Goal: Task Accomplishment & Management: Manage account settings

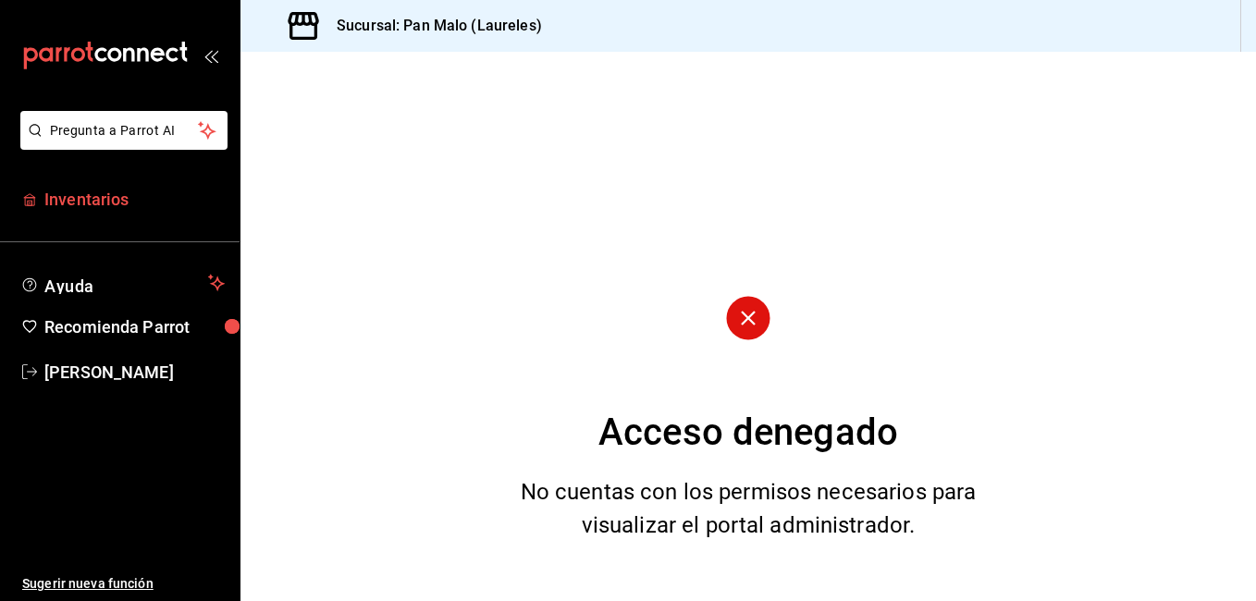
click at [157, 184] on link "Inventarios" at bounding box center [120, 199] width 240 height 40
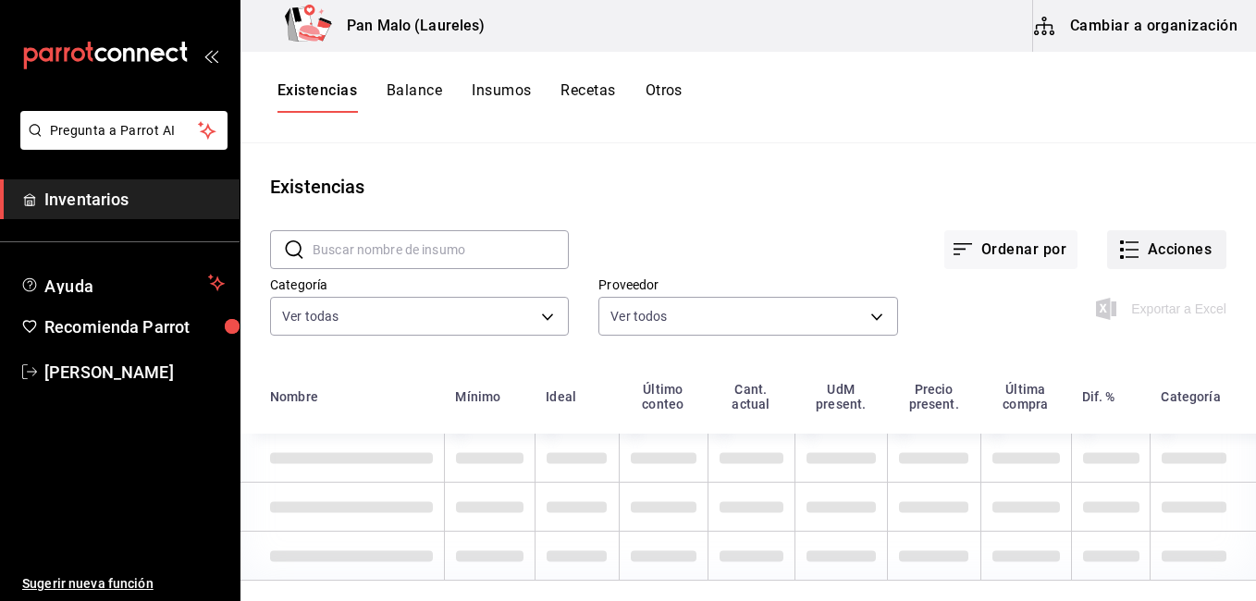
click at [1121, 265] on button "Acciones" at bounding box center [1166, 249] width 119 height 39
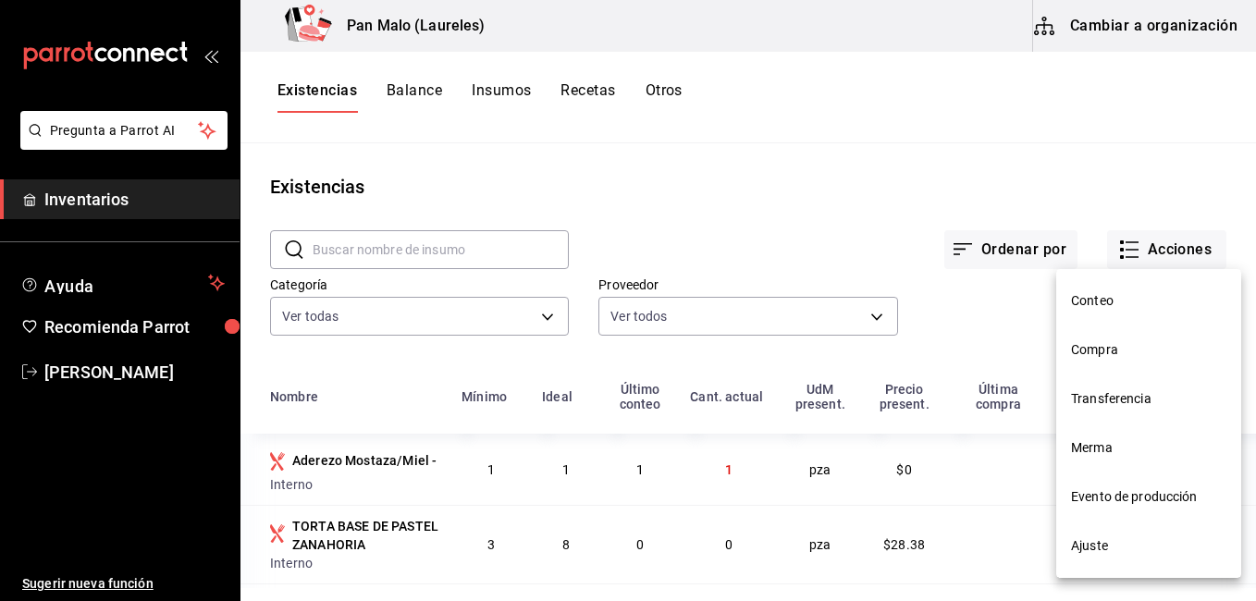
click at [1177, 531] on li "Ajuste" at bounding box center [1148, 546] width 185 height 49
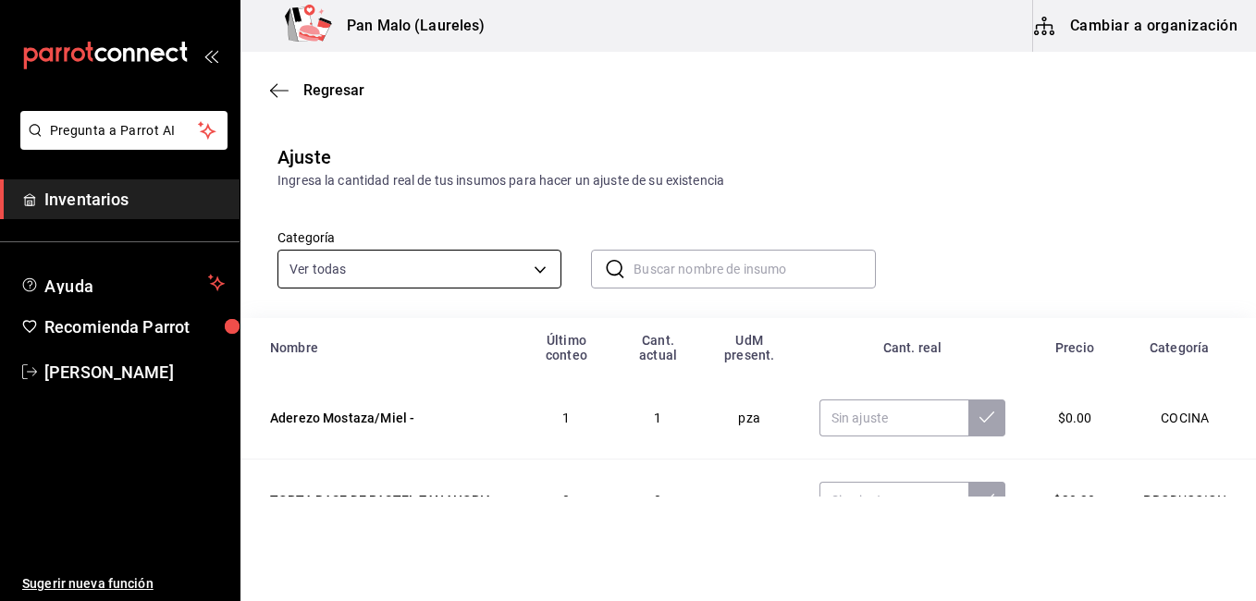
click at [513, 266] on body "Pregunta a Parrot AI Inventarios Ayuda Recomienda Parrot [PERSON_NAME] Sugerir …" at bounding box center [628, 248] width 1256 height 497
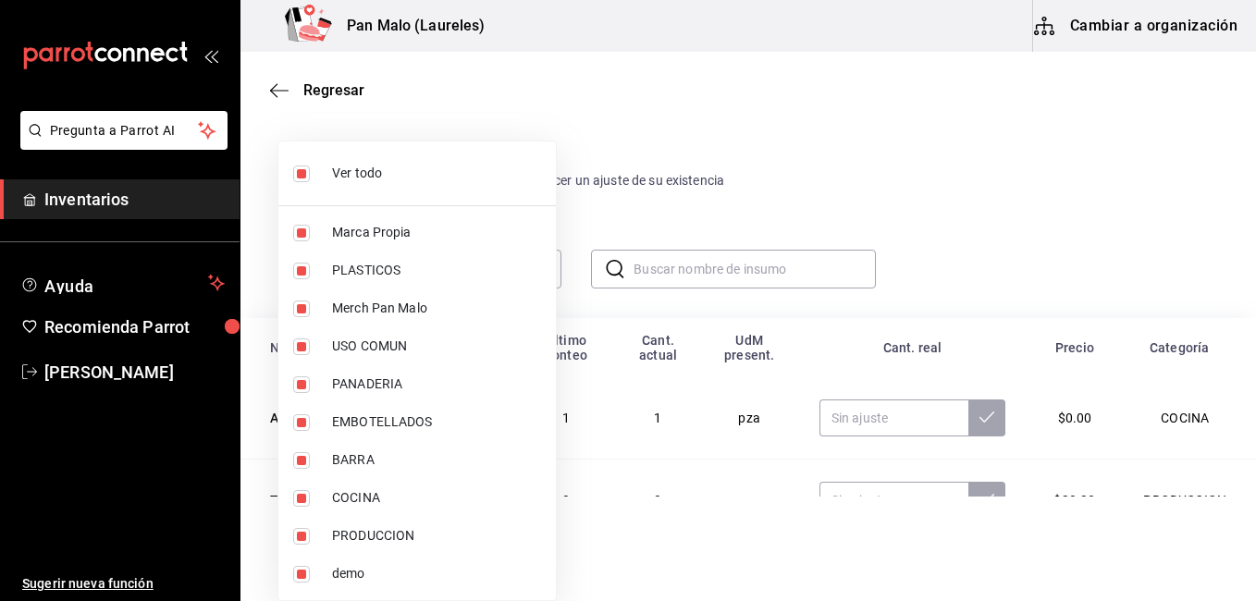
click at [308, 166] on input "checkbox" at bounding box center [301, 174] width 17 height 17
checkbox input "false"
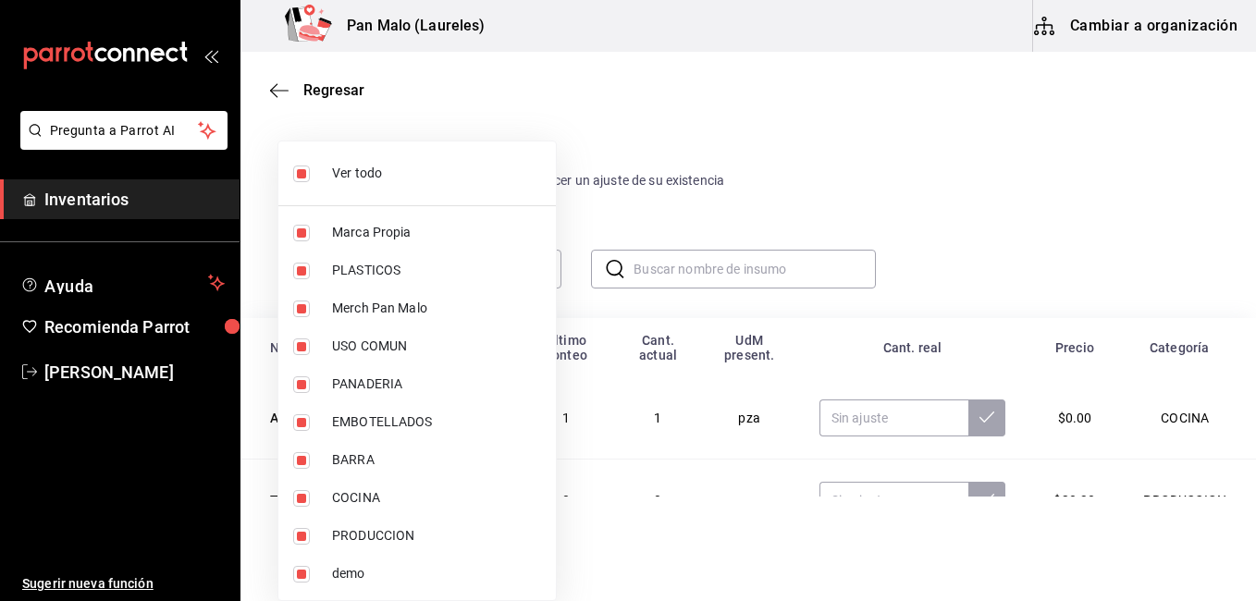
checkbox input "false"
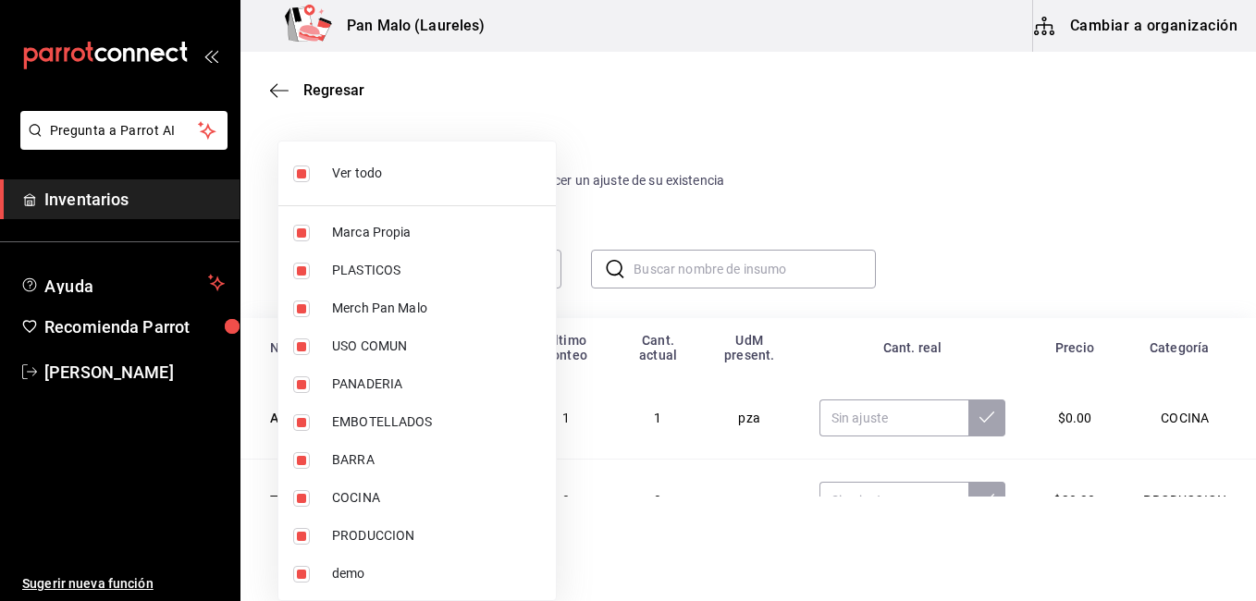
checkbox input "false"
click at [302, 384] on input "checkbox" at bounding box center [301, 385] width 17 height 17
checkbox input "true"
type input "b7fa4d3f-7896-4504-b4eb-29f52eb713d6"
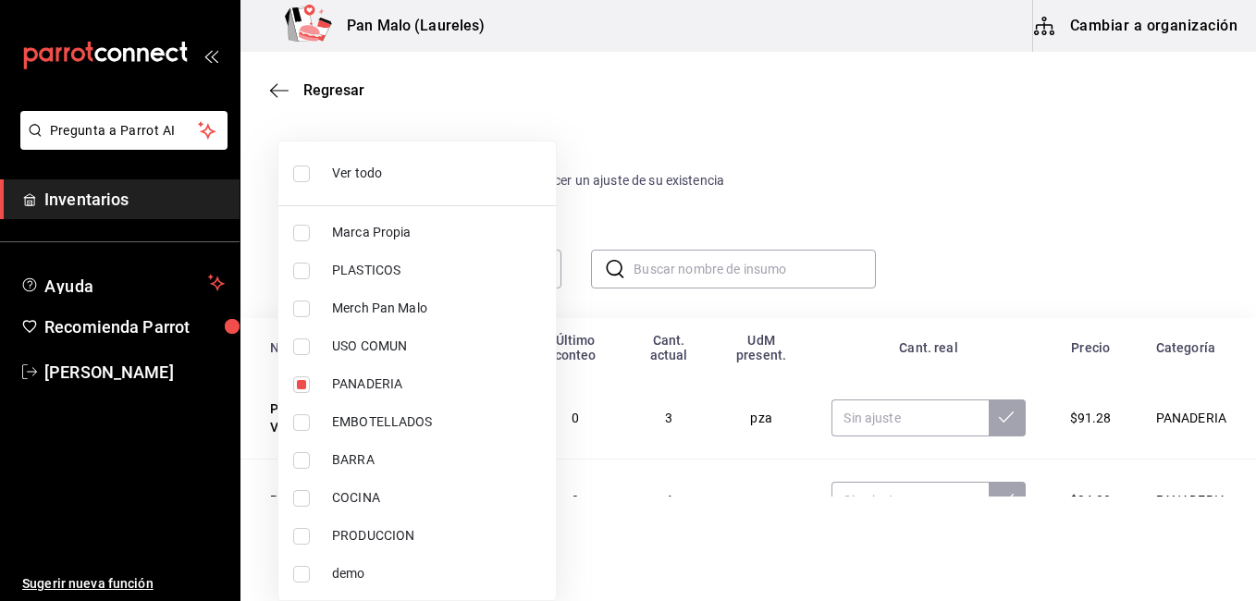
click at [700, 243] on div at bounding box center [628, 300] width 1256 height 601
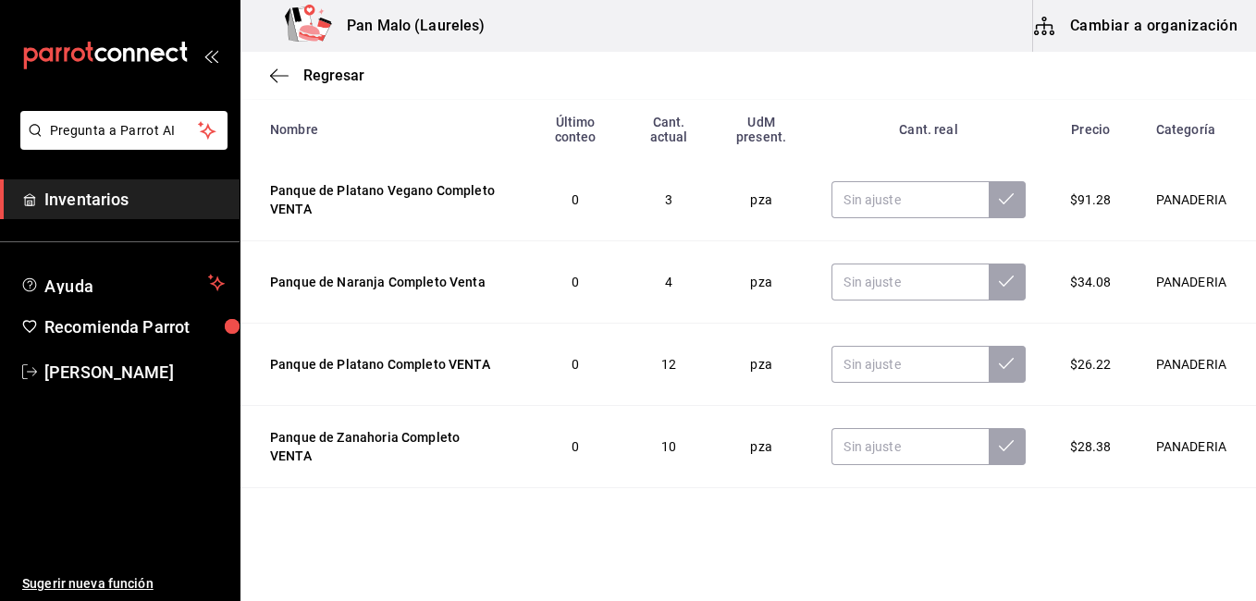
scroll to position [230, 0]
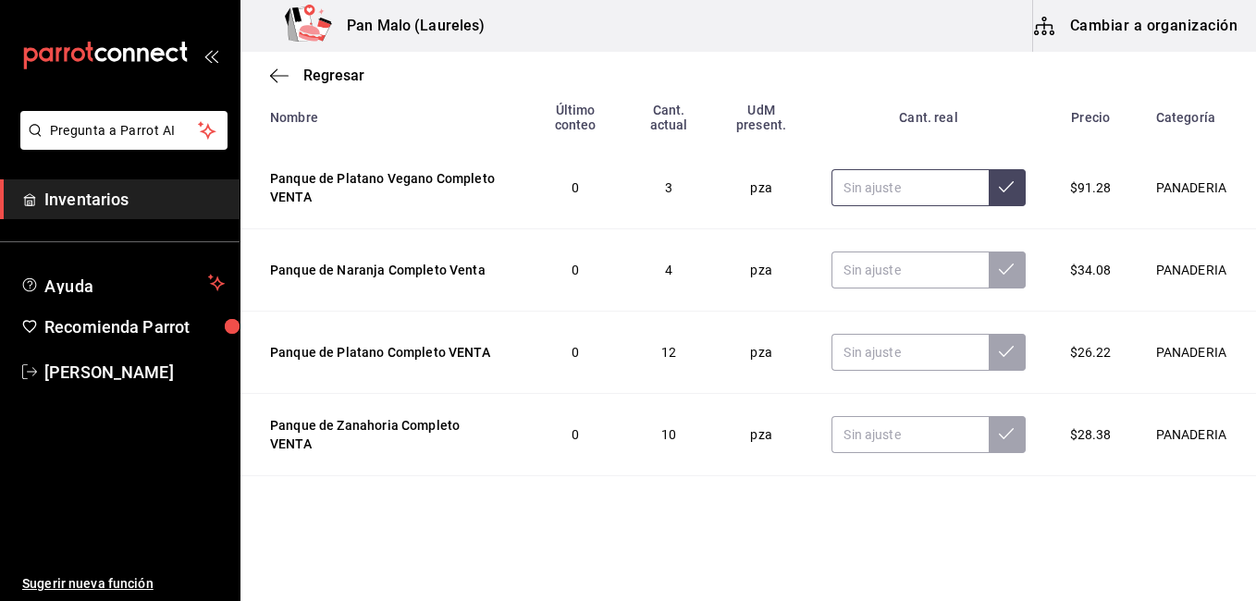
click at [843, 196] on input "text" at bounding box center [910, 187] width 156 height 37
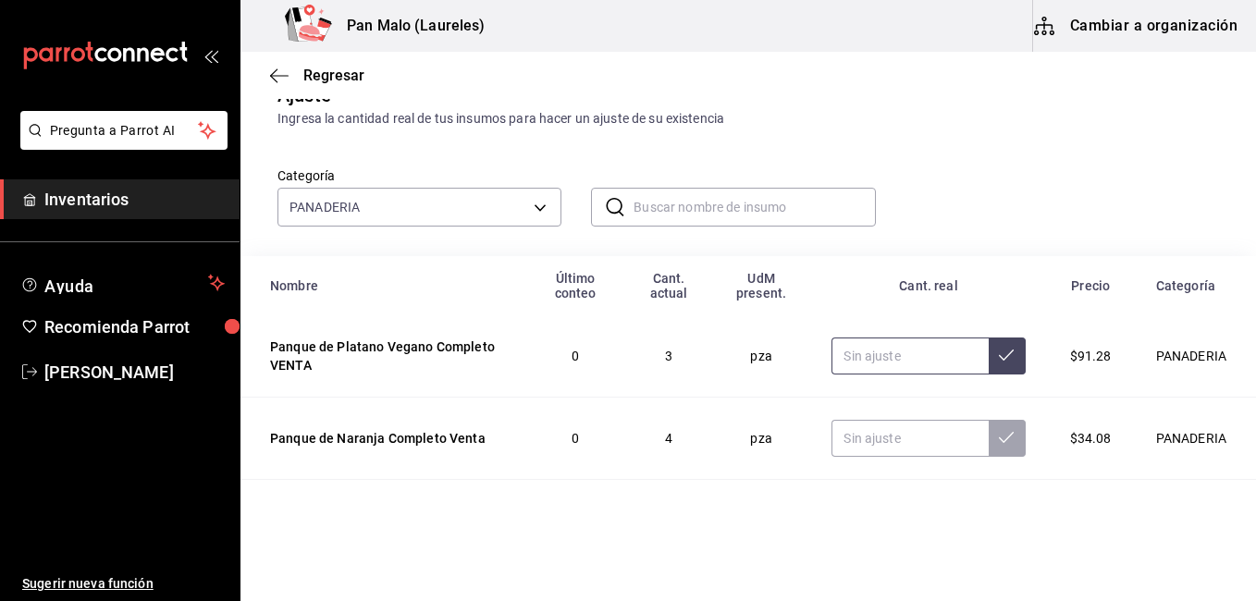
scroll to position [54, 0]
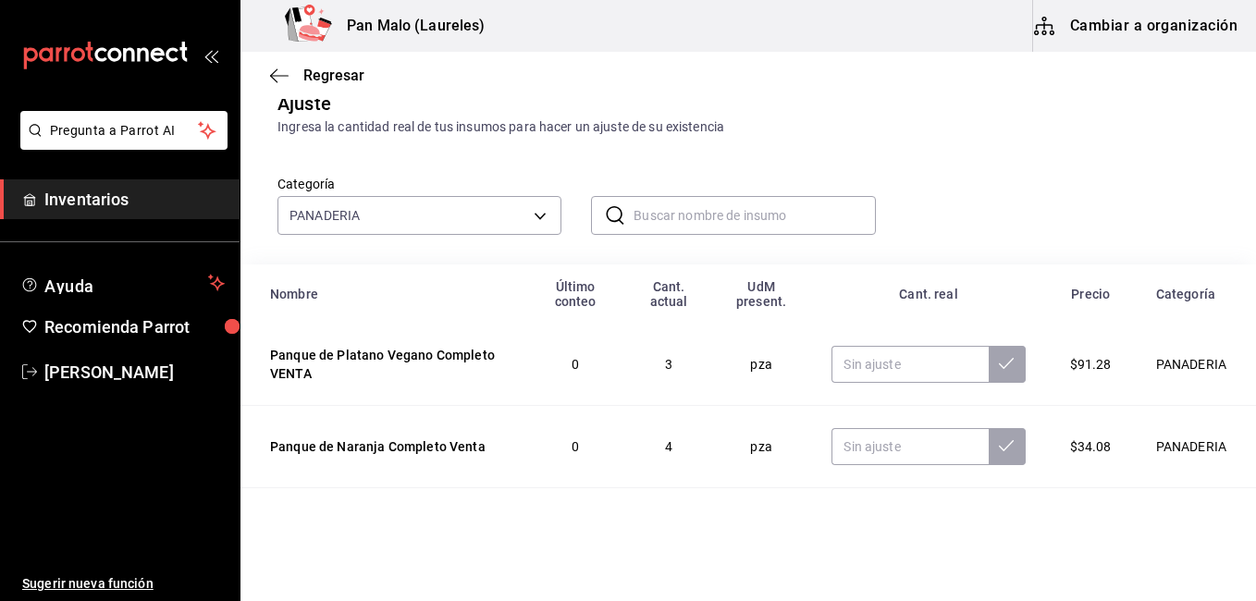
drag, startPoint x: 772, startPoint y: 196, endPoint x: 766, endPoint y: 210, distance: 14.9
click at [766, 210] on input "text" at bounding box center [754, 215] width 241 height 37
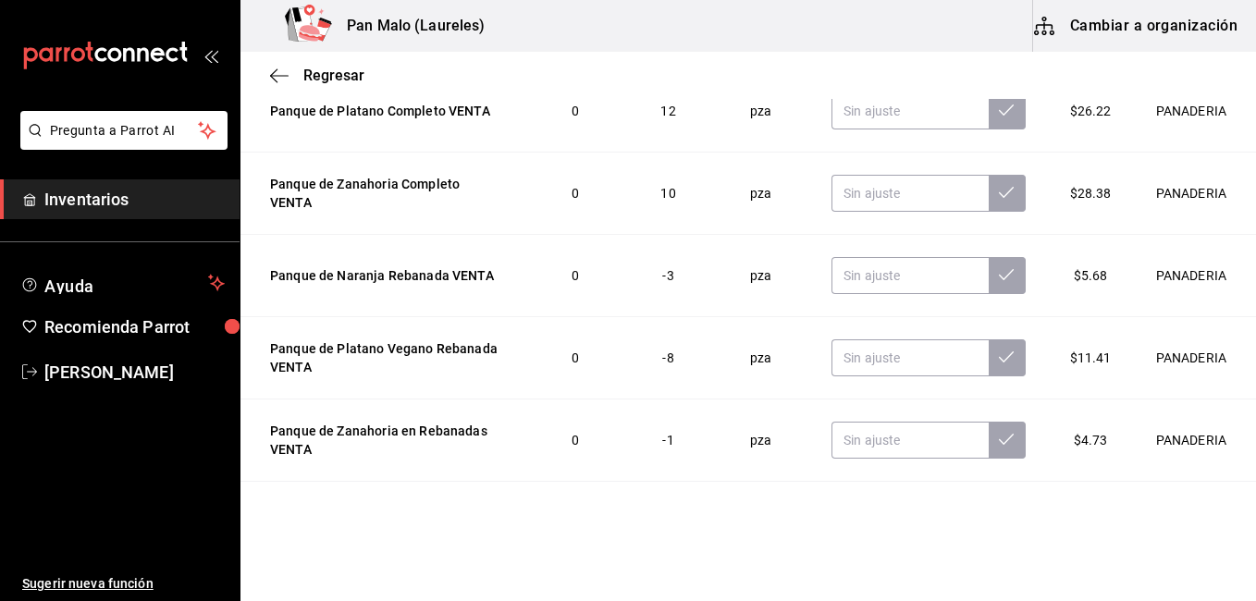
scroll to position [169, 0]
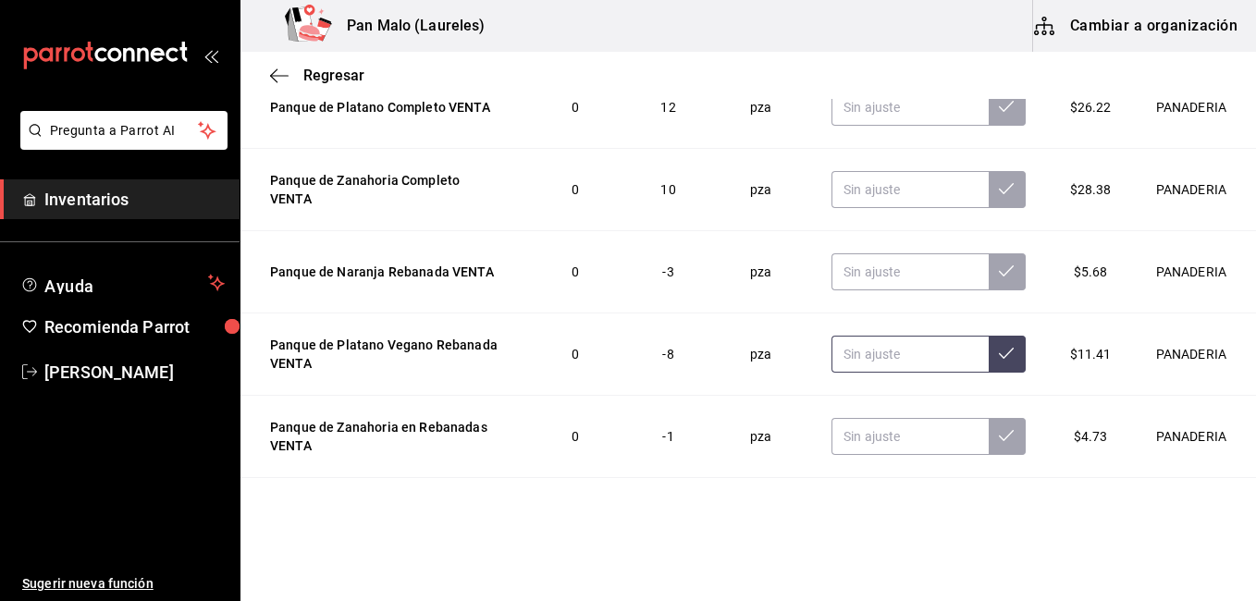
type input "panqu"
click at [882, 362] on input "text" at bounding box center [910, 354] width 157 height 37
type input "0.00"
type input "8.00"
click at [989, 351] on button at bounding box center [1007, 354] width 37 height 37
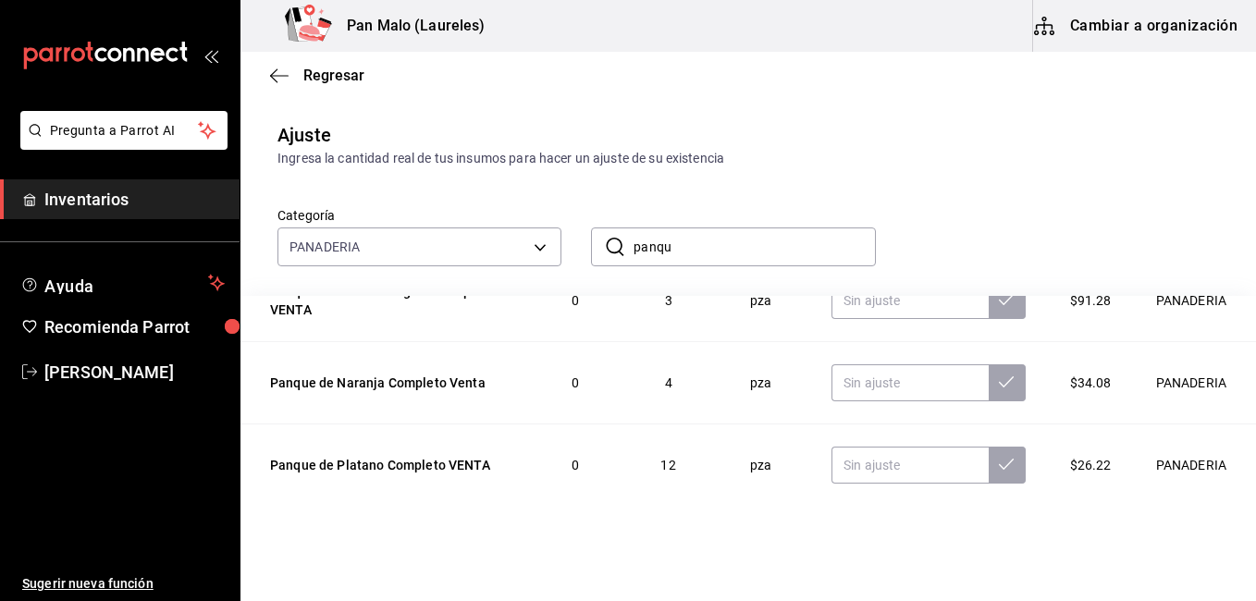
scroll to position [0, 0]
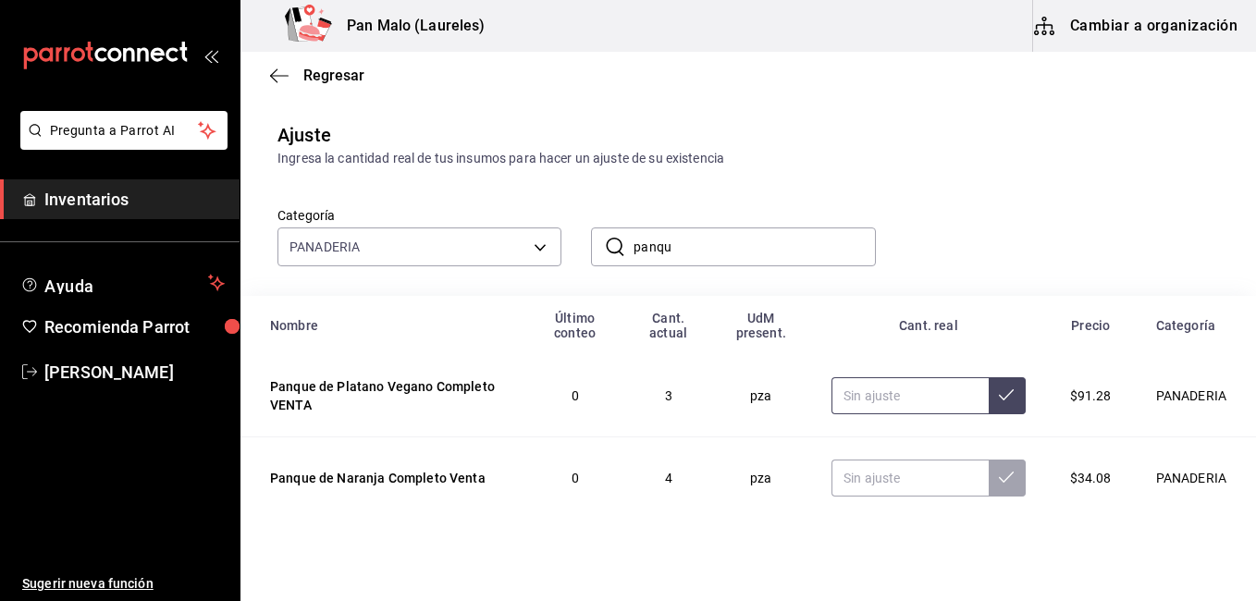
click at [871, 406] on input "text" at bounding box center [910, 395] width 157 height 37
type input "0.00"
click at [999, 389] on icon at bounding box center [1006, 395] width 15 height 15
click at [722, 253] on input "panqu" at bounding box center [754, 246] width 241 height 37
type input "p"
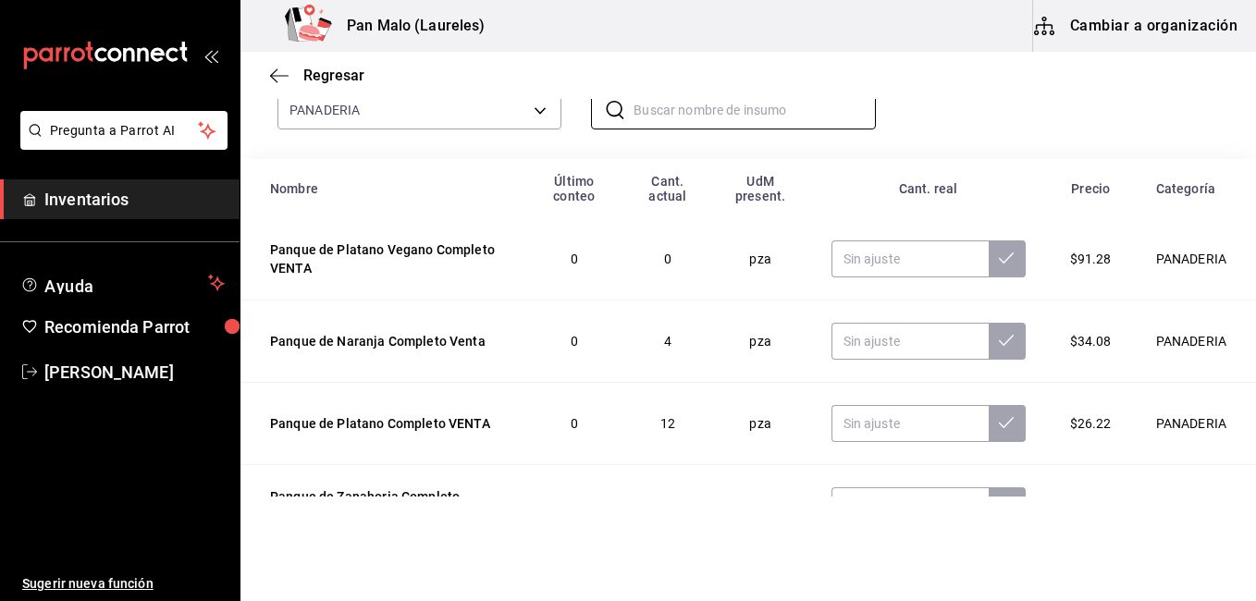
scroll to position [163, 0]
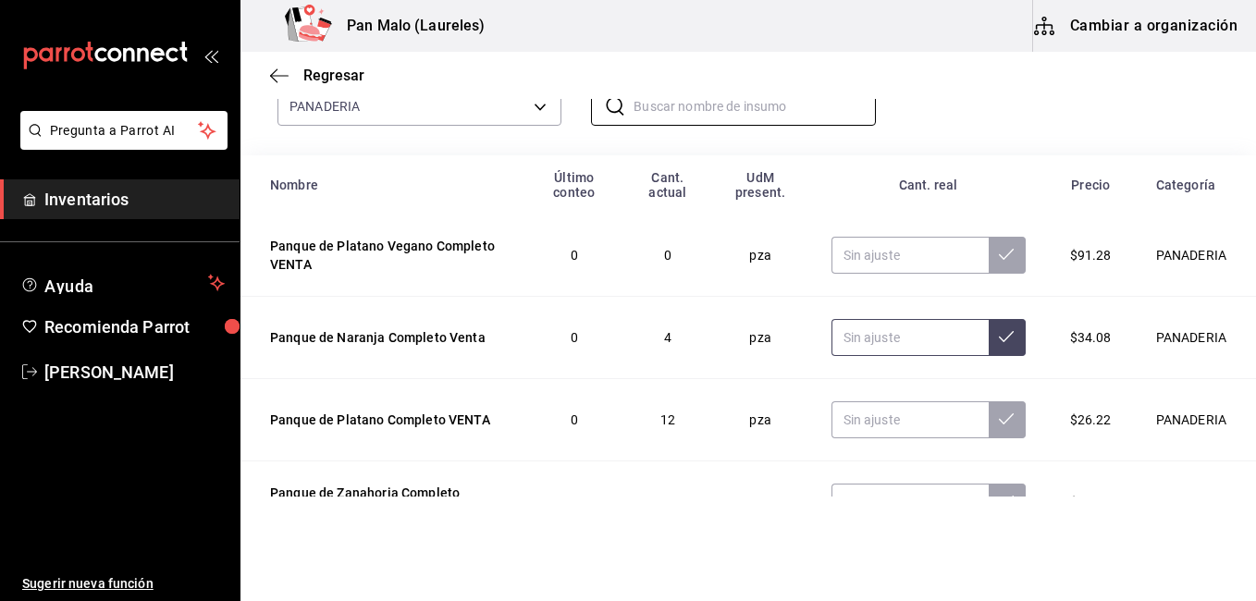
click at [859, 341] on input "text" at bounding box center [910, 337] width 157 height 37
type input "0.00"
click at [989, 327] on button at bounding box center [1007, 337] width 37 height 37
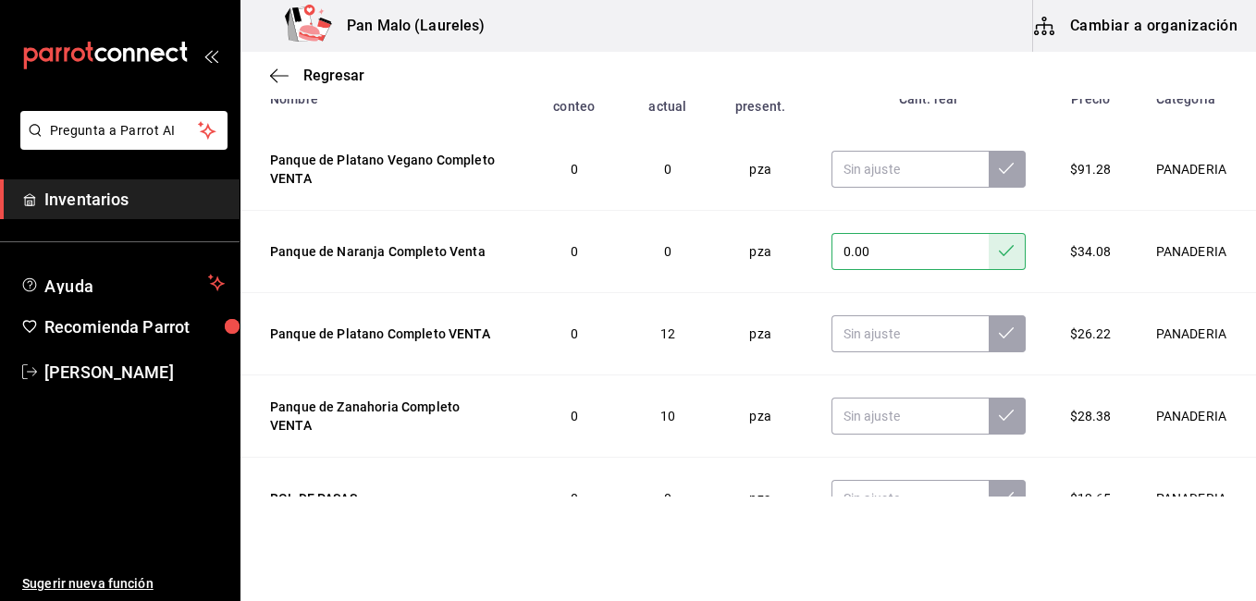
scroll to position [253, 0]
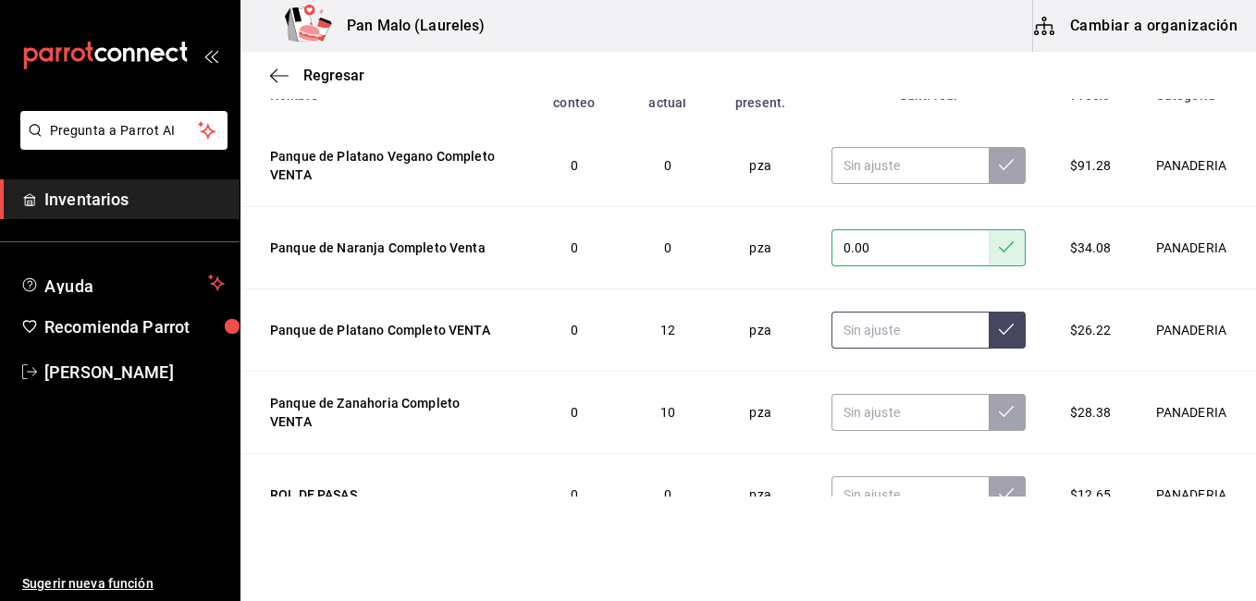
click at [874, 332] on input "text" at bounding box center [910, 330] width 157 height 37
type input "3.00"
click at [999, 331] on icon at bounding box center [1006, 329] width 15 height 15
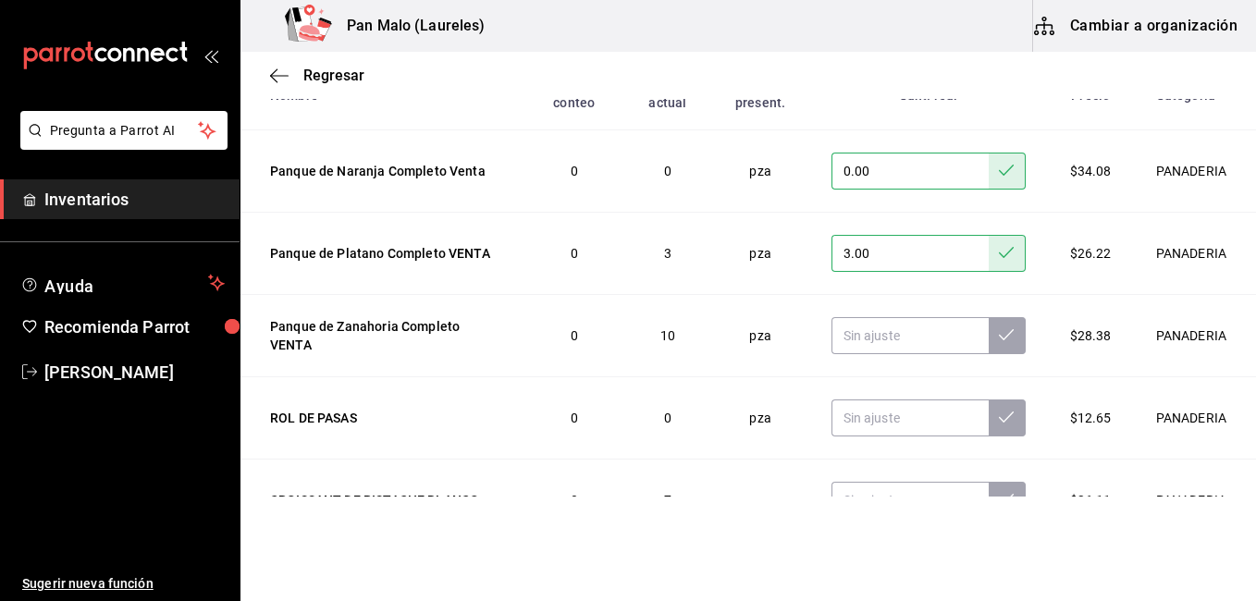
scroll to position [78, 0]
click at [868, 331] on input "text" at bounding box center [910, 334] width 157 height 37
type input "3.00"
click at [989, 345] on button at bounding box center [1007, 334] width 37 height 37
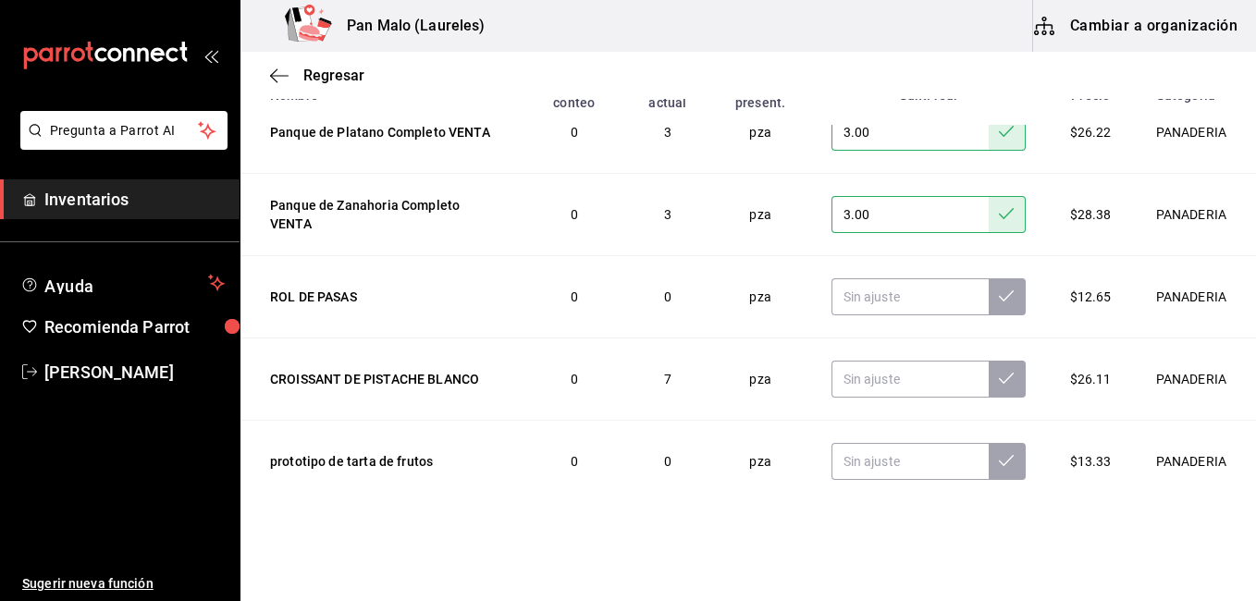
scroll to position [199, 0]
click at [864, 377] on input "text" at bounding box center [910, 378] width 157 height 37
click at [897, 379] on input "6.00" at bounding box center [910, 378] width 157 height 37
type input "6.00"
type input "5.00"
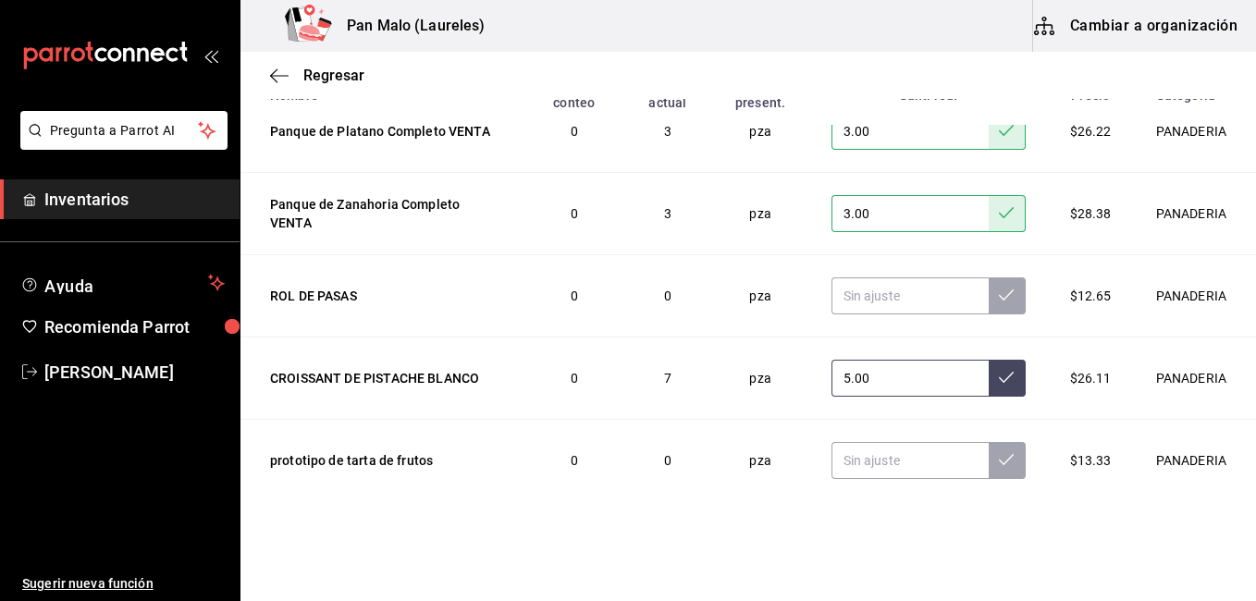
click at [989, 389] on button at bounding box center [1007, 378] width 37 height 37
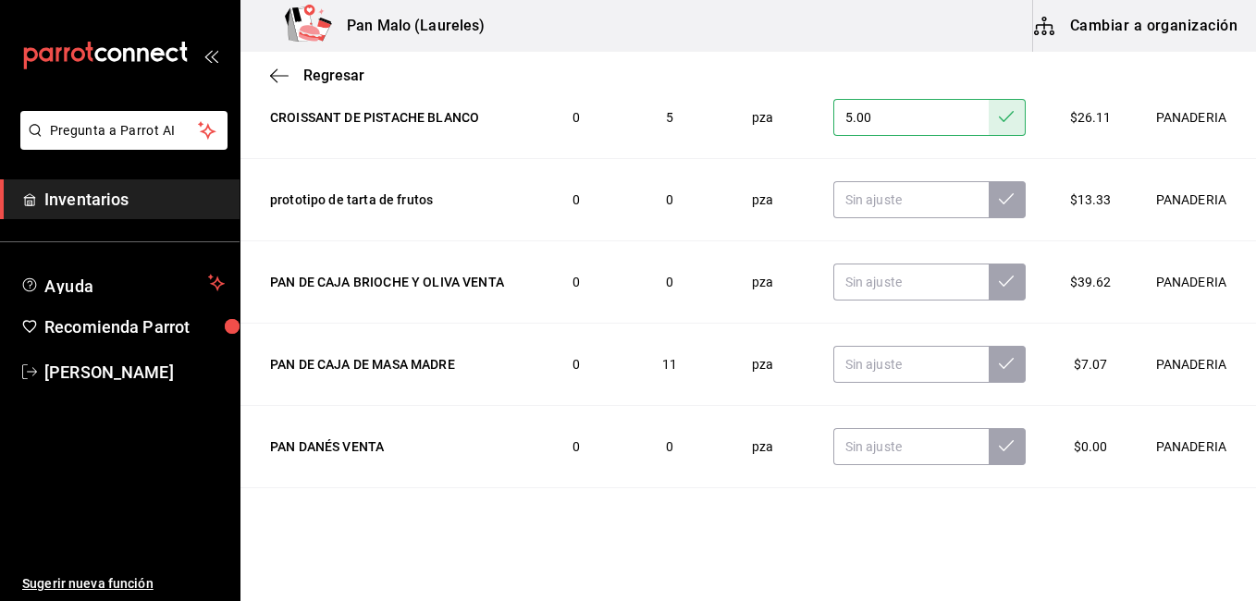
scroll to position [480, 0]
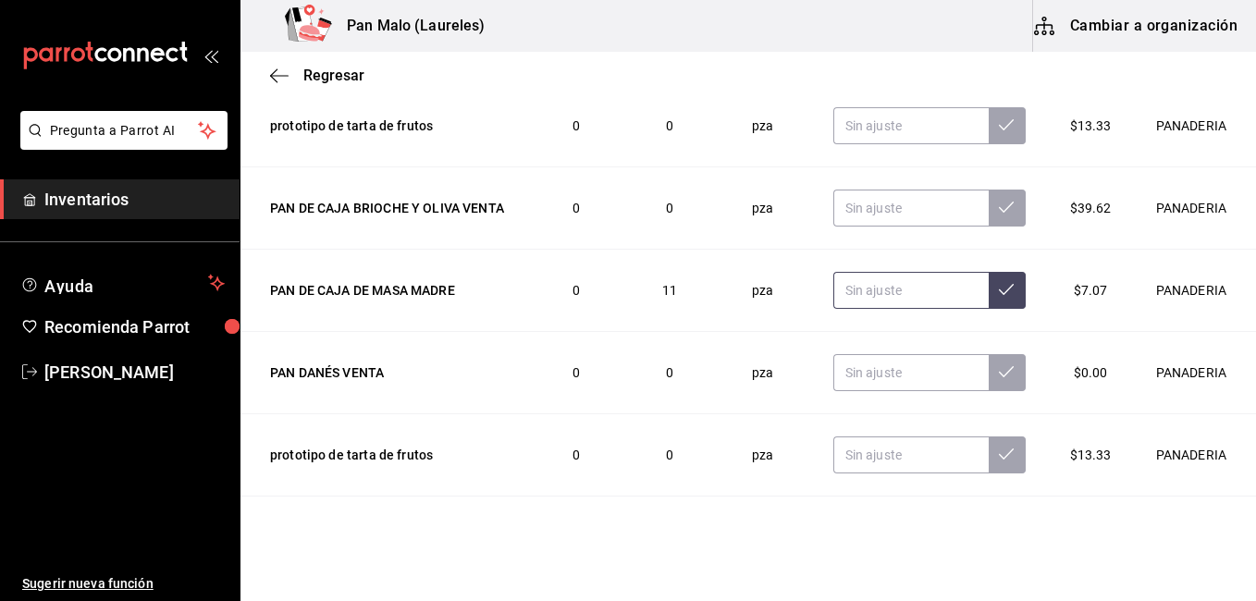
click at [847, 287] on input "text" at bounding box center [910, 290] width 155 height 37
type input "6.00"
click at [999, 294] on icon at bounding box center [1006, 289] width 15 height 15
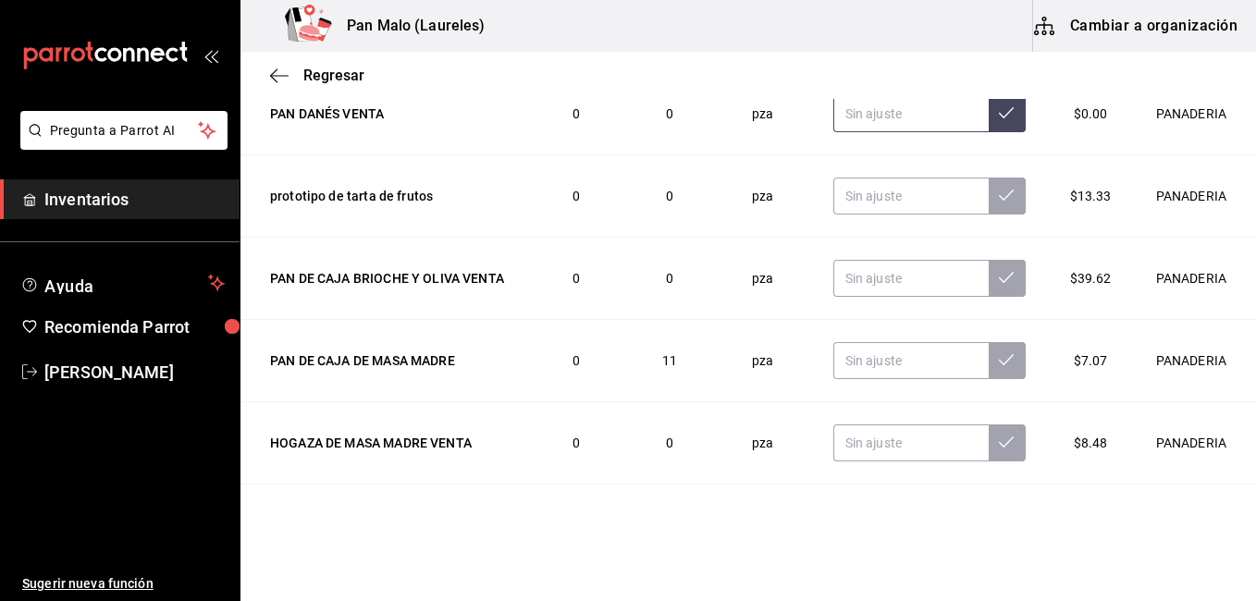
scroll to position [776, 0]
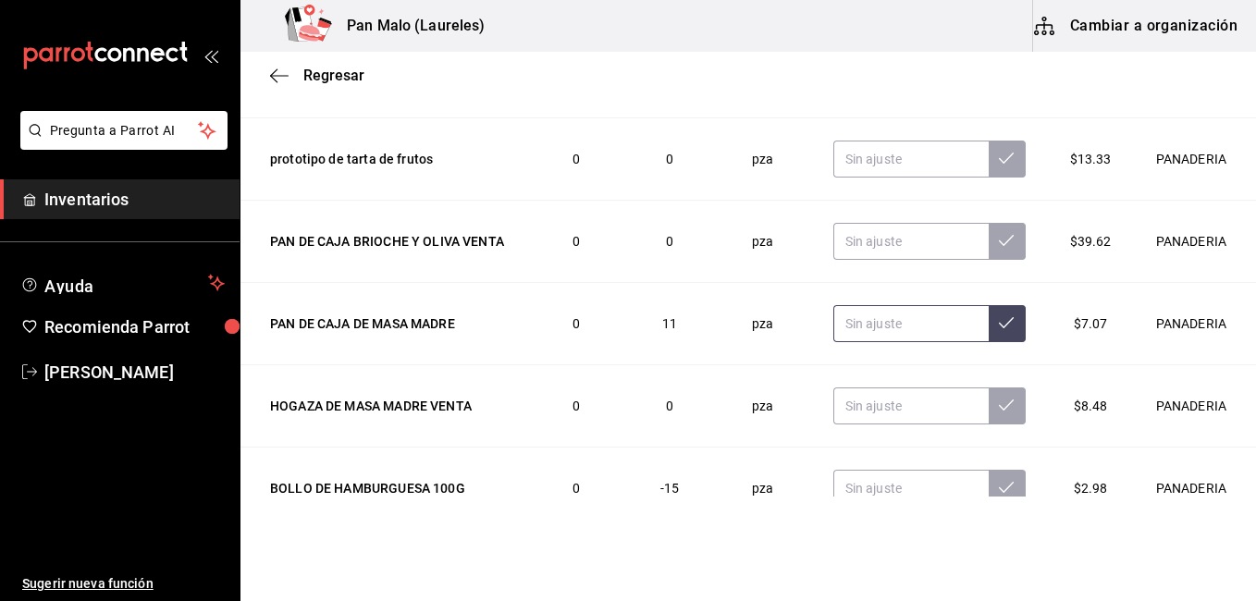
click at [891, 318] on input "text" at bounding box center [910, 323] width 155 height 37
type input "6.00"
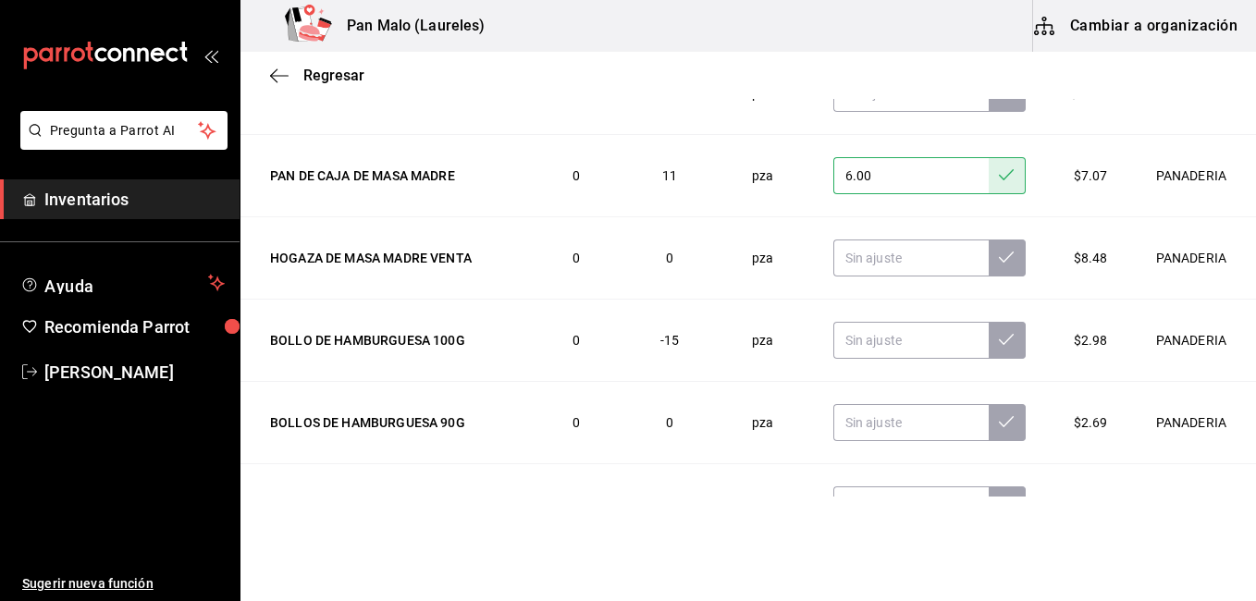
scroll to position [961, 0]
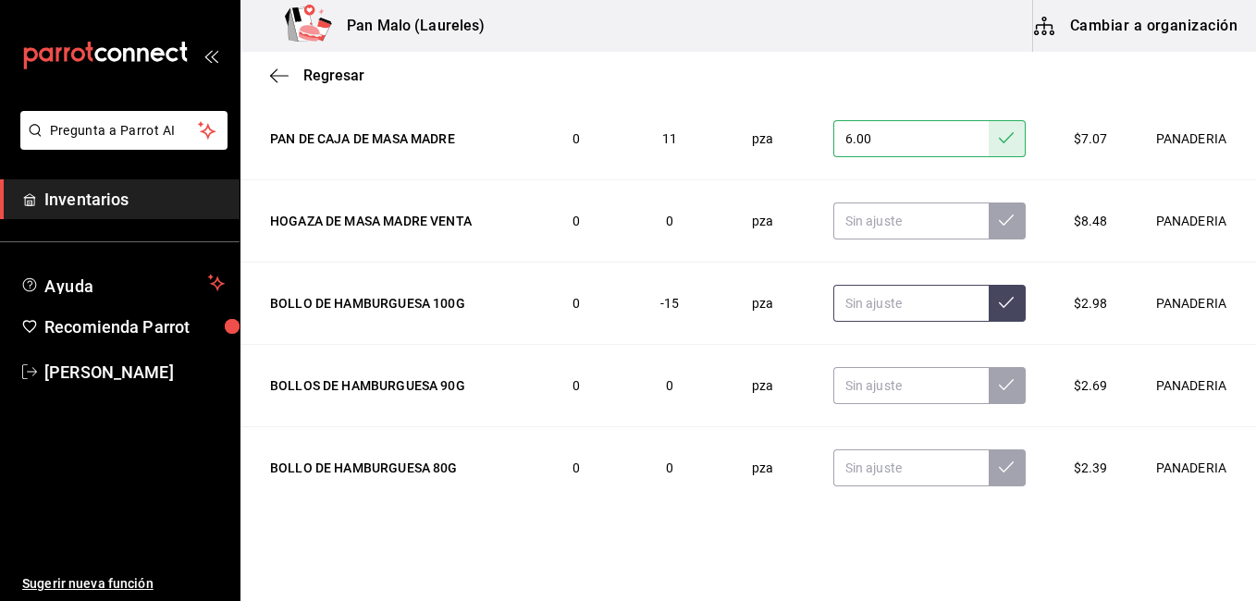
click at [865, 302] on input "text" at bounding box center [910, 303] width 155 height 37
type input "0.00"
click at [992, 309] on button at bounding box center [1007, 303] width 37 height 37
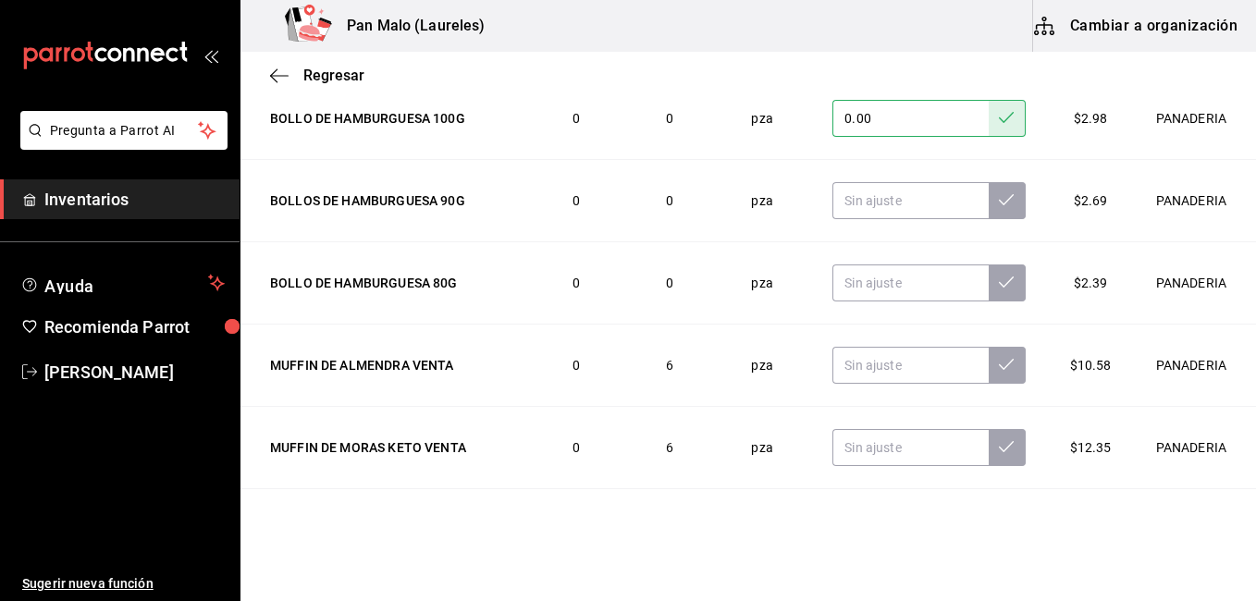
scroll to position [1183, 0]
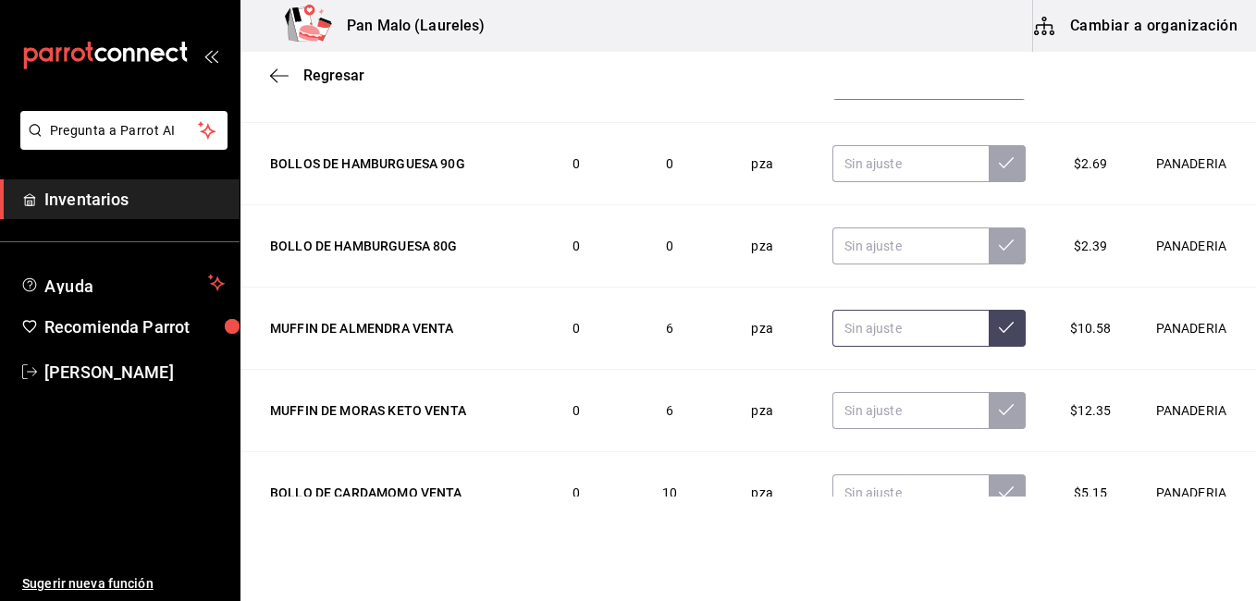
click at [887, 339] on input "text" at bounding box center [910, 328] width 155 height 37
type input "3.00"
click at [999, 335] on icon at bounding box center [1006, 327] width 15 height 15
click at [891, 408] on input "text" at bounding box center [910, 410] width 155 height 37
type input "3.00"
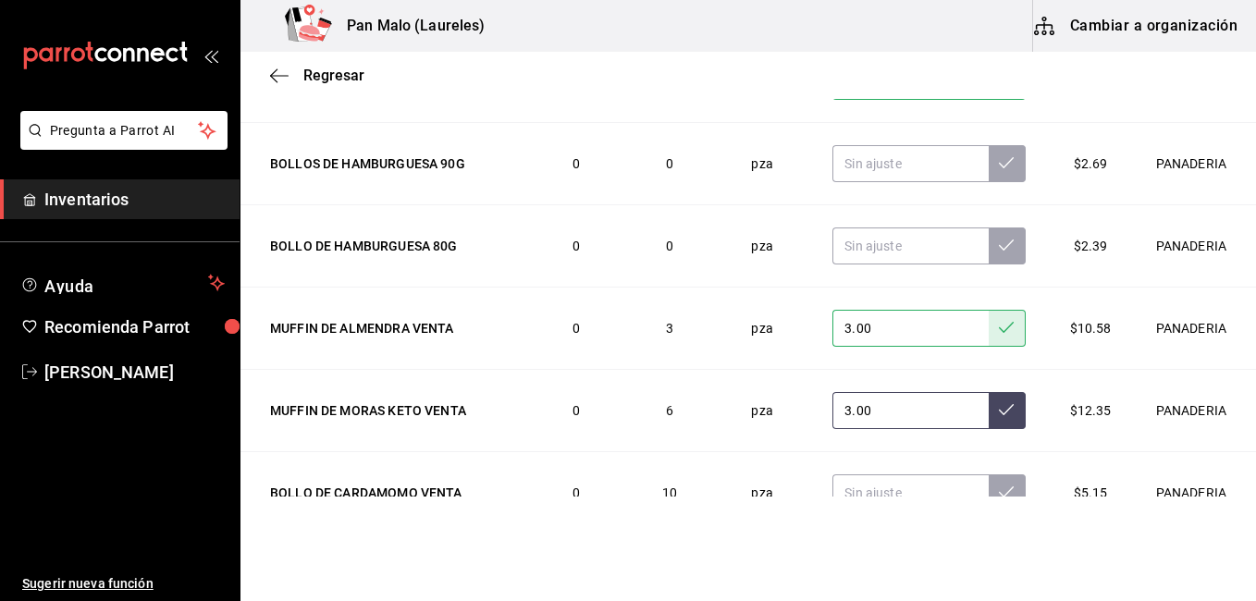
click at [989, 416] on button at bounding box center [1007, 410] width 37 height 37
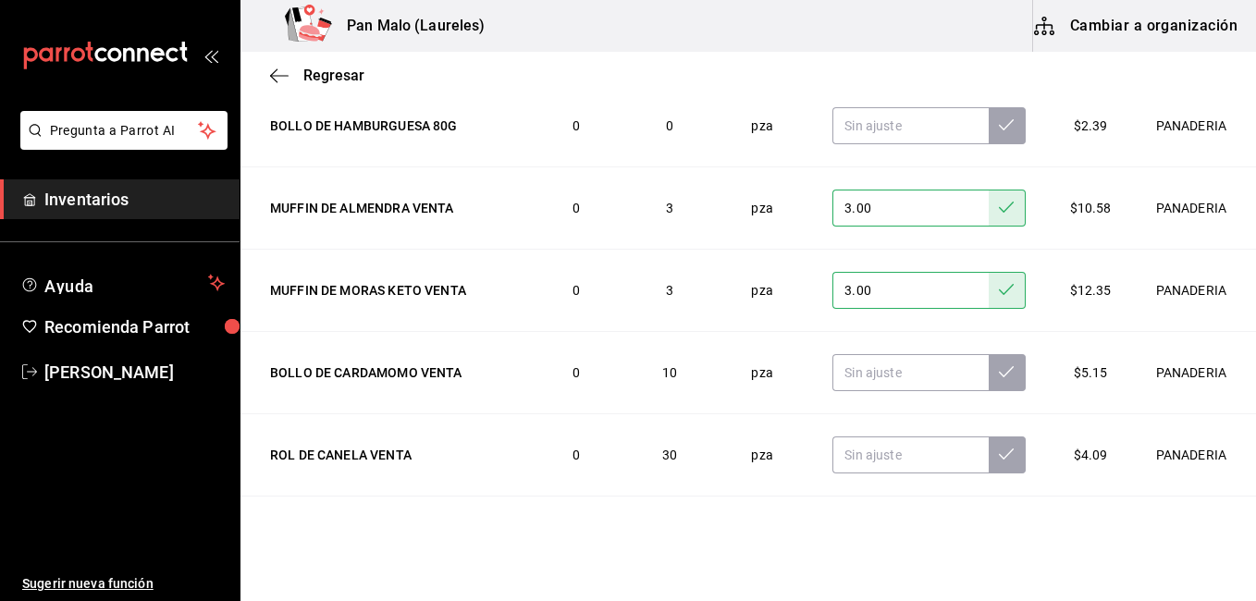
scroll to position [1340, 0]
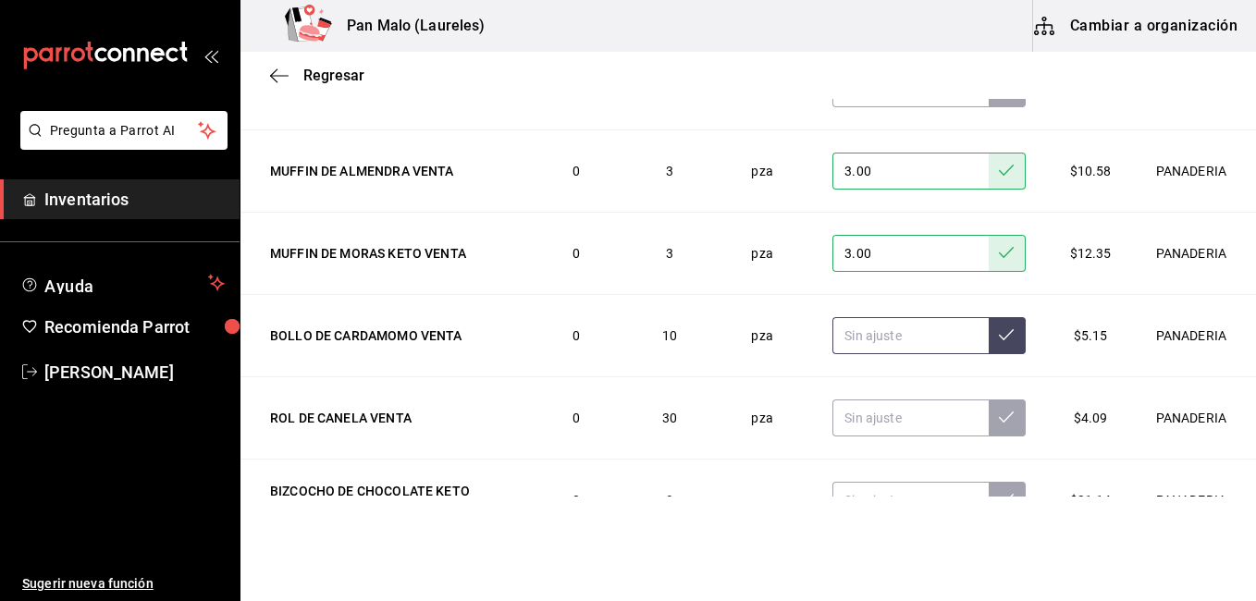
click at [898, 351] on input "text" at bounding box center [910, 335] width 155 height 37
type input "5.00"
click at [990, 339] on button at bounding box center [1007, 335] width 37 height 37
click at [870, 425] on input "text" at bounding box center [910, 418] width 155 height 37
type input "14.00"
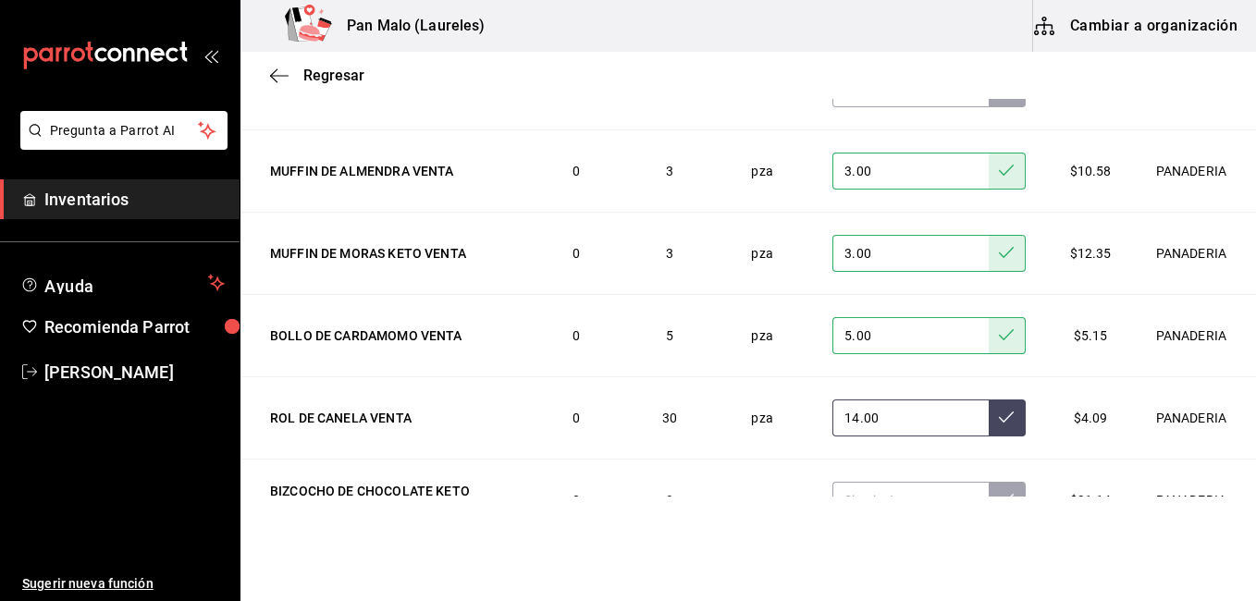
click at [999, 416] on icon at bounding box center [1006, 417] width 15 height 15
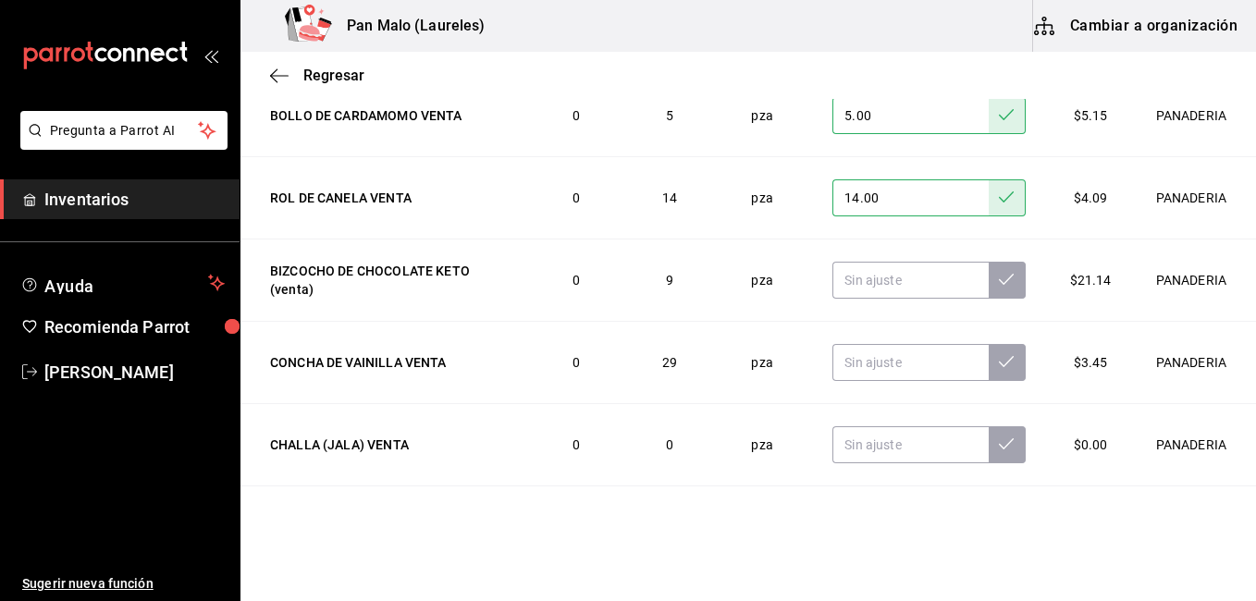
scroll to position [1562, 0]
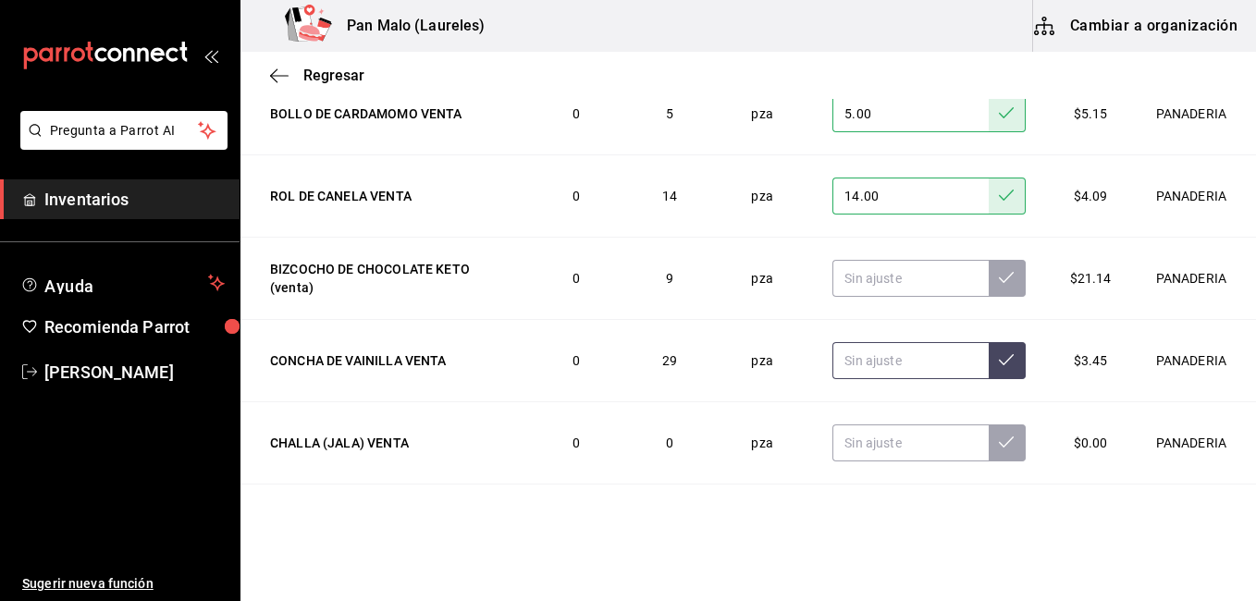
click at [870, 358] on input "text" at bounding box center [910, 360] width 155 height 37
type input "14.00"
click at [999, 364] on icon at bounding box center [1006, 359] width 15 height 15
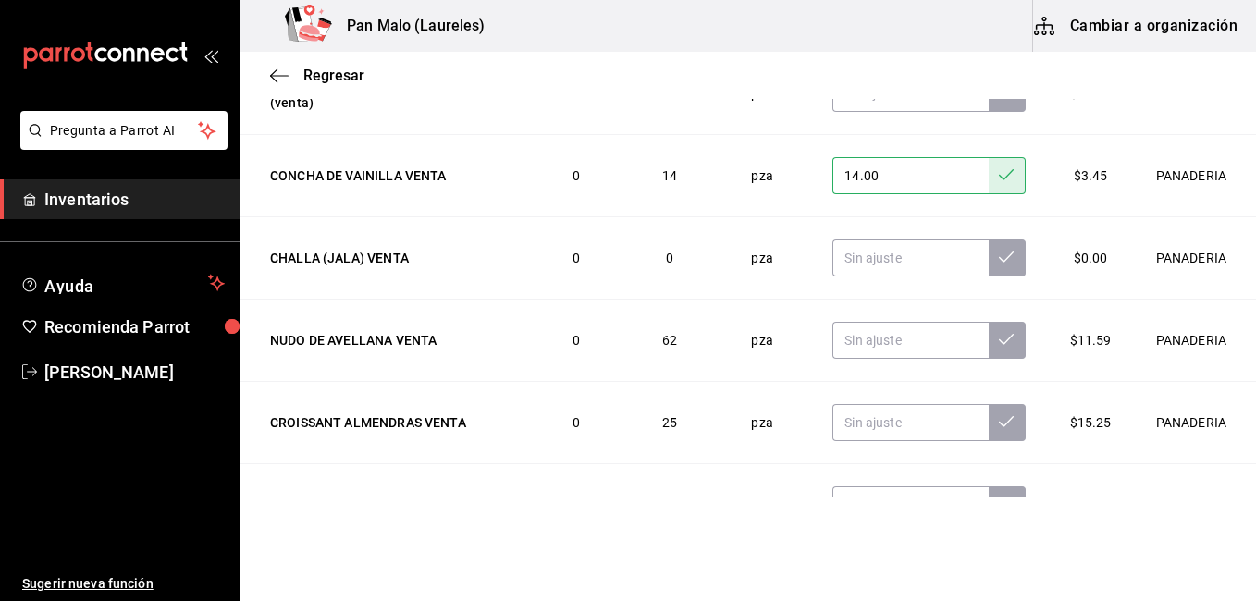
scroll to position [1784, 0]
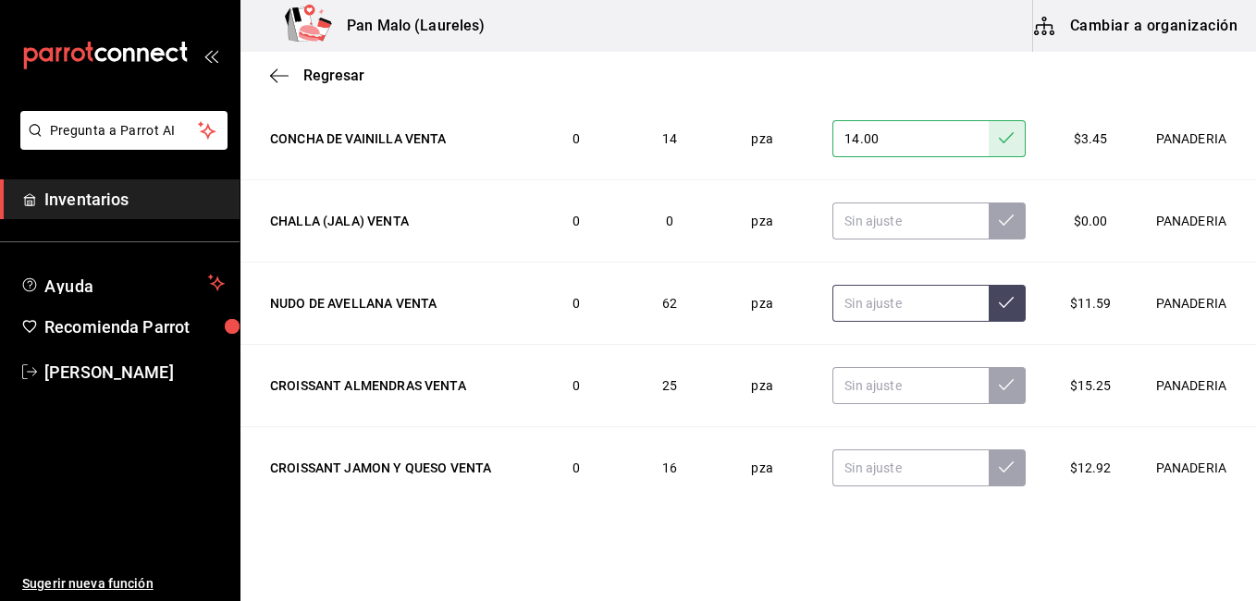
click at [870, 308] on input "text" at bounding box center [910, 303] width 155 height 37
type input "29.00"
click at [999, 297] on icon at bounding box center [1006, 302] width 15 height 15
click at [840, 387] on input "text" at bounding box center [910, 385] width 155 height 37
type input "2.00"
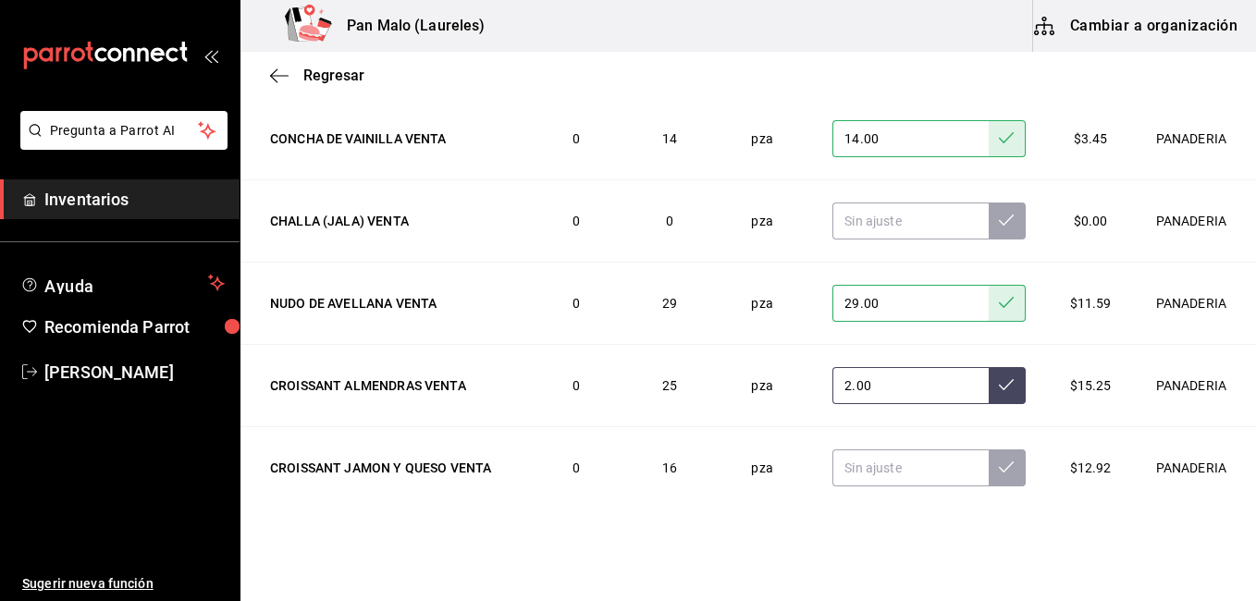
click at [989, 395] on button at bounding box center [1007, 385] width 37 height 37
click at [873, 466] on input "text" at bounding box center [910, 468] width 155 height 37
type input "6.00"
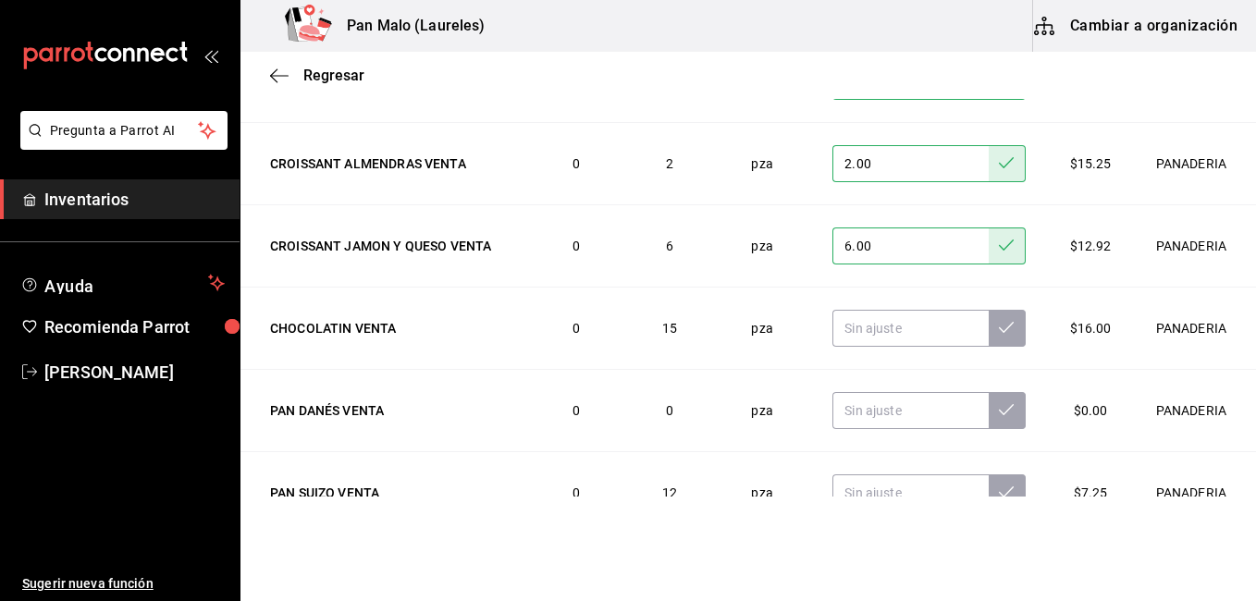
scroll to position [2043, 0]
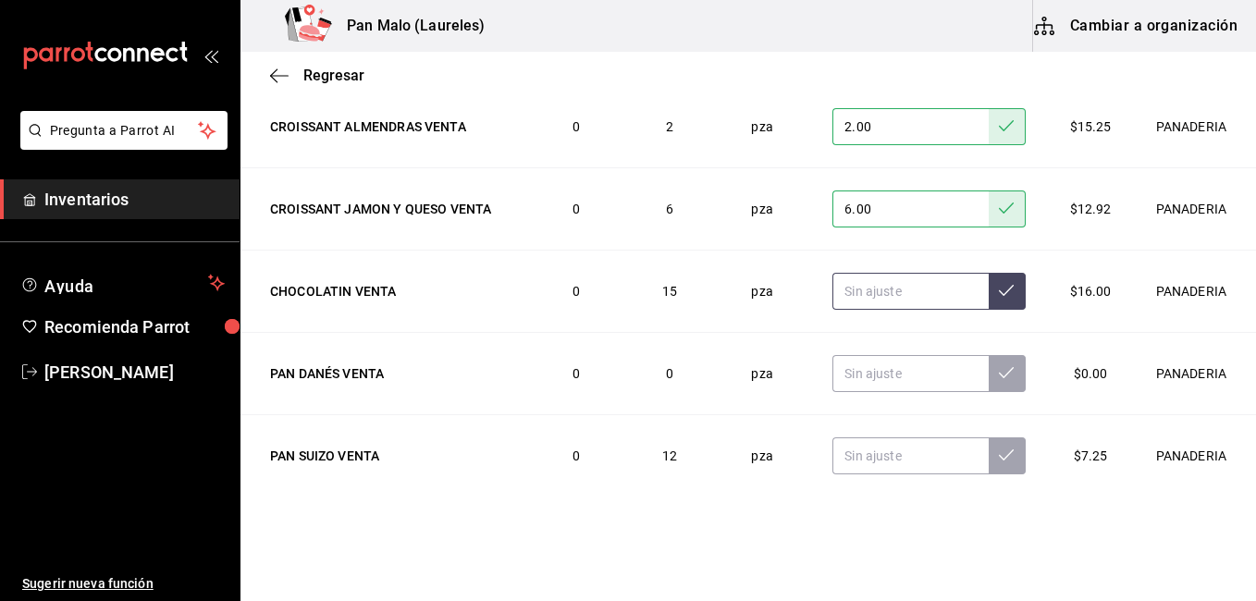
click at [875, 288] on input "text" at bounding box center [910, 291] width 155 height 37
type input "14.00"
click at [999, 295] on icon at bounding box center [1006, 290] width 15 height 11
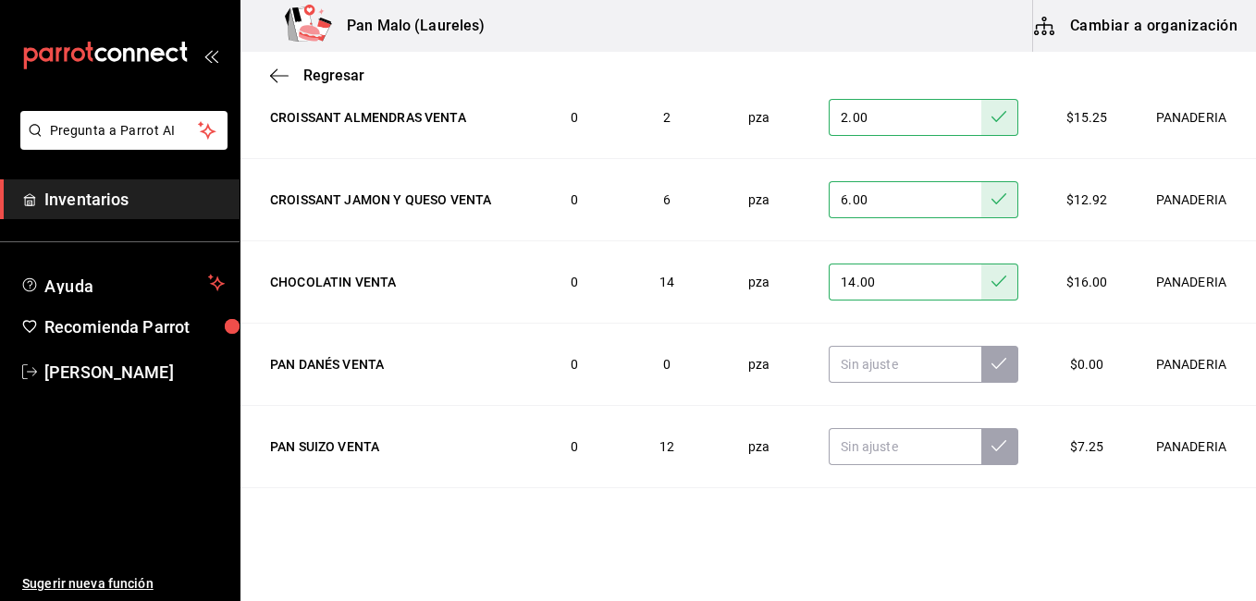
scroll to position [2127, 0]
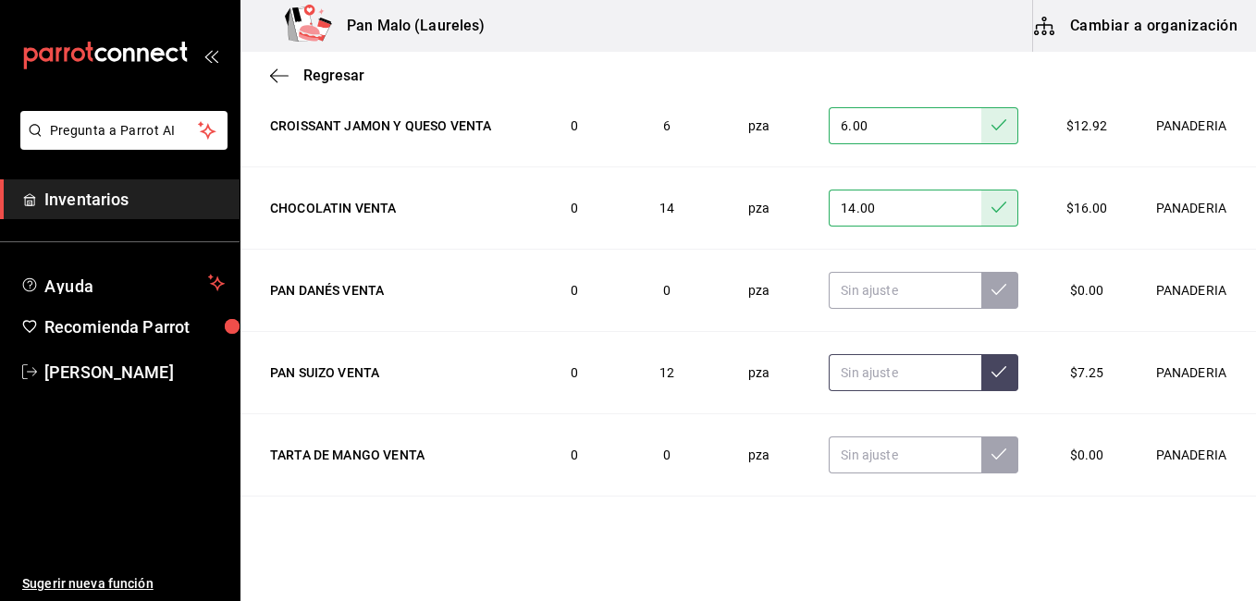
click at [848, 374] on input "text" at bounding box center [905, 372] width 152 height 37
type input "4.00"
click at [992, 365] on icon at bounding box center [999, 371] width 15 height 15
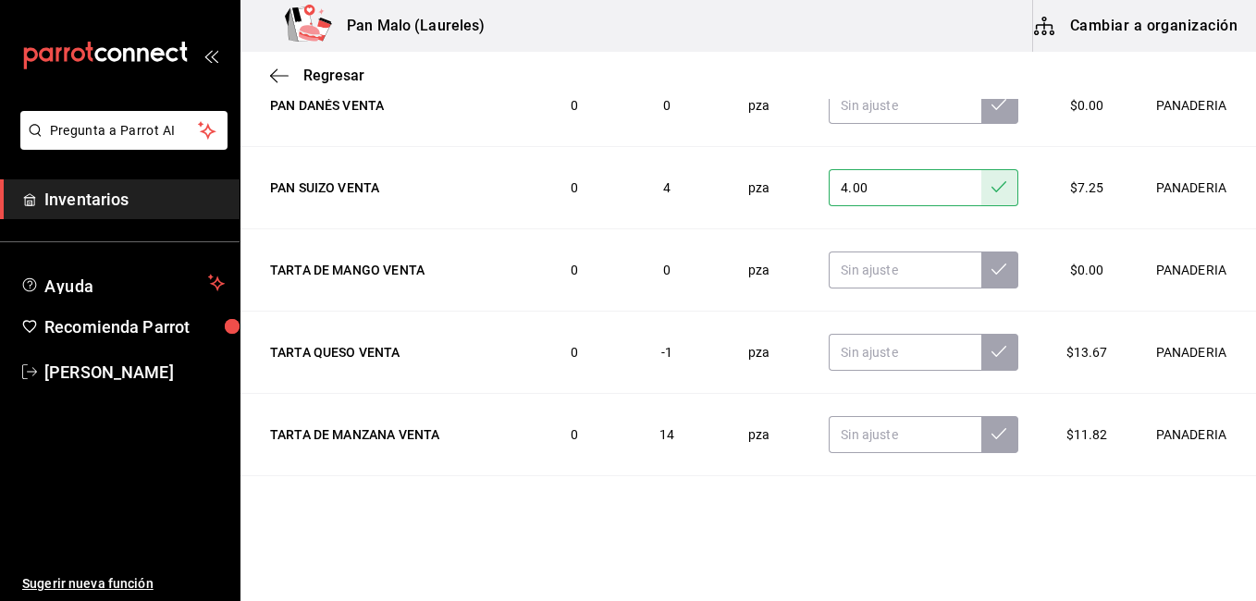
scroll to position [2349, 0]
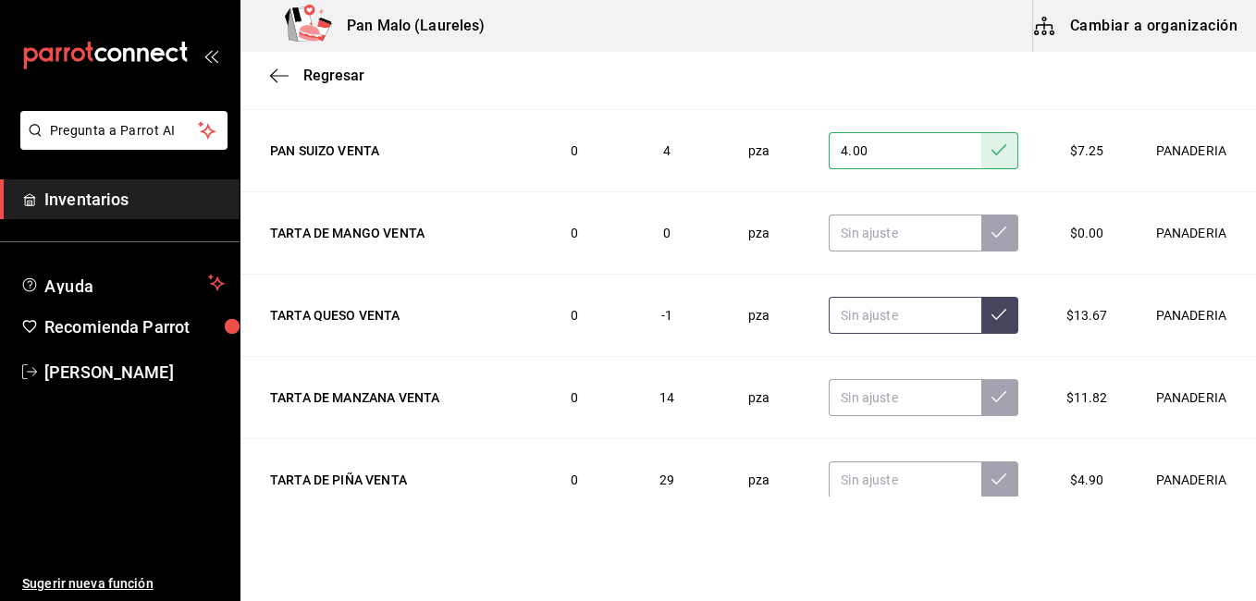
click at [894, 318] on input "text" at bounding box center [905, 315] width 152 height 37
type input "6.00"
click at [992, 309] on icon at bounding box center [999, 314] width 15 height 15
click at [847, 398] on input "text" at bounding box center [905, 397] width 152 height 37
type input "9.00"
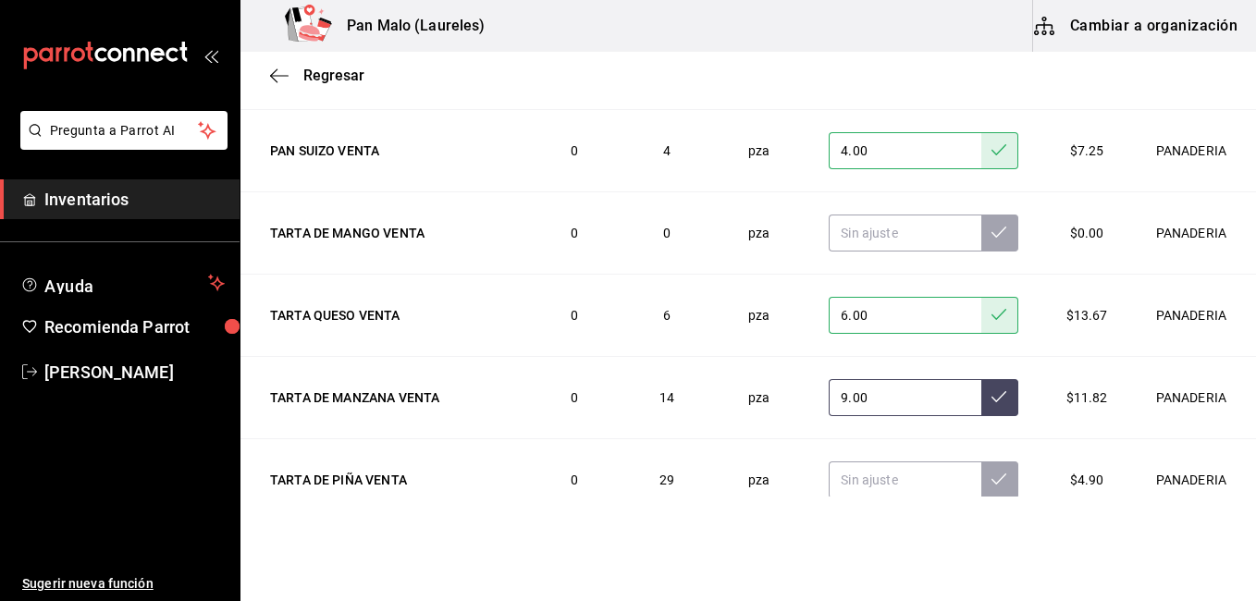
click at [992, 395] on icon at bounding box center [999, 396] width 15 height 15
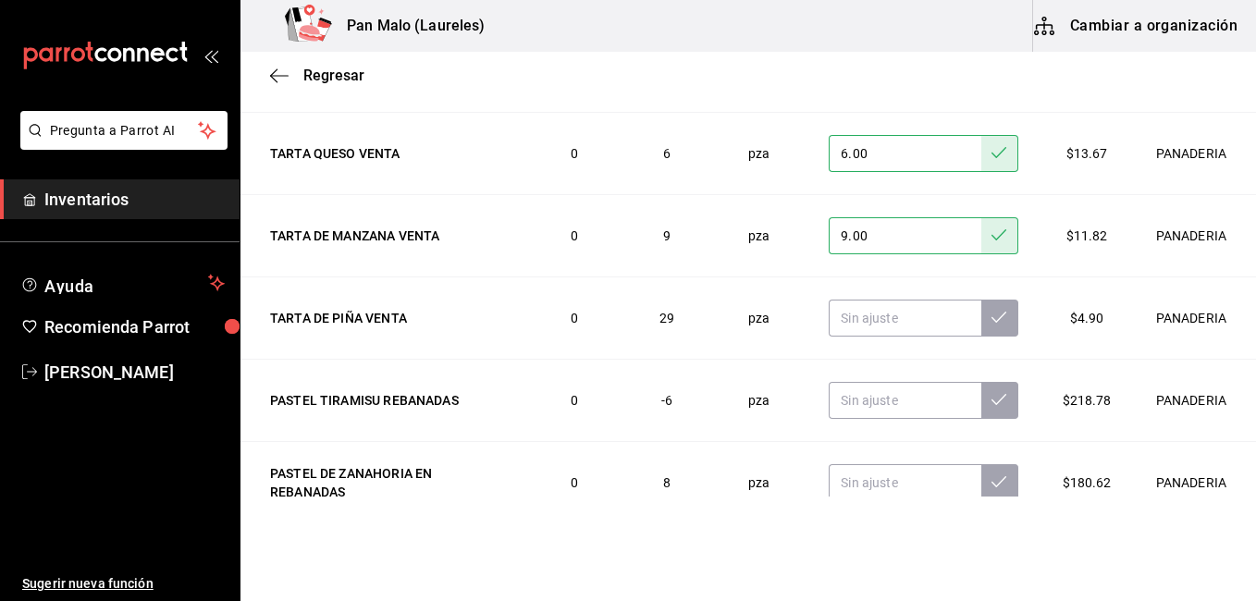
scroll to position [2517, 0]
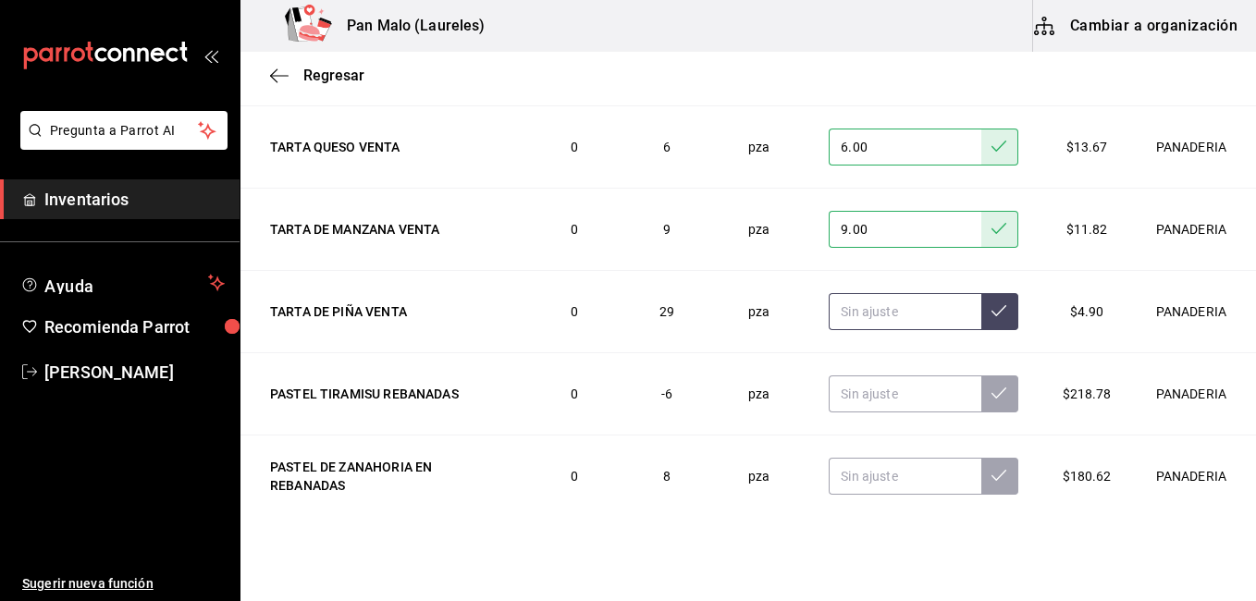
click at [883, 316] on input "text" at bounding box center [905, 311] width 152 height 37
type input "10.00"
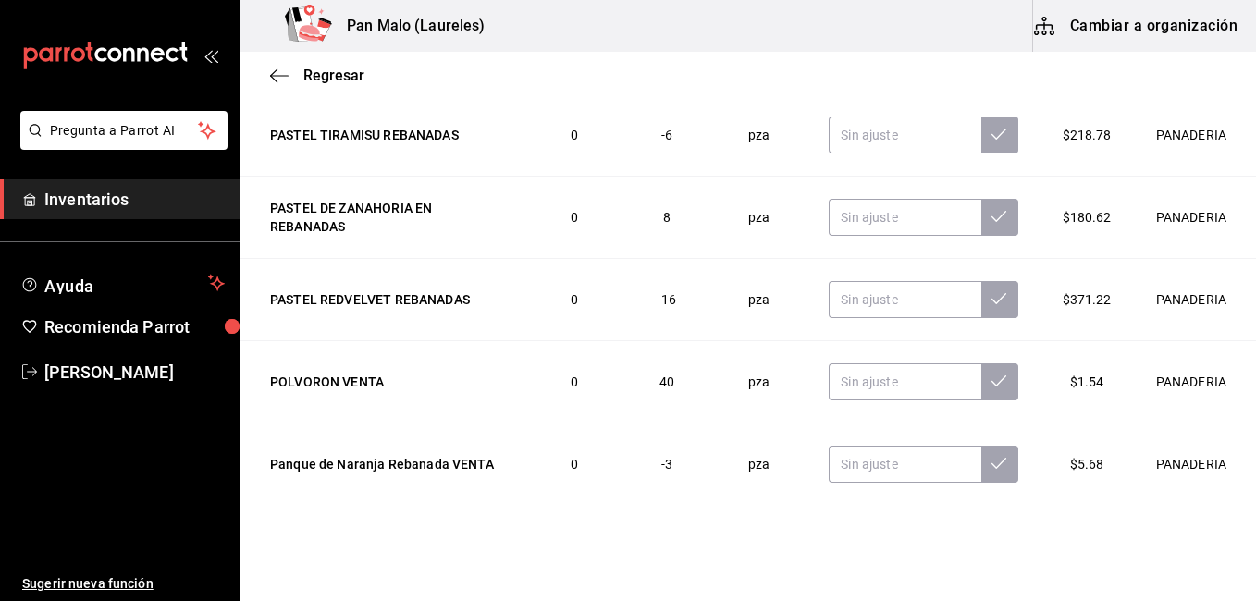
scroll to position [2813, 0]
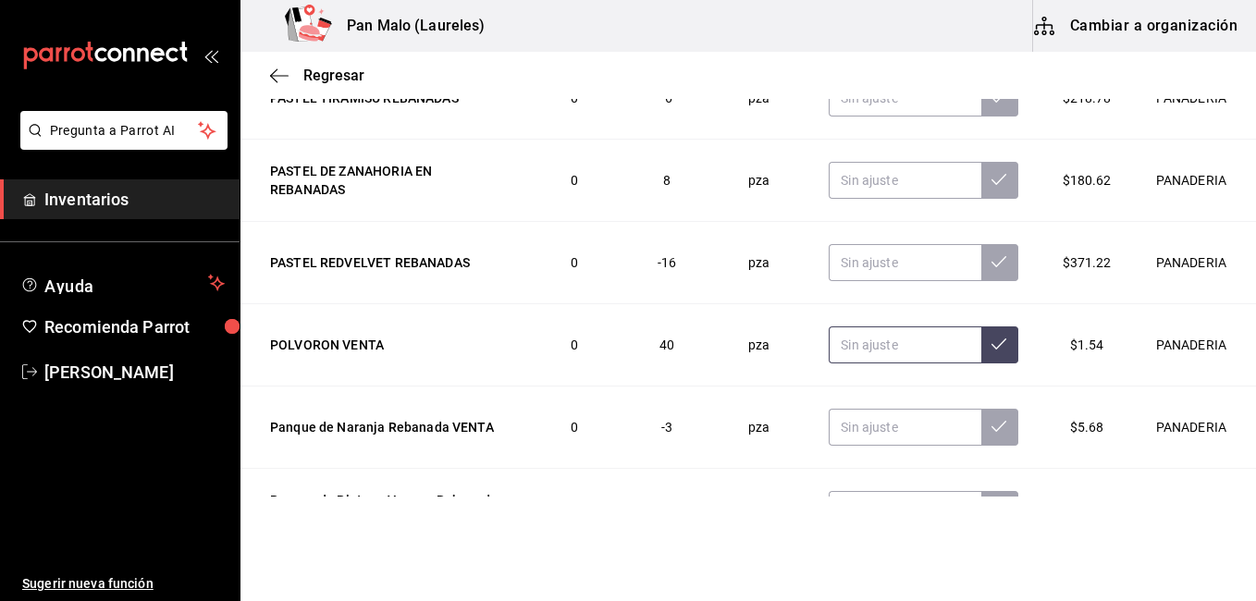
click at [877, 350] on input "text" at bounding box center [905, 345] width 152 height 37
type input "20.00"
click at [882, 421] on input "text" at bounding box center [905, 427] width 152 height 37
type input "2.00"
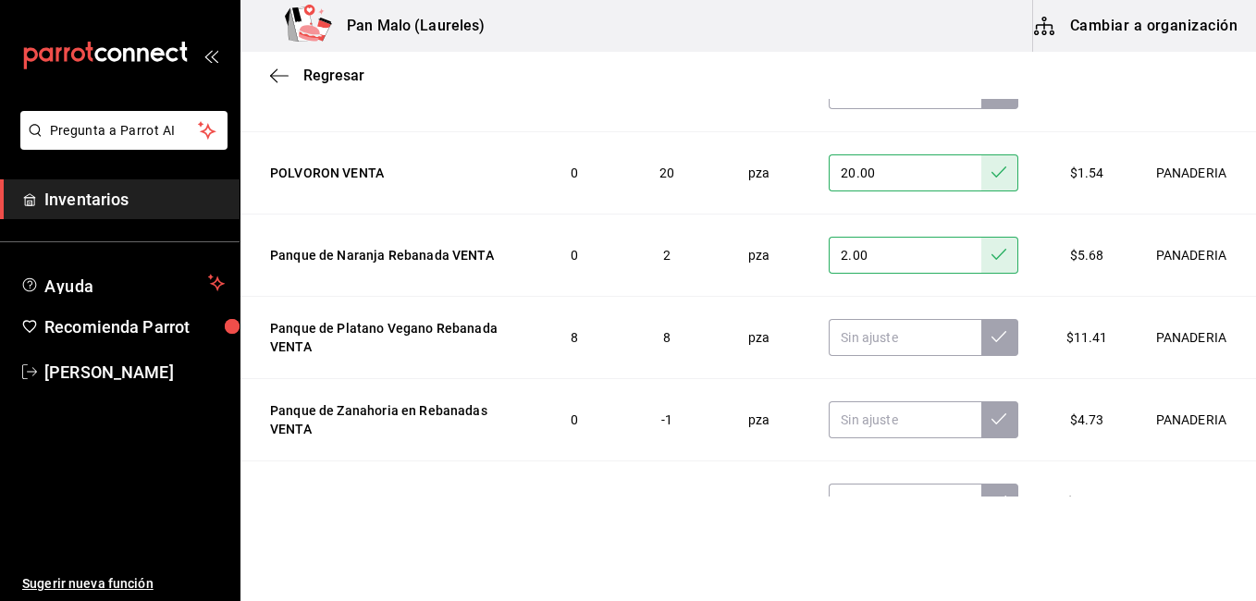
scroll to position [2987, 0]
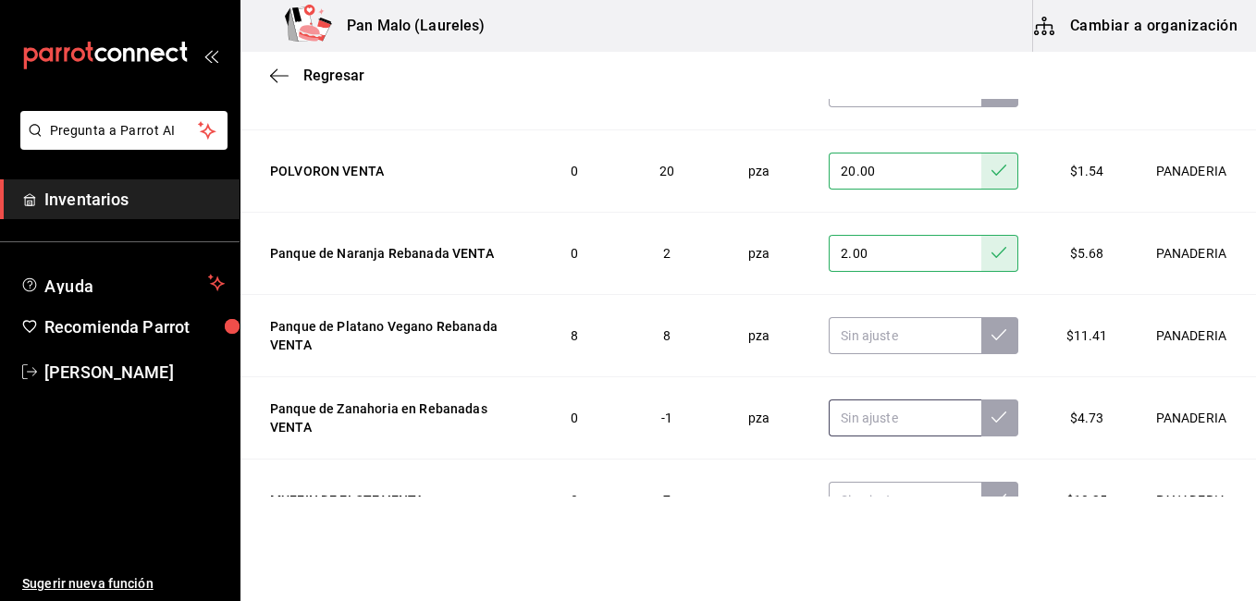
click at [882, 421] on input "text" at bounding box center [905, 418] width 152 height 37
type input "5.00"
click at [982, 421] on button at bounding box center [1000, 418] width 37 height 37
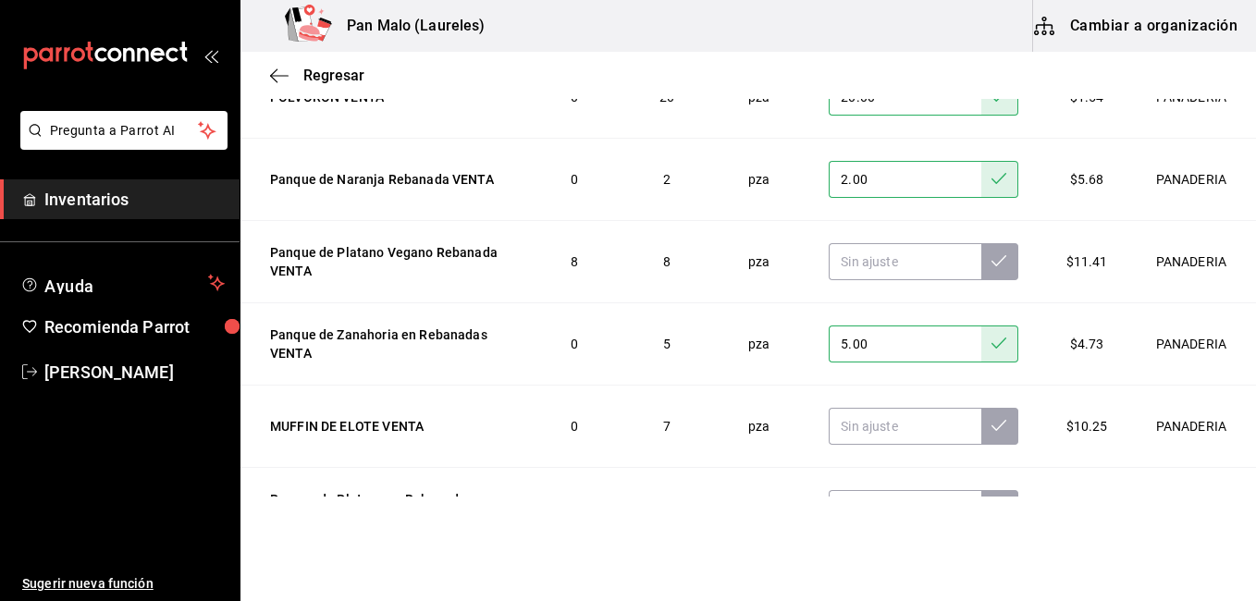
scroll to position [3098, 0]
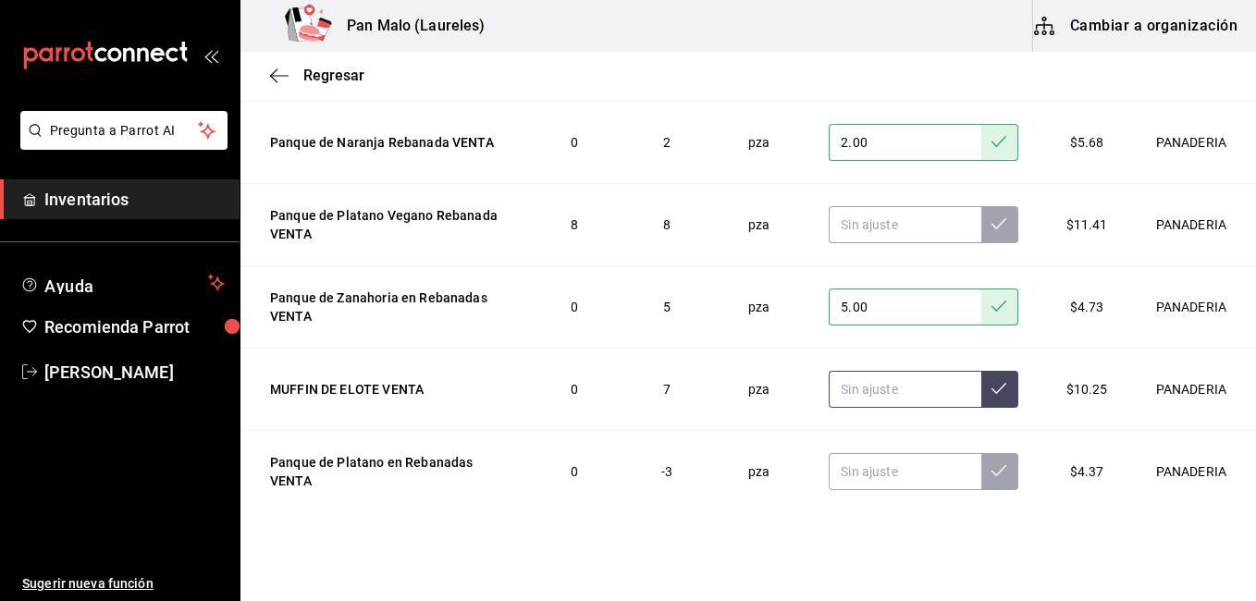
click at [891, 394] on input "text" at bounding box center [905, 389] width 152 height 37
type input "8.00"
click at [992, 386] on icon at bounding box center [999, 388] width 15 height 11
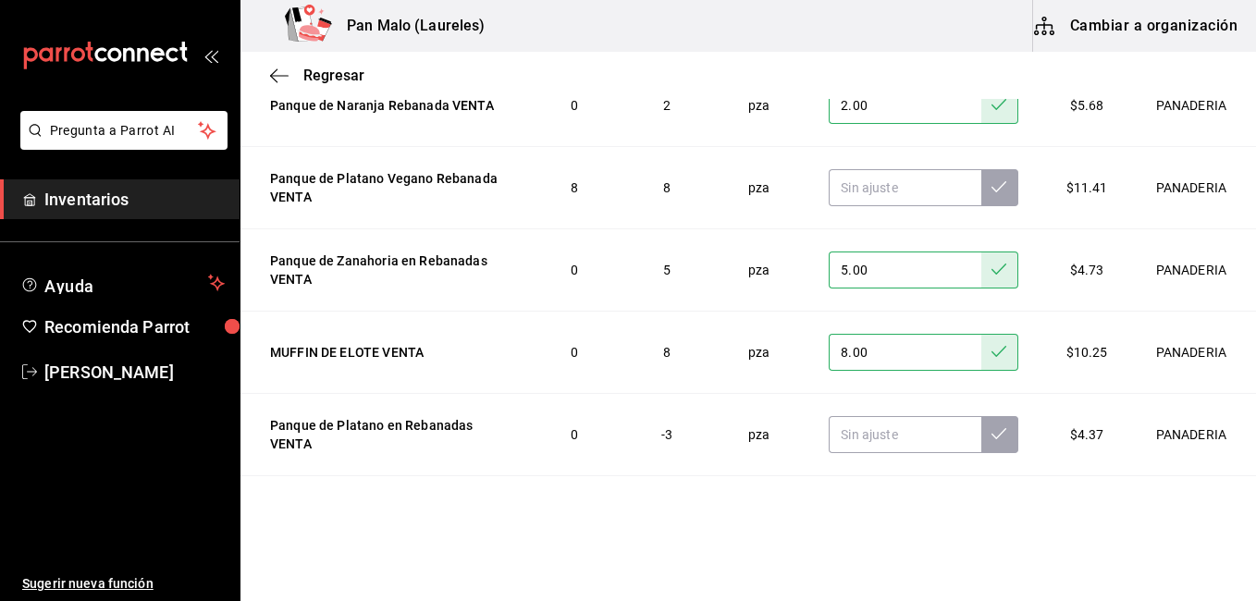
scroll to position [3172, 0]
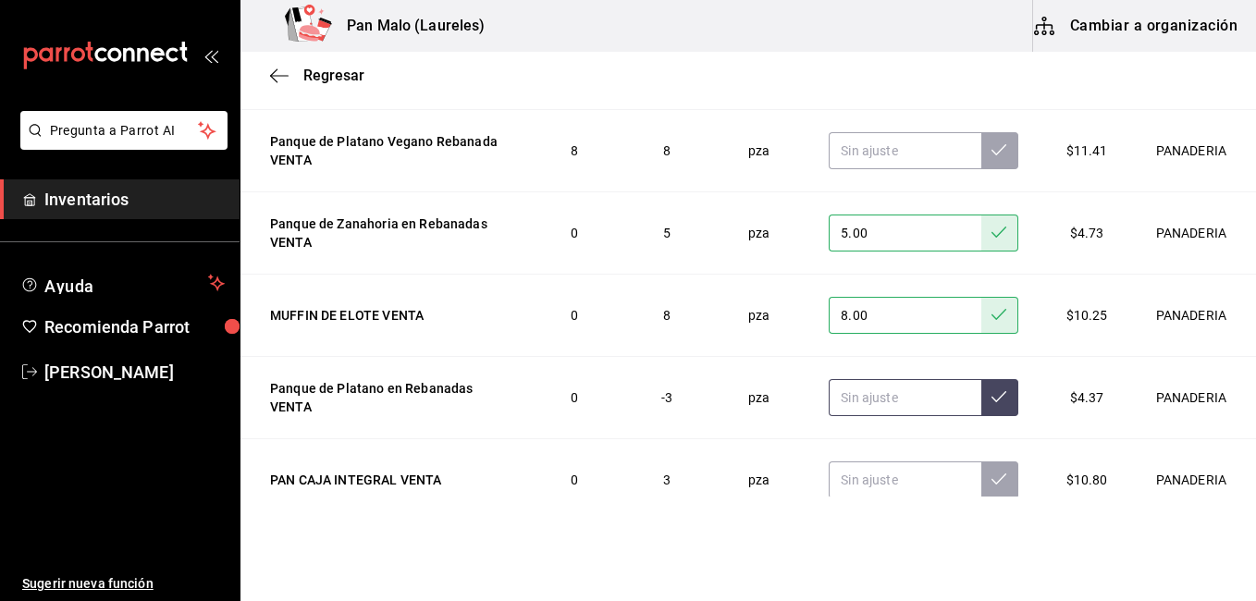
click at [907, 396] on input "text" at bounding box center [905, 397] width 152 height 37
type input "9.00"
click at [982, 405] on button at bounding box center [1000, 397] width 37 height 37
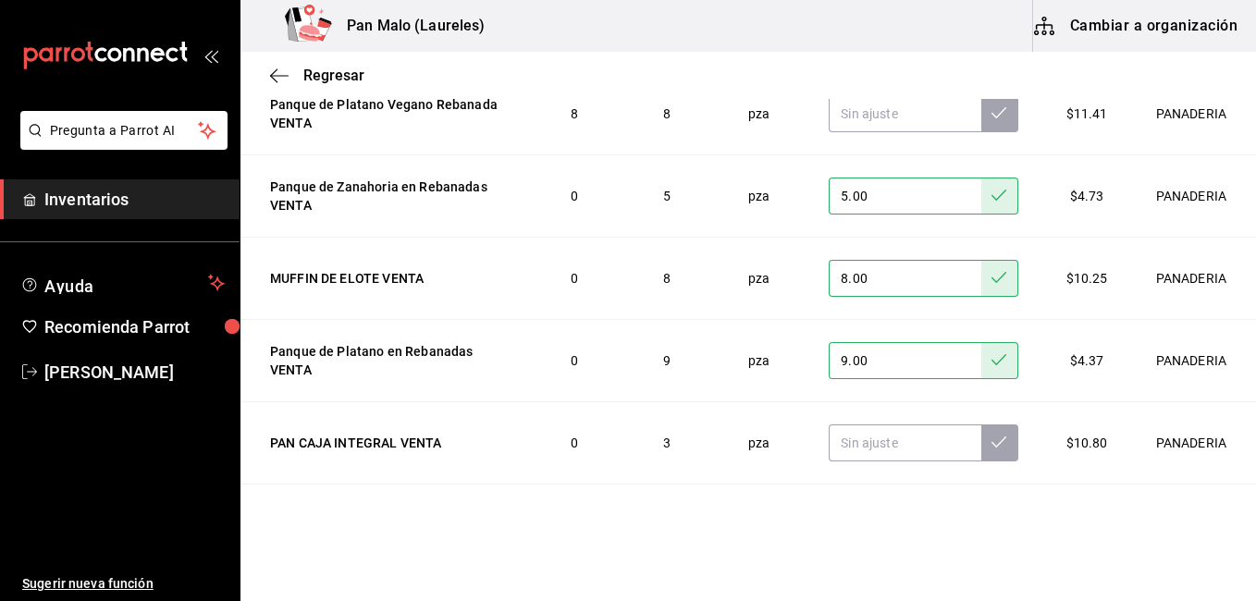
scroll to position [3246, 0]
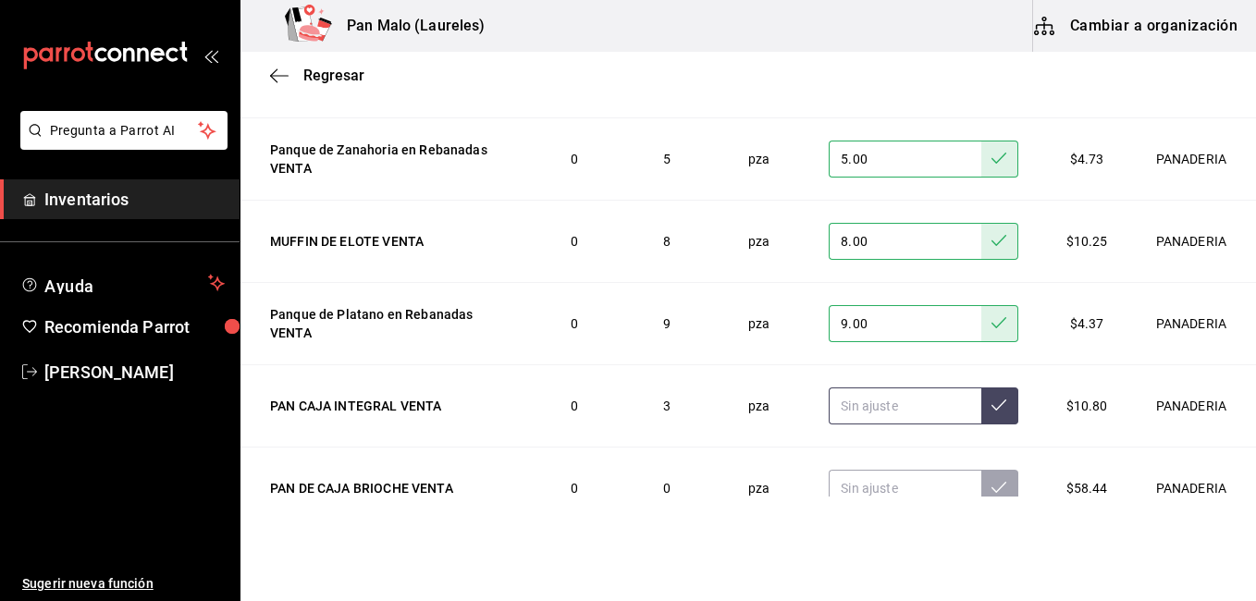
click at [892, 405] on input "text" at bounding box center [905, 406] width 152 height 37
type input "2.00"
click at [992, 404] on icon at bounding box center [999, 405] width 15 height 15
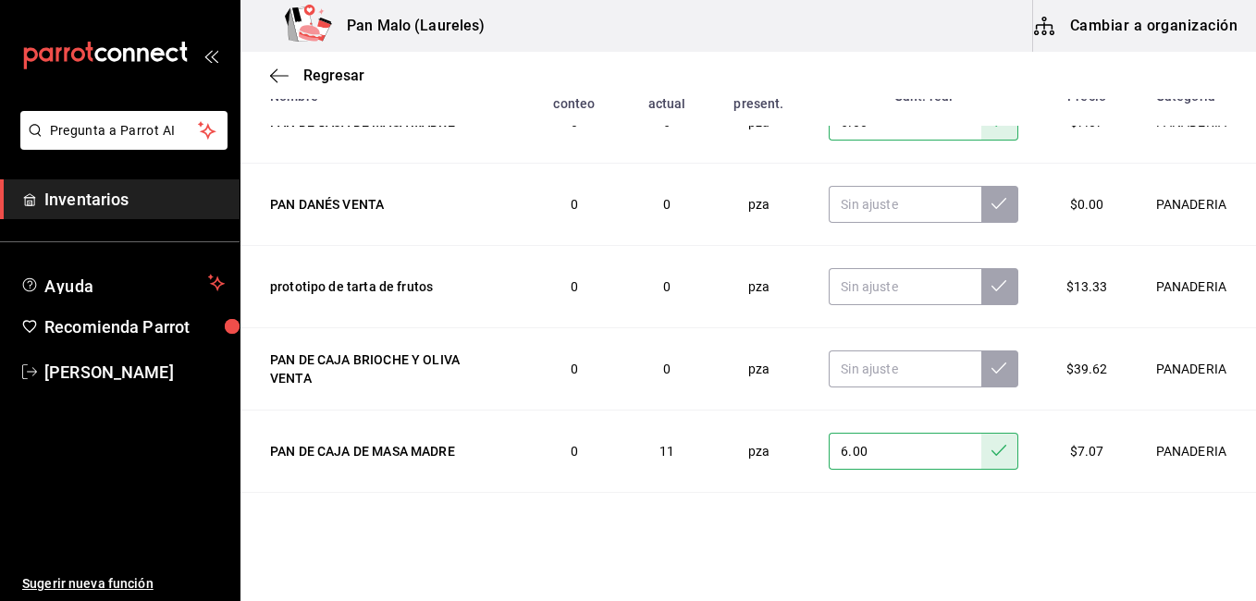
scroll to position [666, 0]
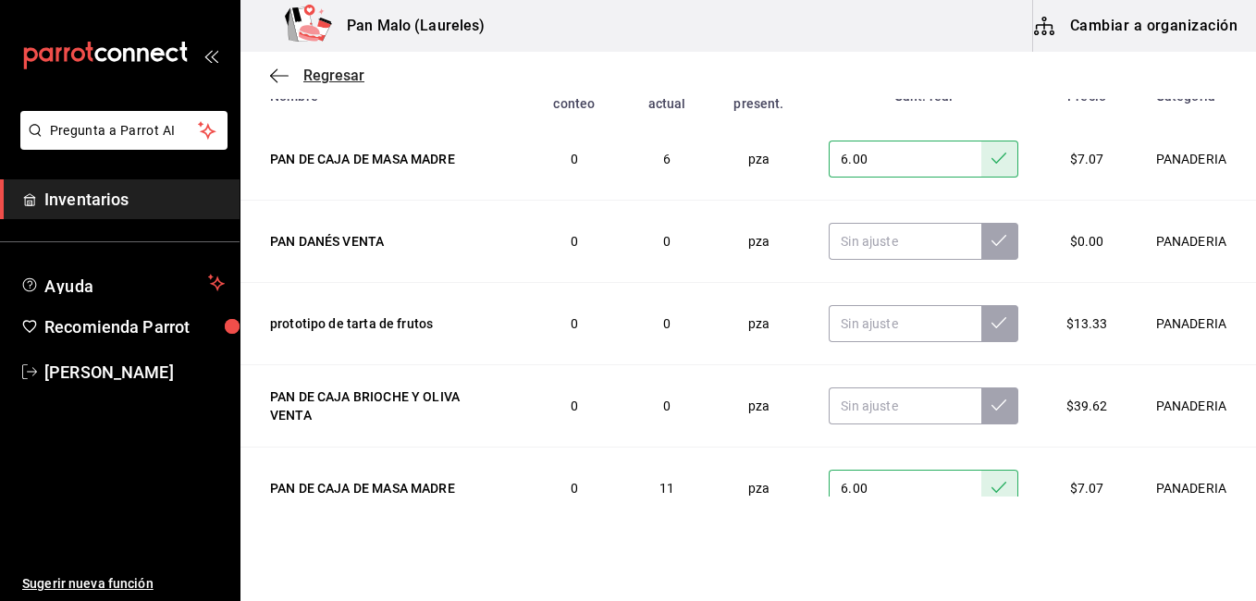
click at [273, 80] on icon "button" at bounding box center [279, 76] width 19 height 17
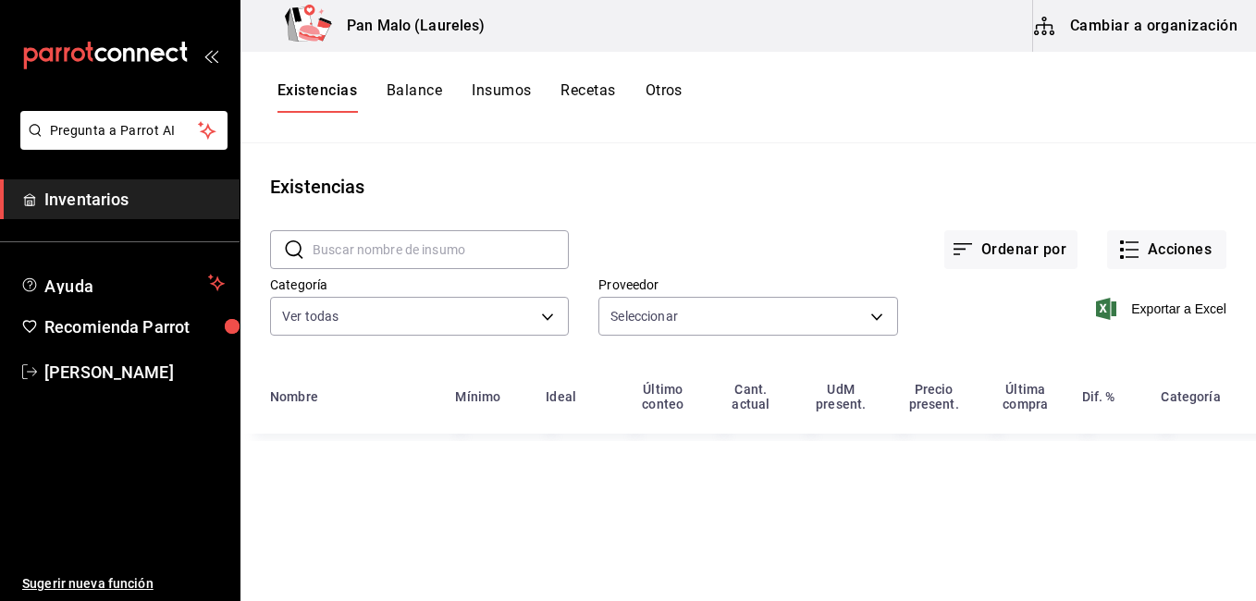
type input "36340c73-94e1-4ffc-8e70-5641b5614b16,62d2566f-a3bd-4000-8dc1-406bdbf1afd5,40f0e…"
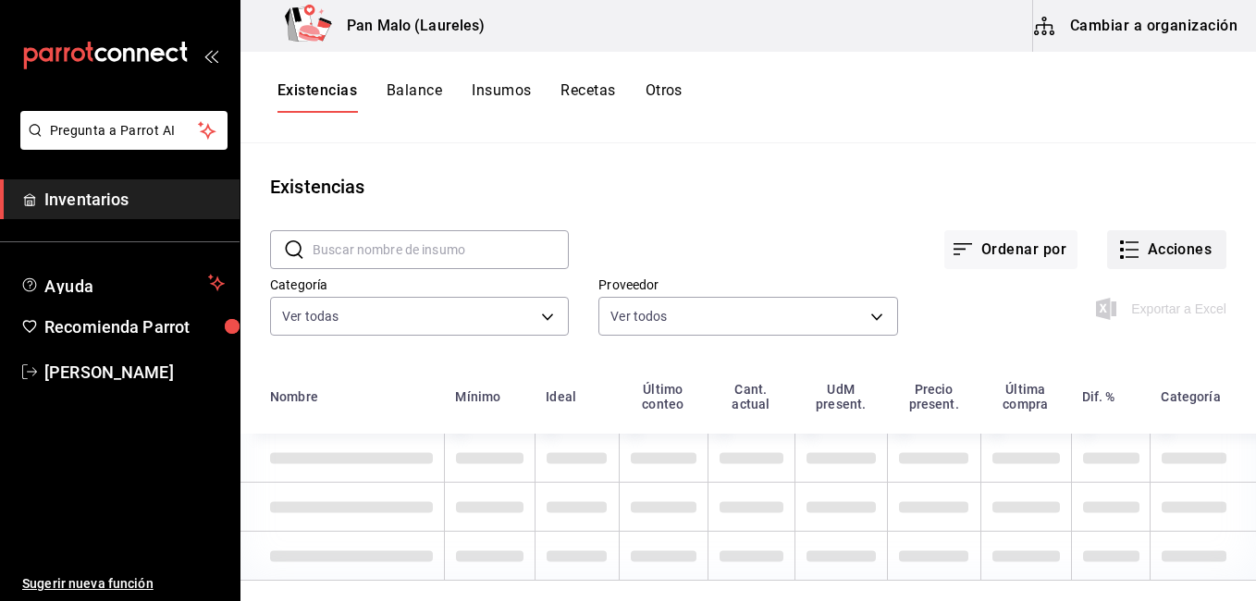
click at [1137, 252] on button "Acciones" at bounding box center [1166, 249] width 119 height 39
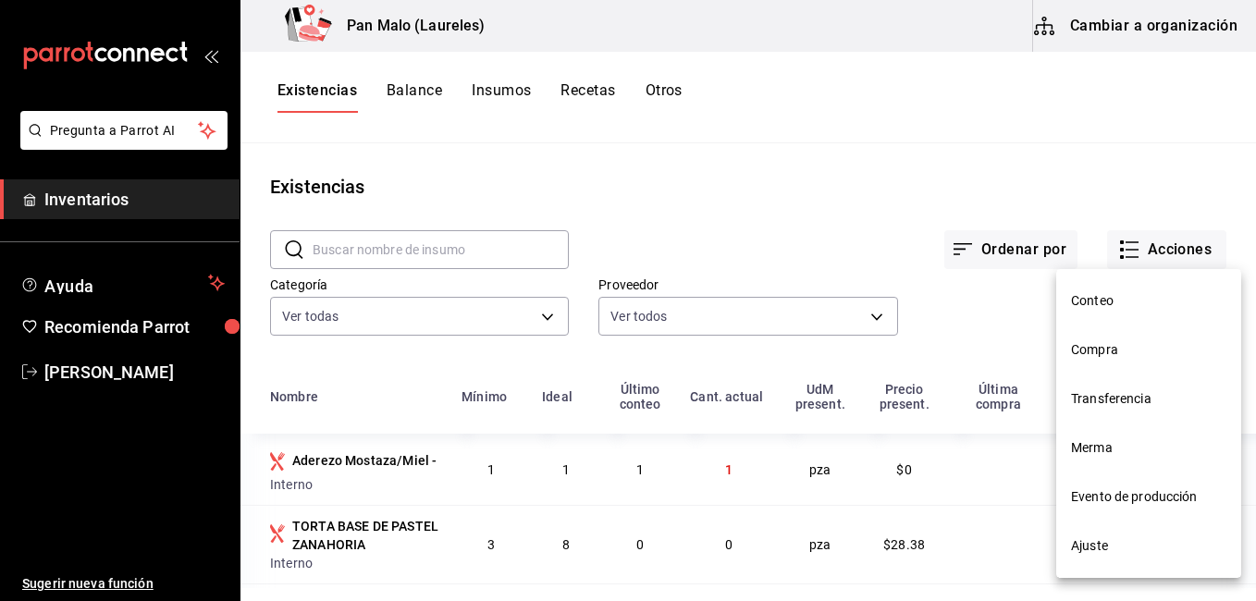
click at [1109, 552] on span "Ajuste" at bounding box center [1148, 546] width 155 height 19
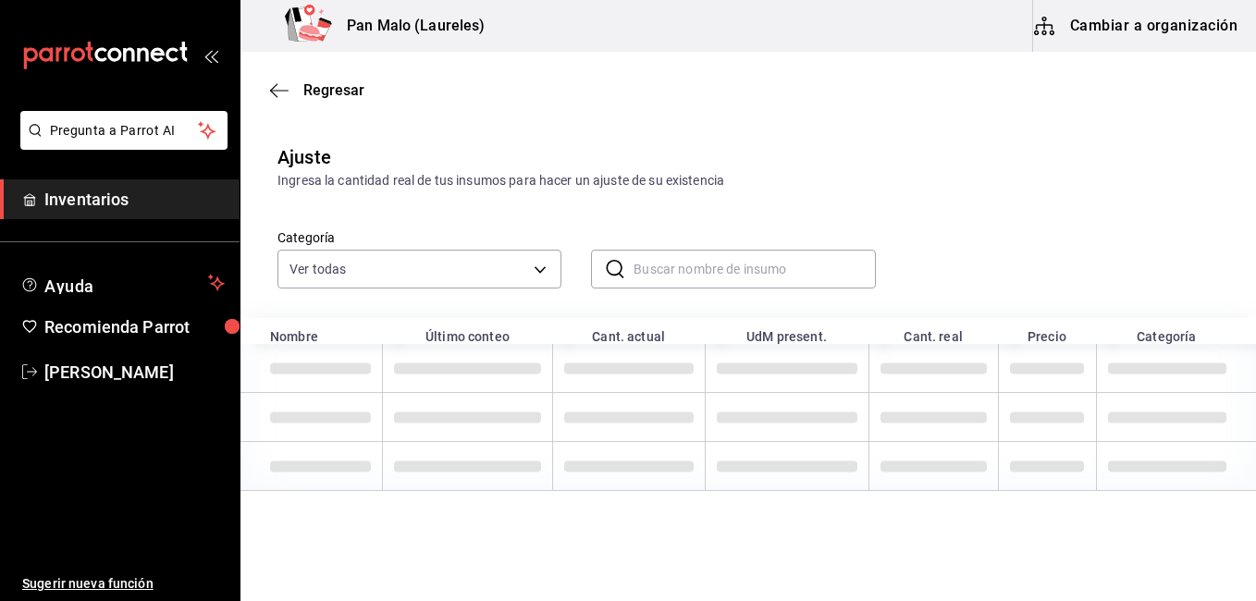
click at [208, 58] on icon "open_drawer_menu" at bounding box center [211, 55] width 15 height 15
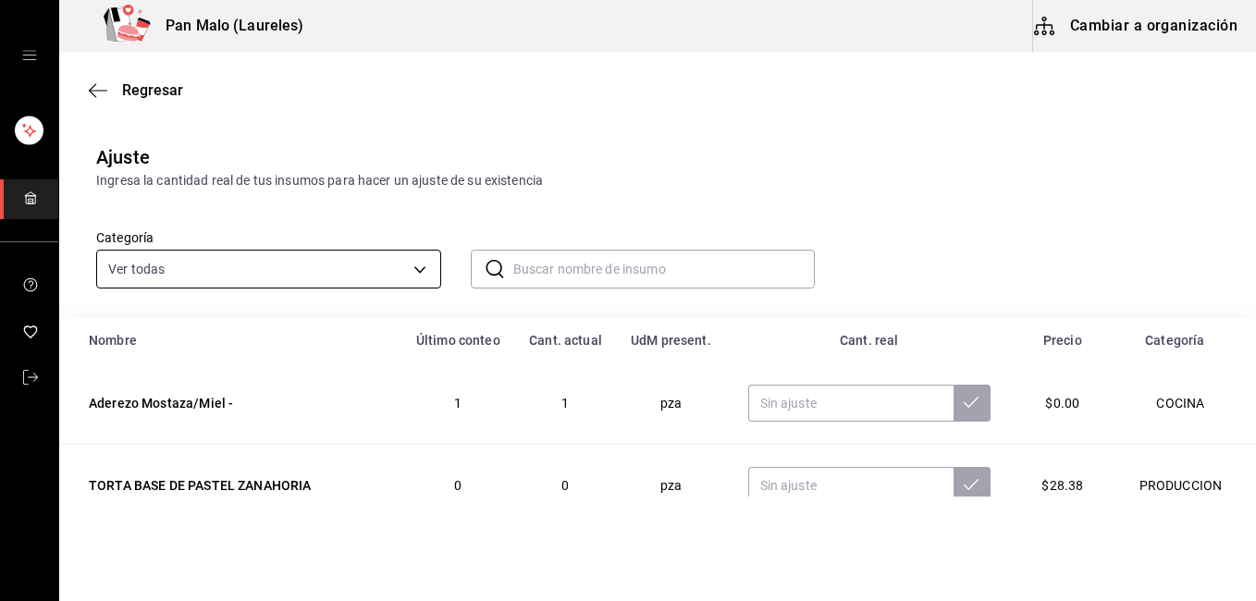
click at [410, 256] on body "Pan Malo (Laureles) Cambiar a organización Regresar Ajuste Ingresa la cantidad …" at bounding box center [628, 248] width 1256 height 497
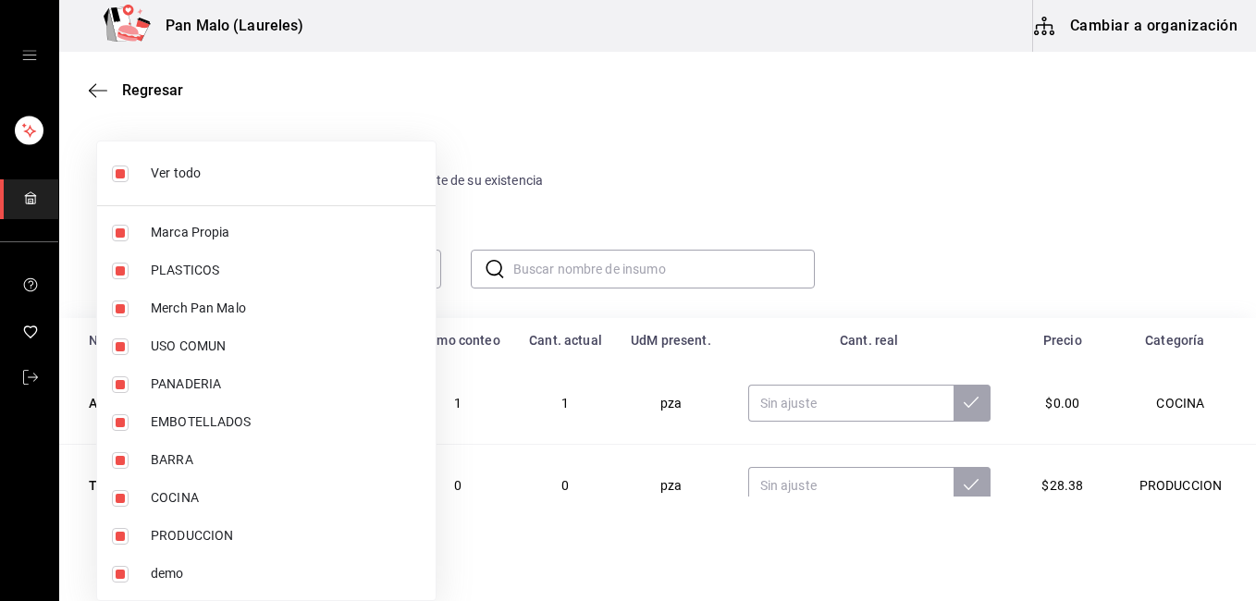
click at [132, 180] on label at bounding box center [124, 174] width 24 height 17
click at [129, 180] on input "checkbox" at bounding box center [120, 174] width 17 height 17
checkbox input "true"
type input "57a97c15-a577-4602-bf7e-77eca11ca1d4,845d24ca-60dd-4e7e-b3c9-ca2702778d83,d2582…"
checkbox input "true"
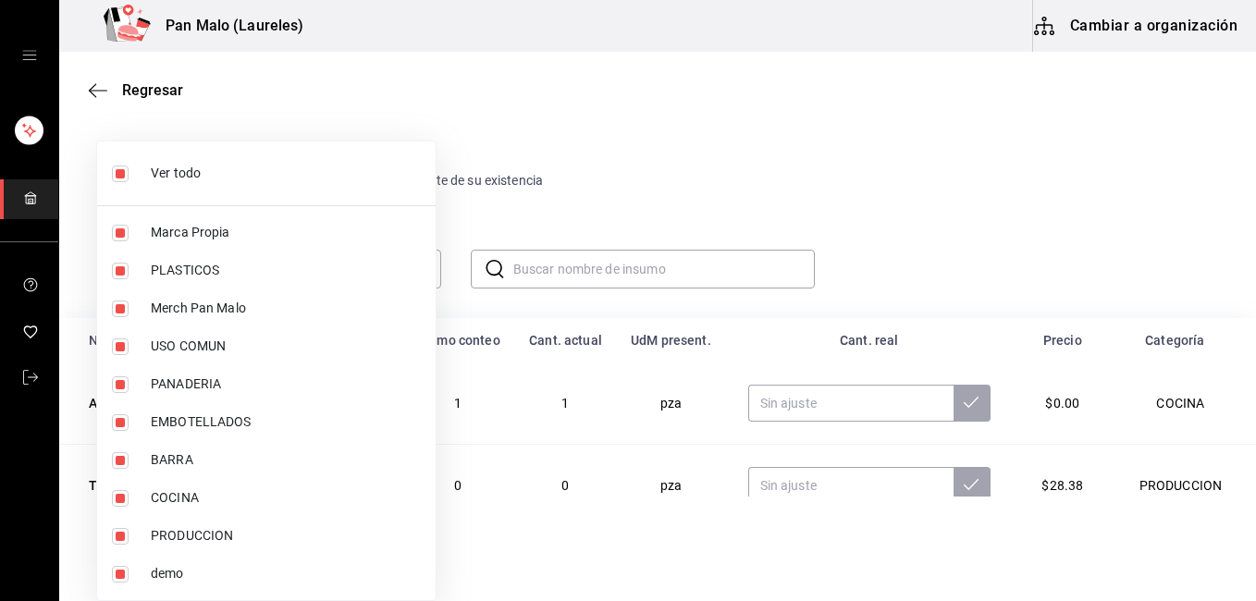
checkbox input "true"
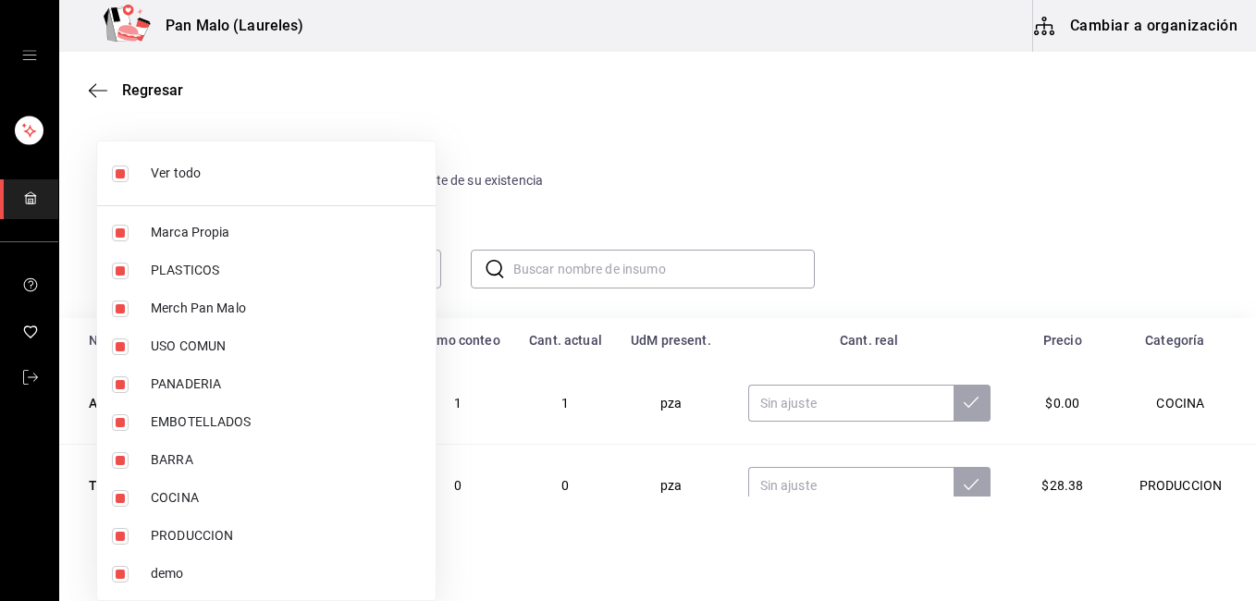
checkbox input "true"
click at [119, 169] on input "checkbox" at bounding box center [120, 174] width 17 height 17
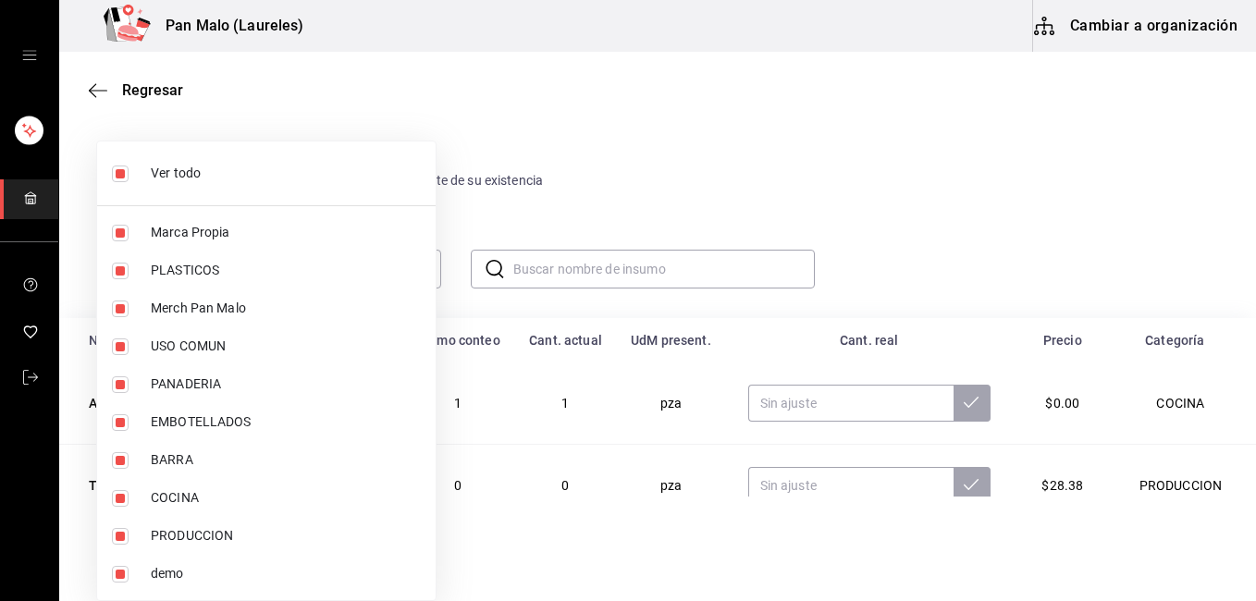
checkbox input "false"
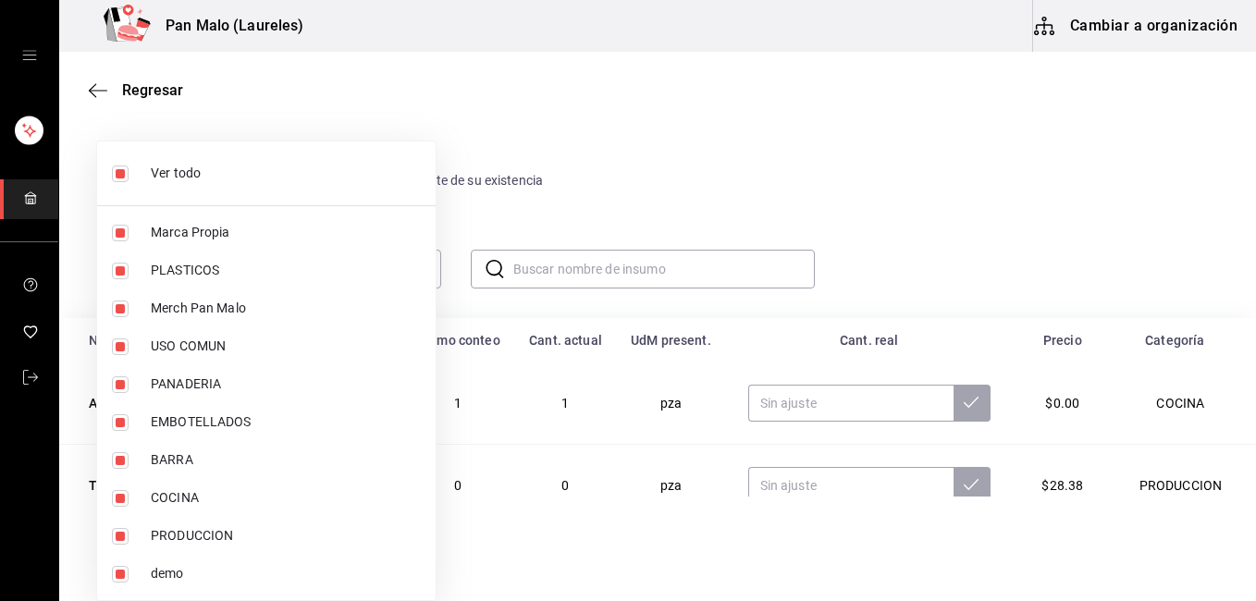
checkbox input "false"
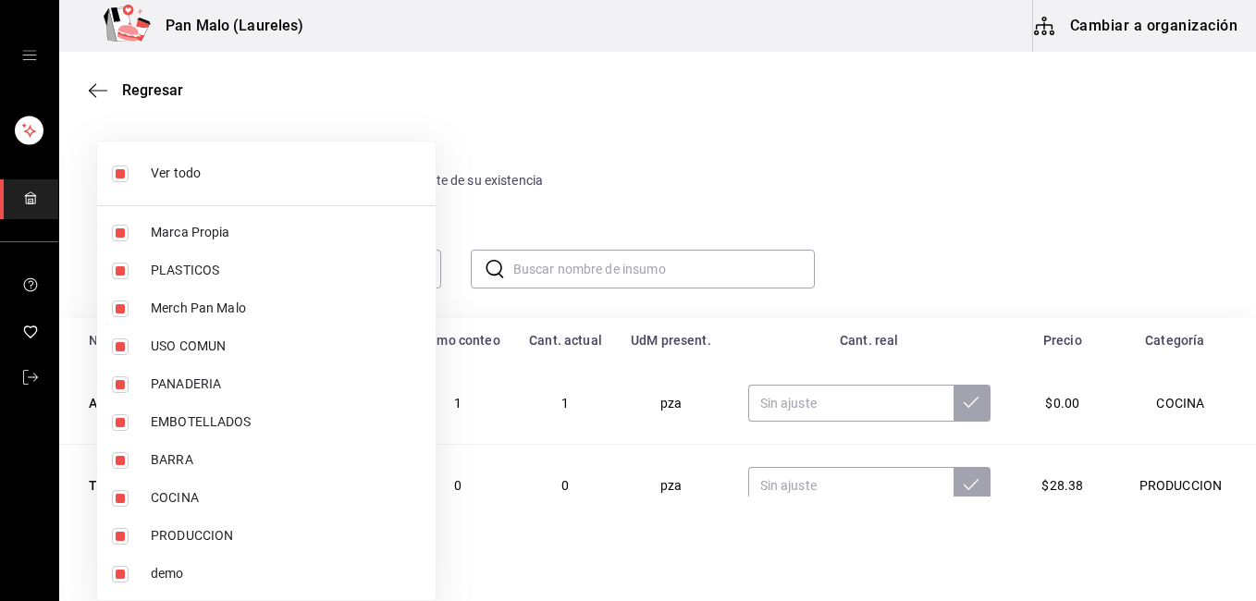
checkbox input "false"
click at [123, 387] on input "checkbox" at bounding box center [120, 385] width 17 height 17
checkbox input "true"
type input "b7fa4d3f-7896-4504-b4eb-29f52eb713d6"
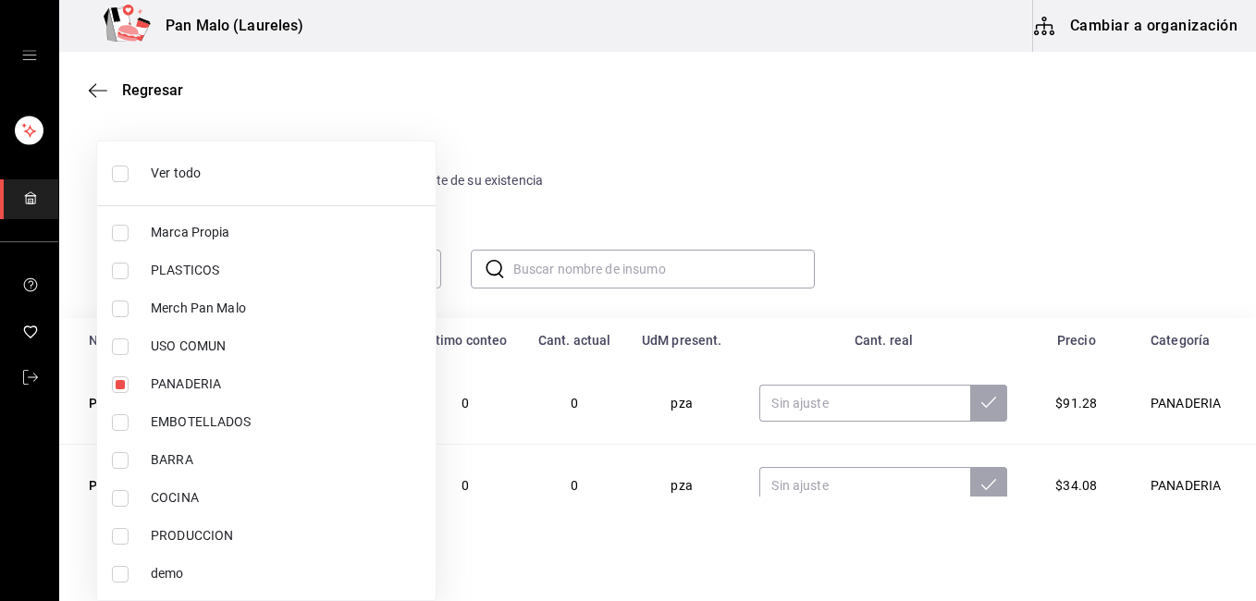
click at [1165, 128] on div at bounding box center [628, 300] width 1256 height 601
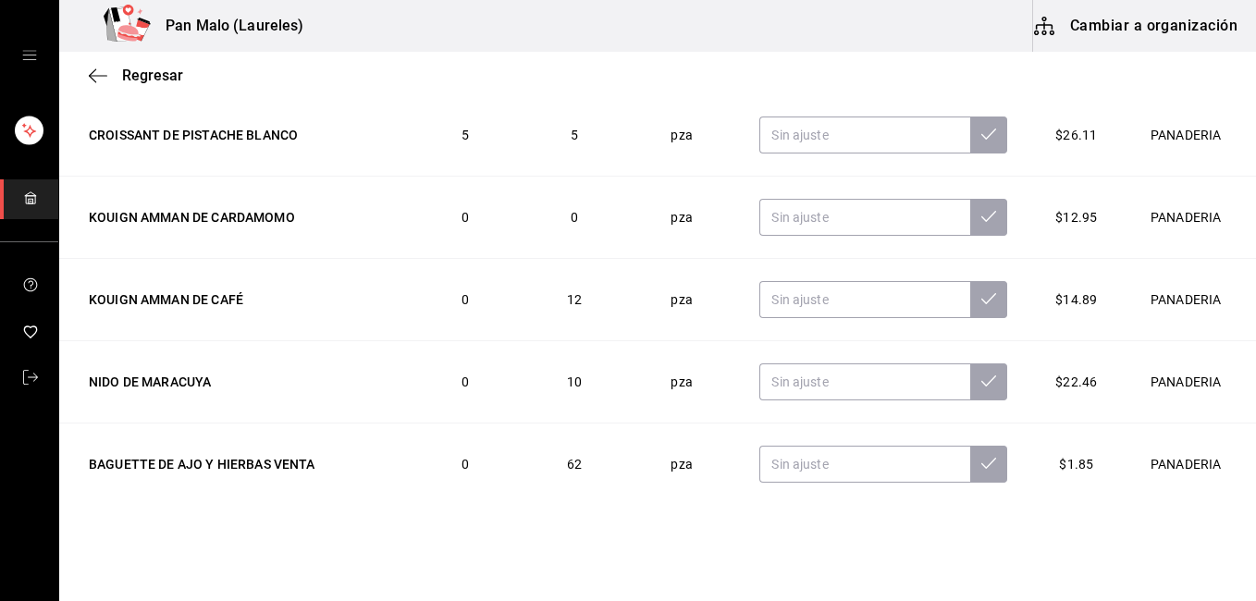
scroll to position [403, 0]
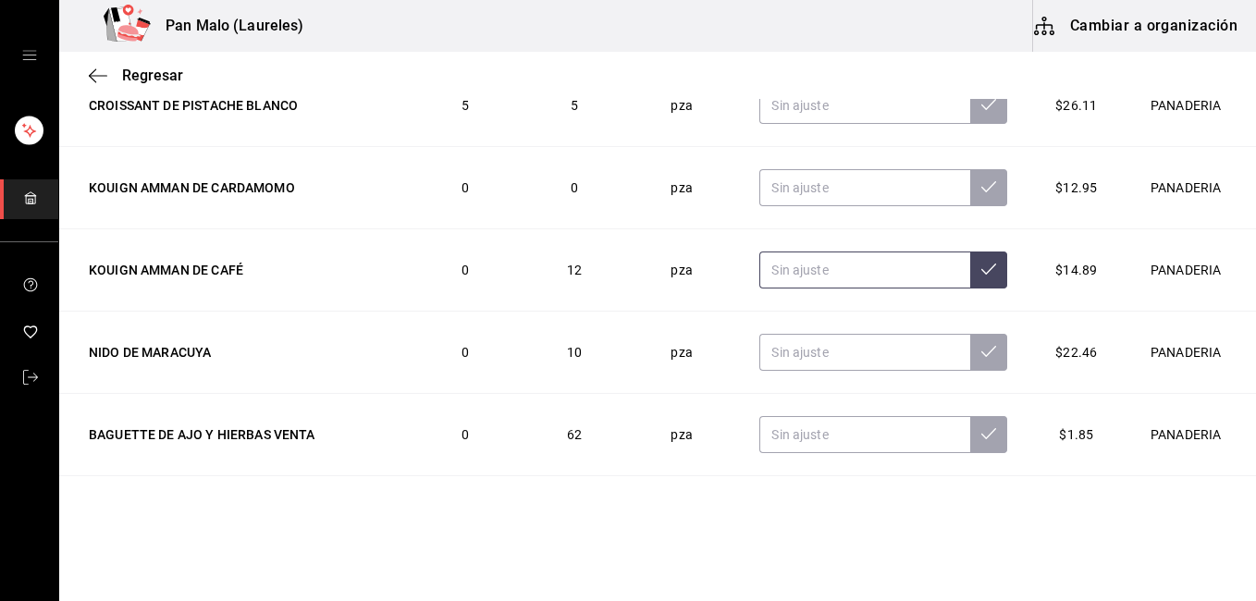
click at [830, 268] on input "text" at bounding box center [864, 270] width 211 height 37
type input "4.00"
click at [970, 282] on button at bounding box center [988, 270] width 37 height 37
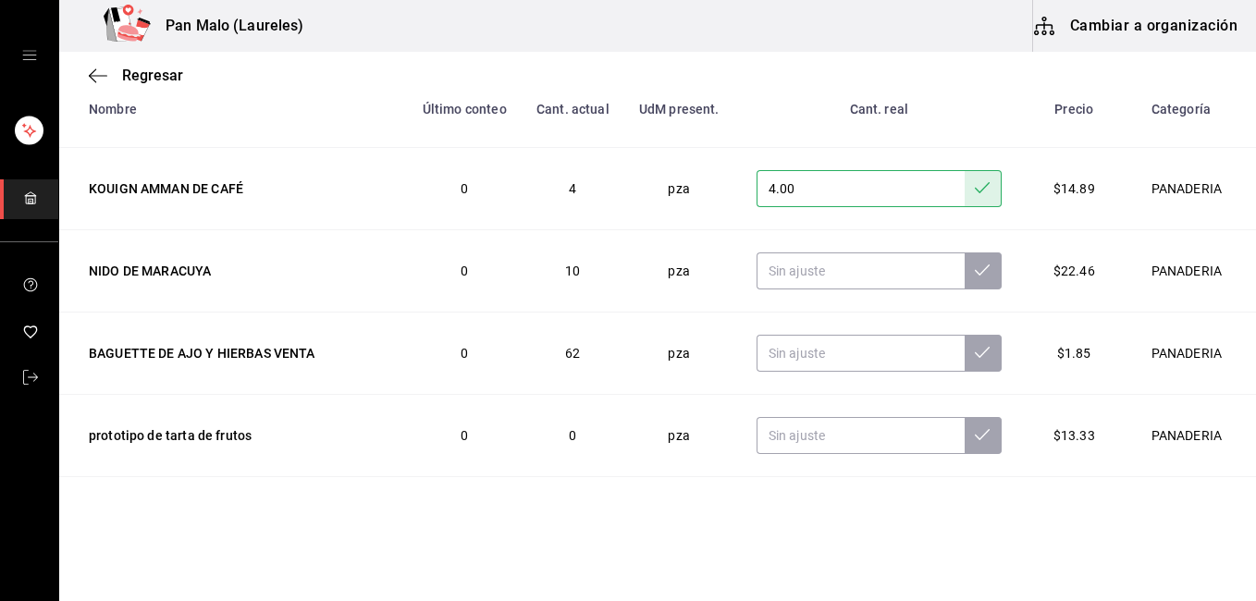
scroll to position [566, 0]
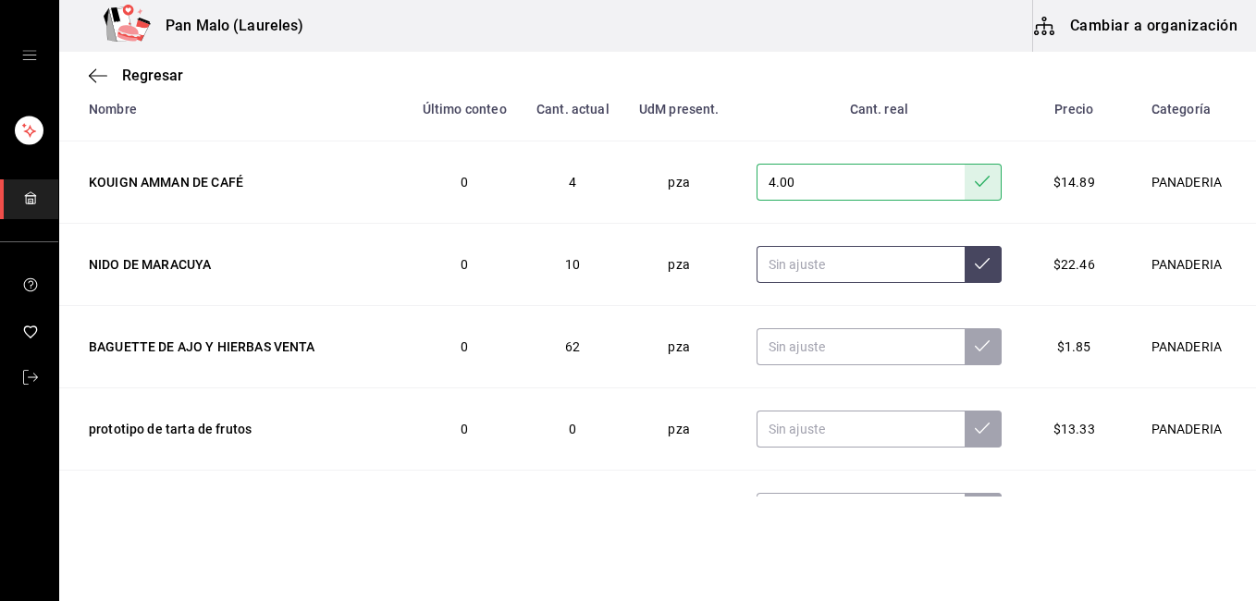
click at [828, 273] on input "text" at bounding box center [861, 264] width 208 height 37
click at [975, 265] on icon at bounding box center [982, 263] width 15 height 11
click at [819, 266] on input "11.00" at bounding box center [861, 264] width 208 height 37
type input "11.00"
click at [975, 265] on icon at bounding box center [982, 263] width 15 height 15
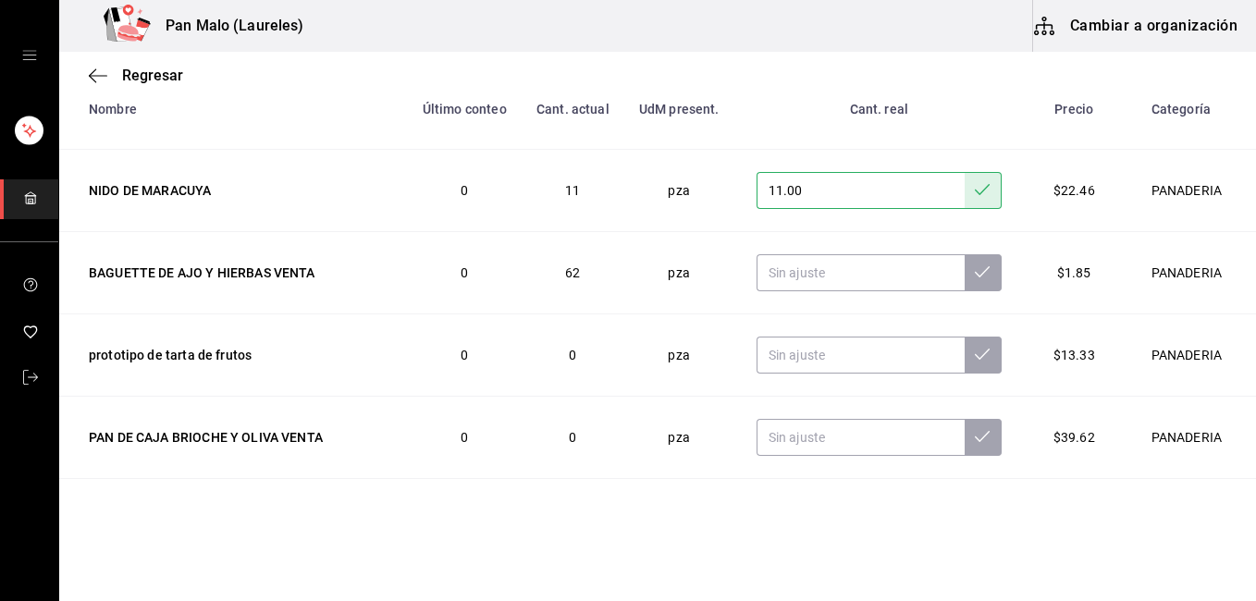
scroll to position [677, 0]
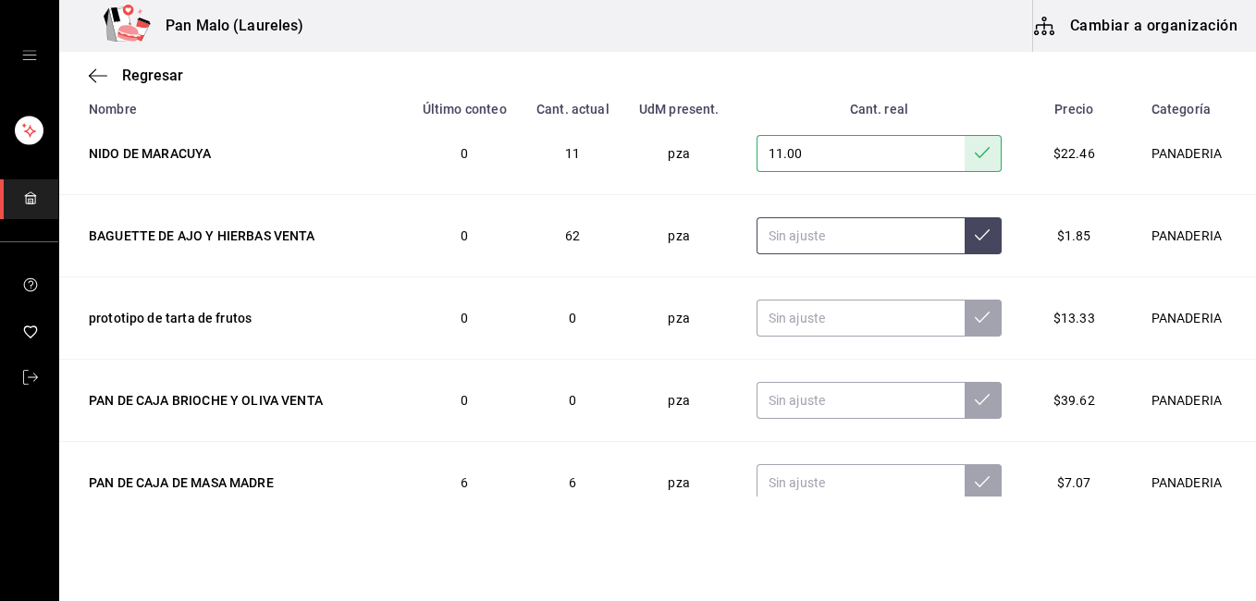
click at [823, 241] on input "text" at bounding box center [861, 235] width 208 height 37
type input "15.00"
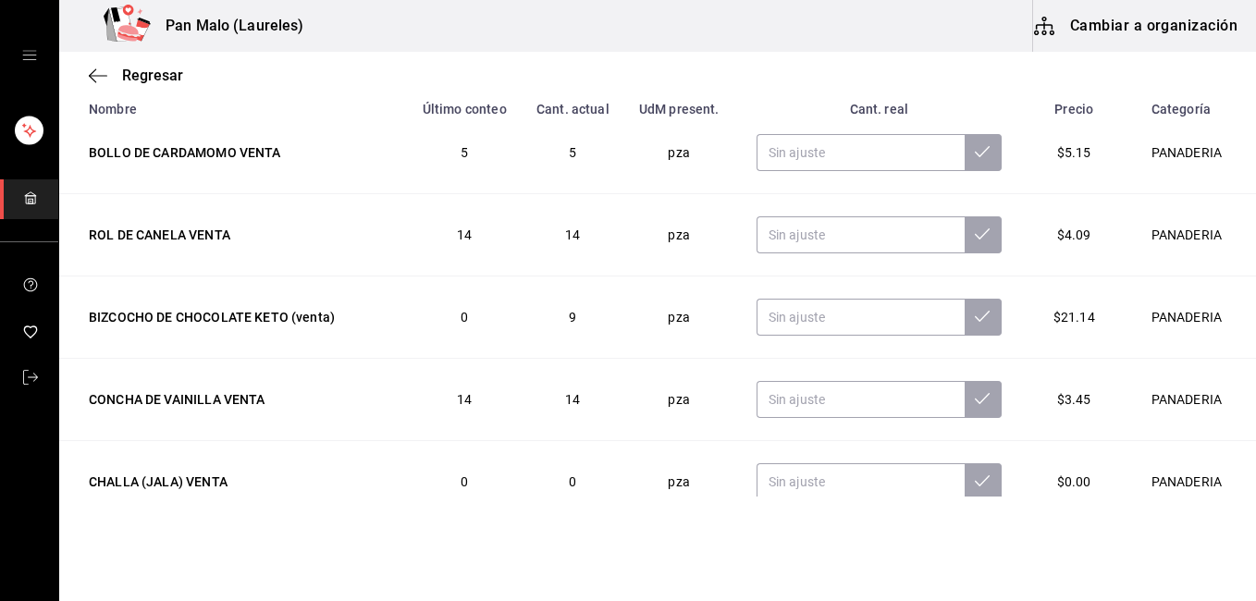
scroll to position [1591, 0]
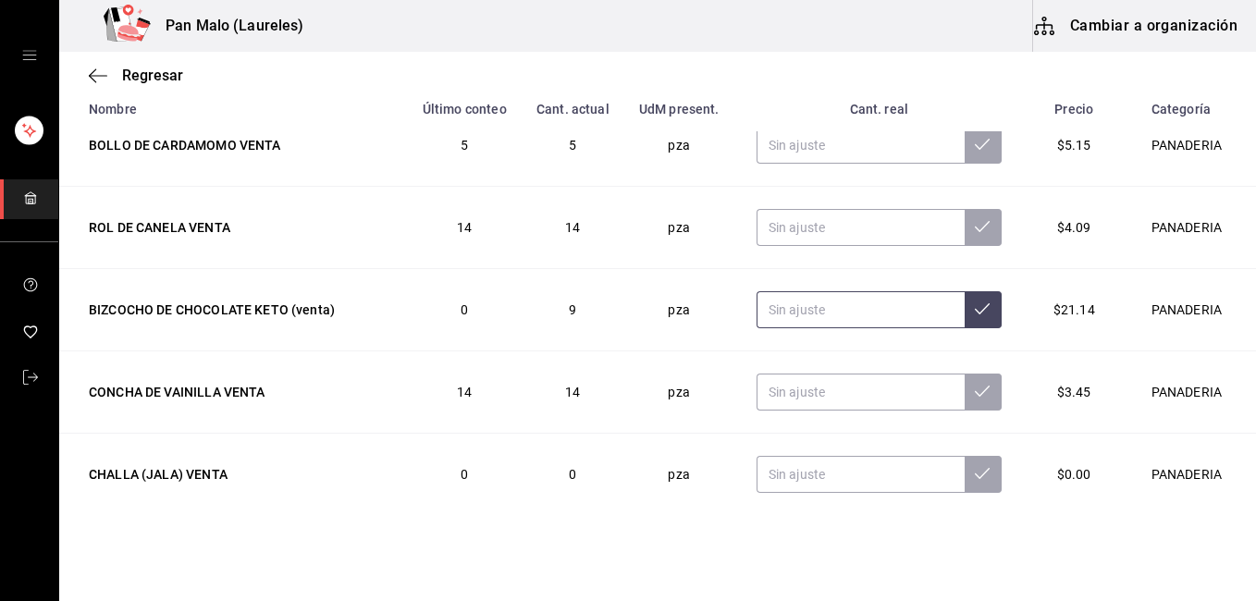
click at [838, 303] on input "text" at bounding box center [861, 309] width 208 height 37
type input "0.00"
click at [965, 300] on button at bounding box center [983, 309] width 37 height 37
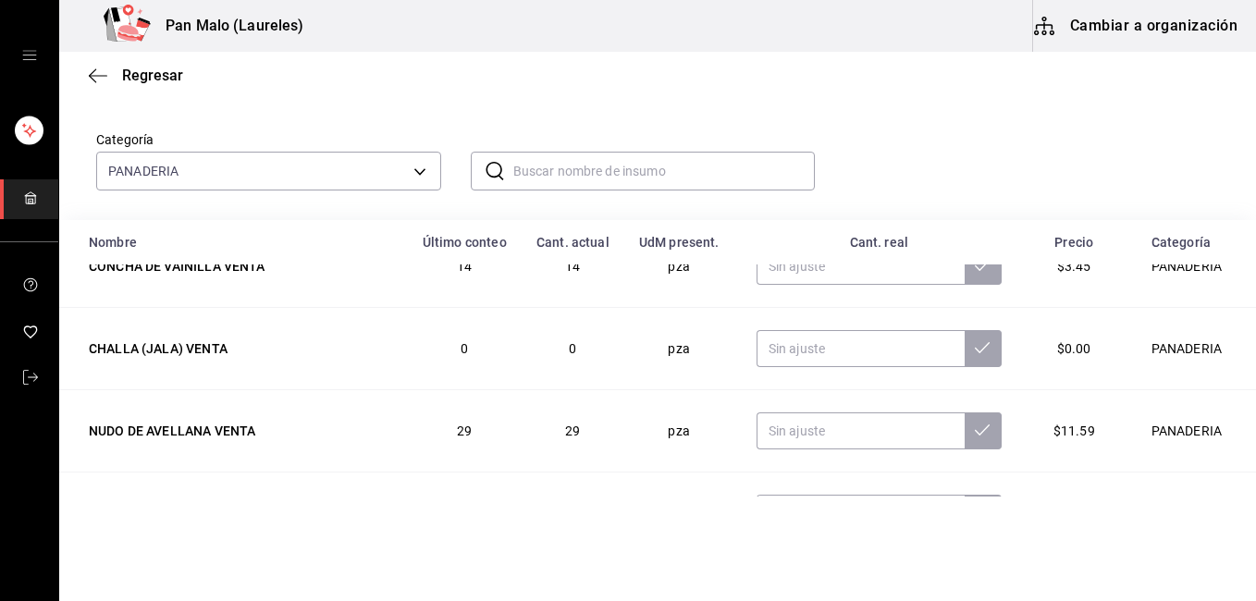
scroll to position [0, 0]
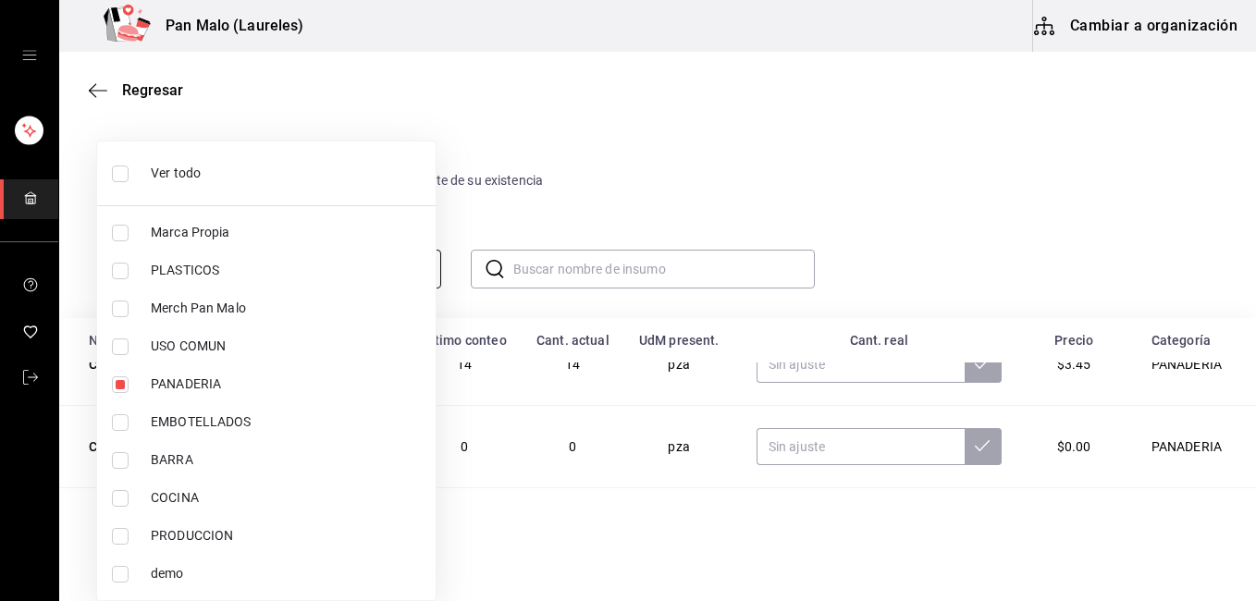
click at [248, 269] on body "Pan Malo (Laureles) Cambiar a organización Regresar Ajuste Ingresa la cantidad …" at bounding box center [628, 248] width 1256 height 497
click at [133, 174] on label at bounding box center [124, 174] width 24 height 17
click at [129, 174] on input "checkbox" at bounding box center [120, 174] width 17 height 17
checkbox input "false"
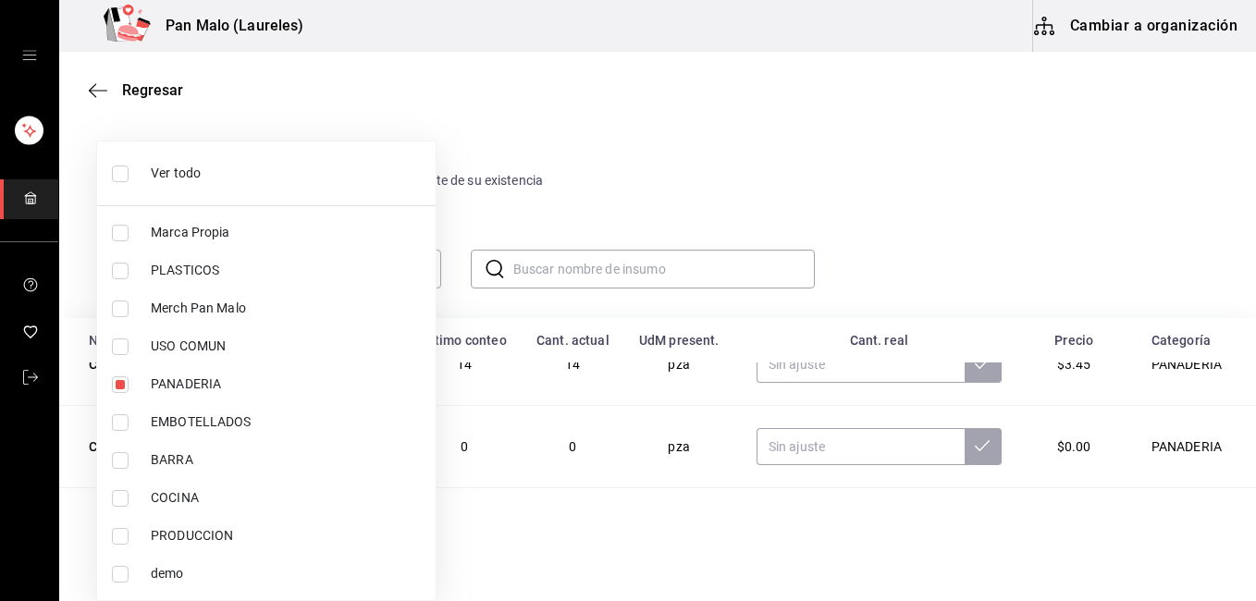
checkbox input "false"
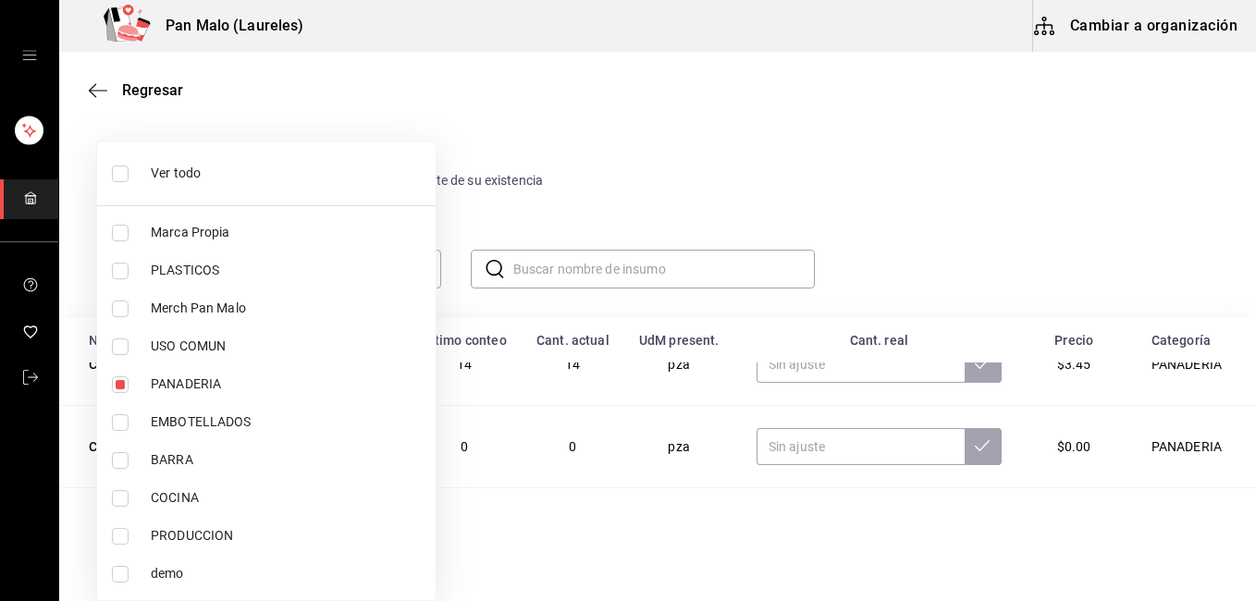
checkbox input "false"
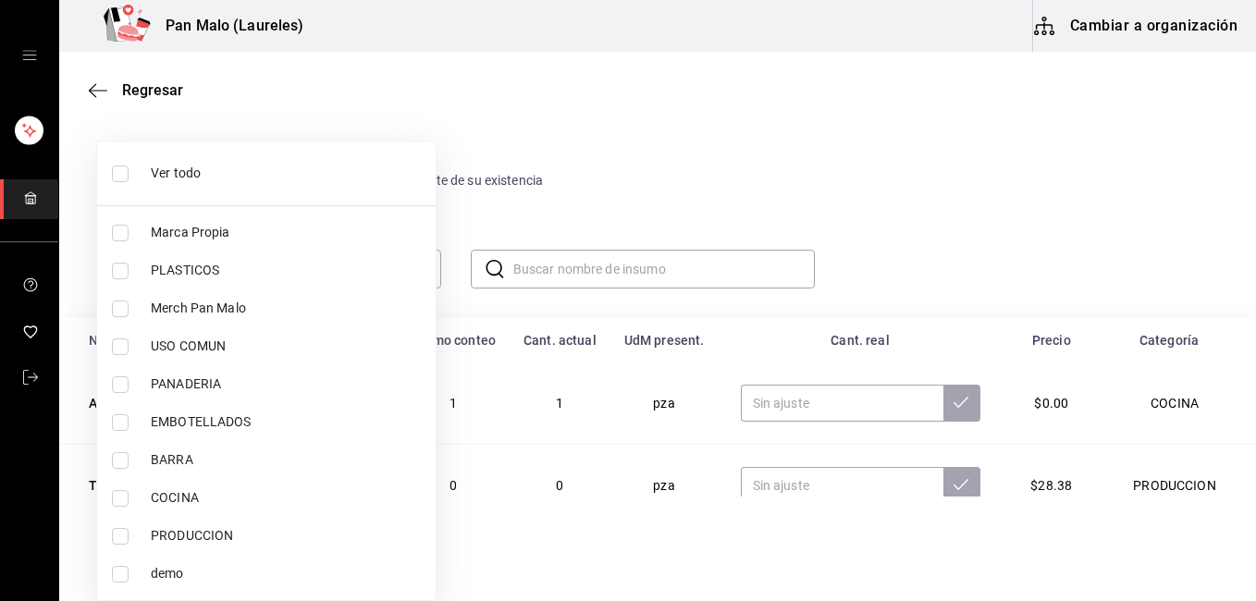
click at [133, 174] on label at bounding box center [124, 174] width 24 height 17
click at [129, 174] on input "checkbox" at bounding box center [120, 174] width 17 height 17
checkbox input "false"
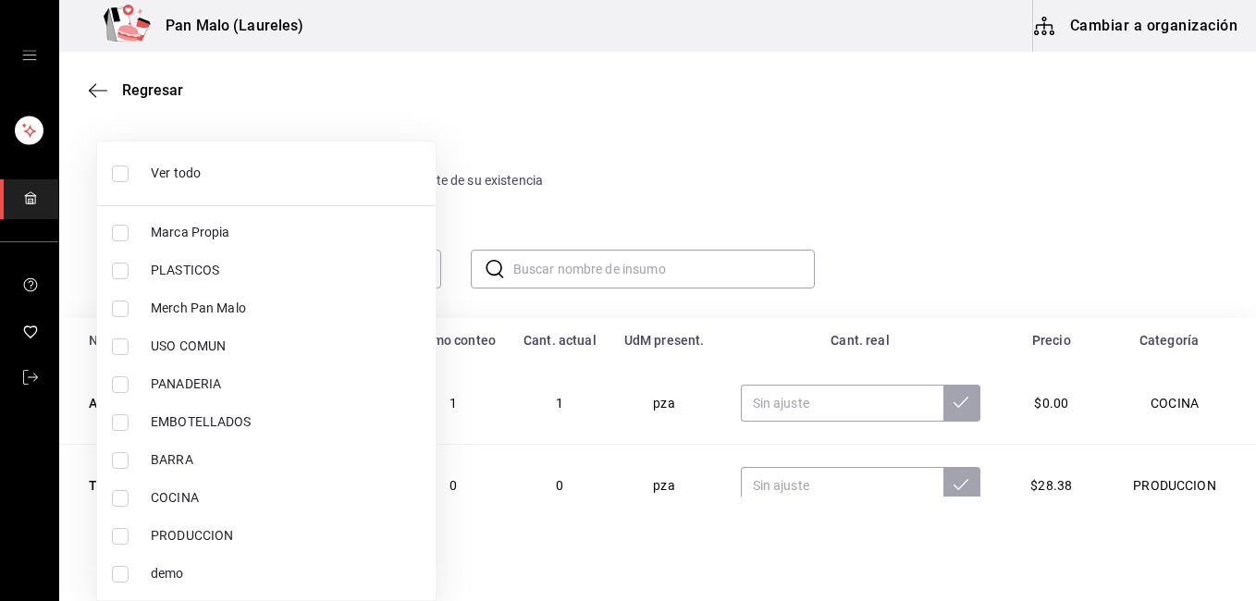
checkbox input "false"
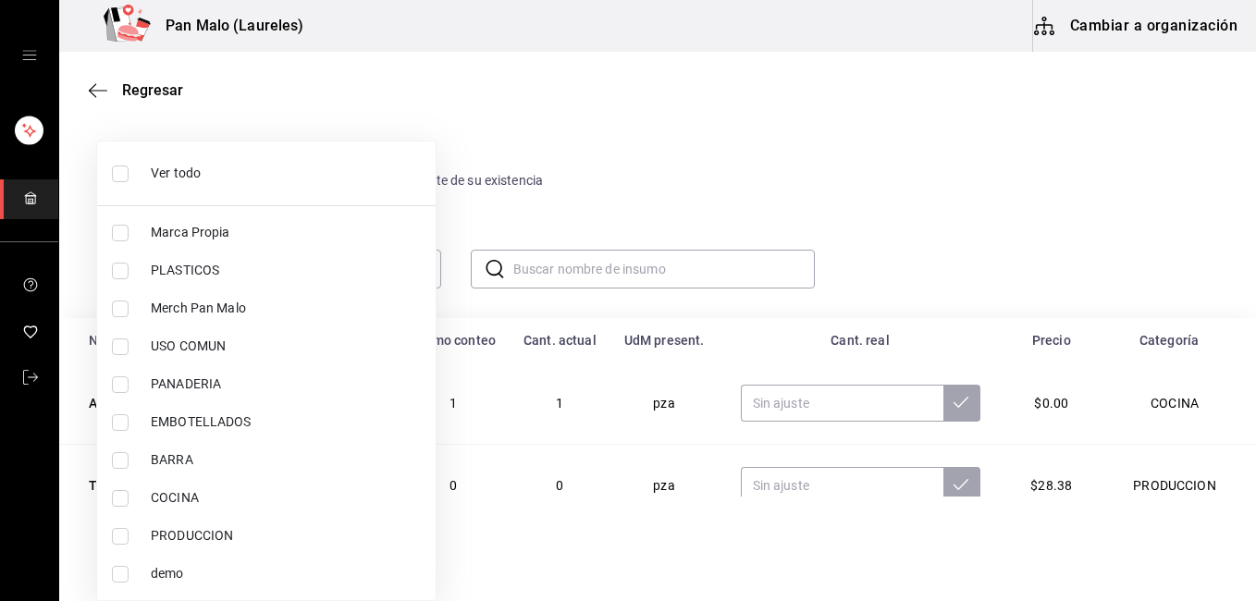
checkbox input "false"
click at [123, 173] on input "checkbox" at bounding box center [120, 174] width 17 height 17
checkbox input "true"
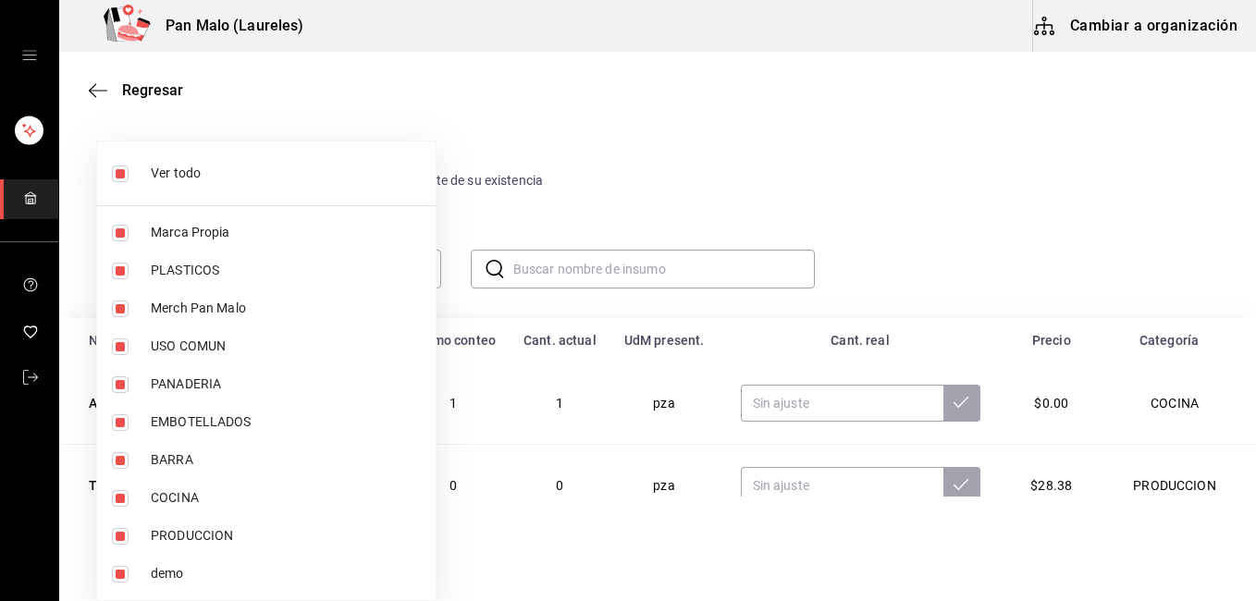
type input "57a97c15-a577-4602-bf7e-77eca11ca1d4,845d24ca-60dd-4e7e-b3c9-ca2702778d83,d2582…"
checkbox input "true"
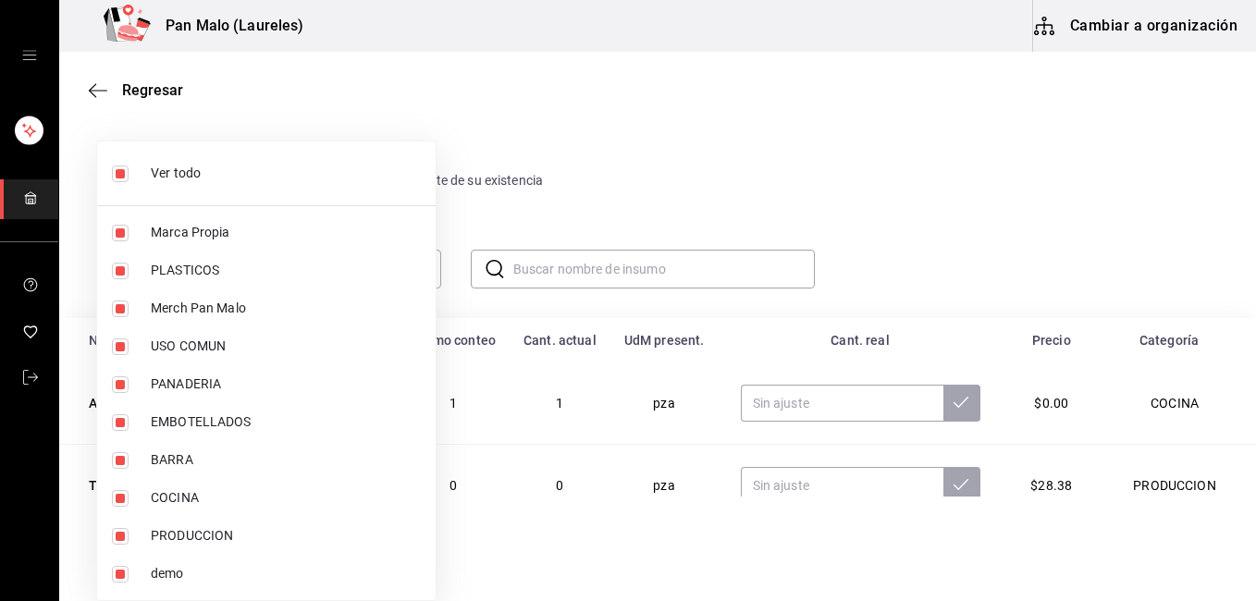
checkbox input "true"
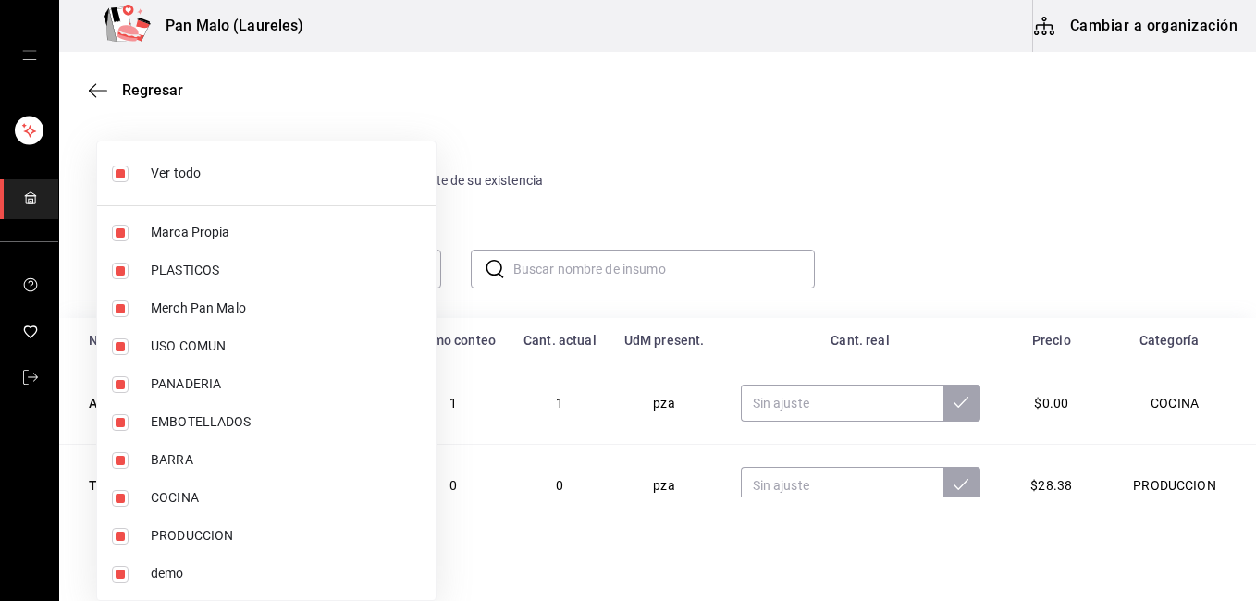
checkbox input "true"
click at [123, 173] on input "checkbox" at bounding box center [120, 174] width 17 height 17
checkbox input "false"
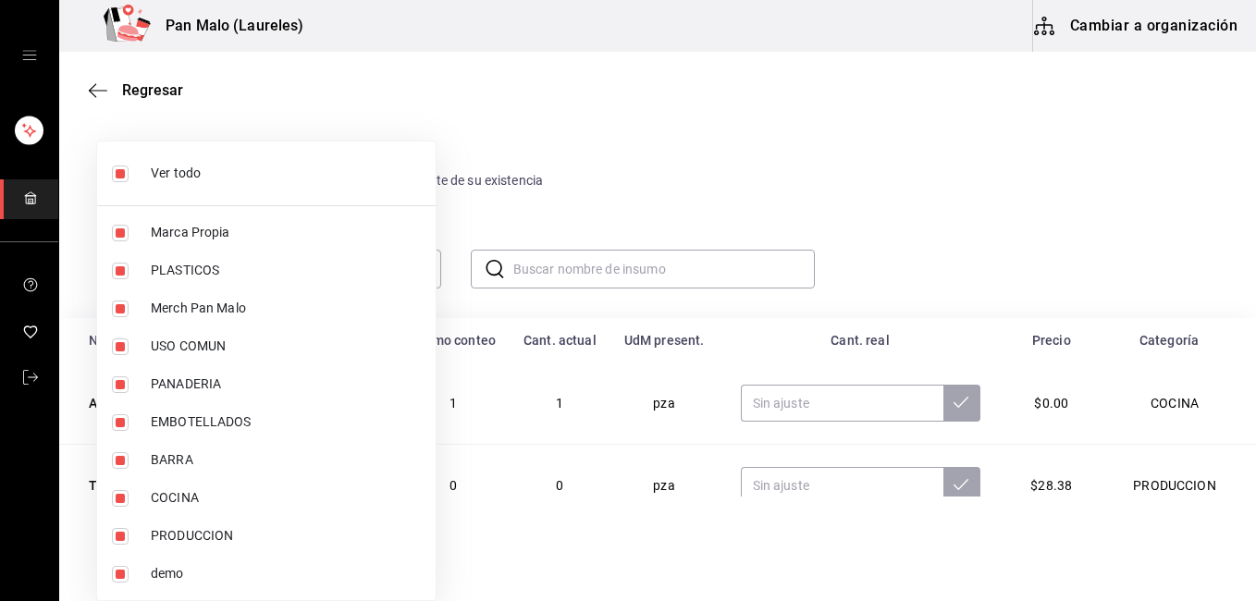
checkbox input "false"
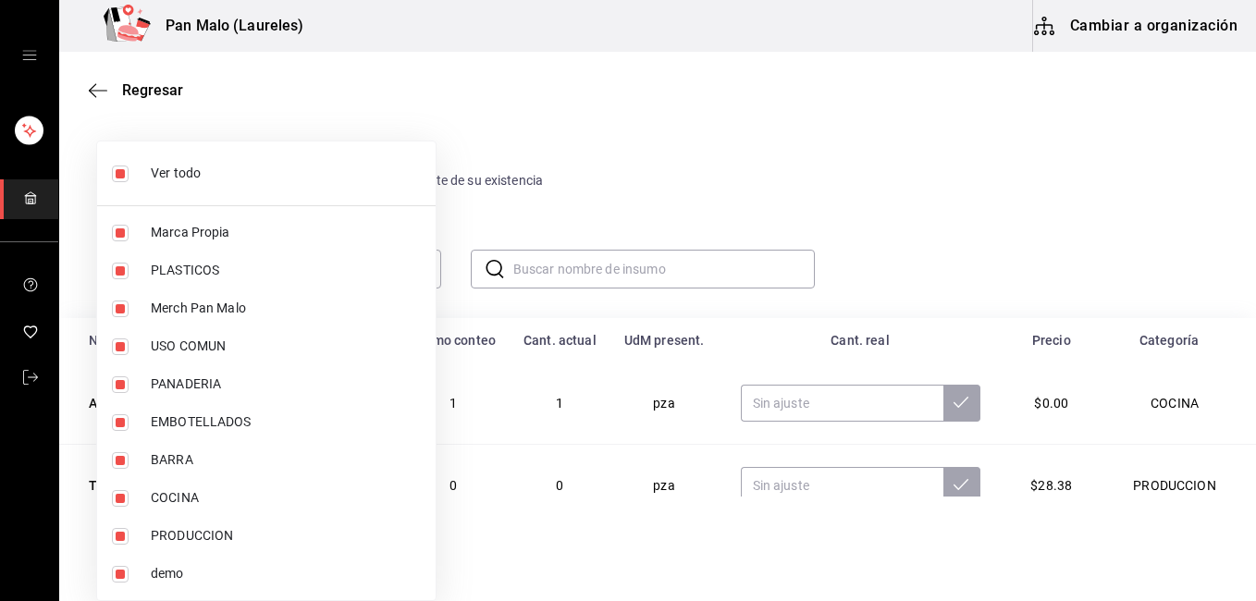
checkbox input "false"
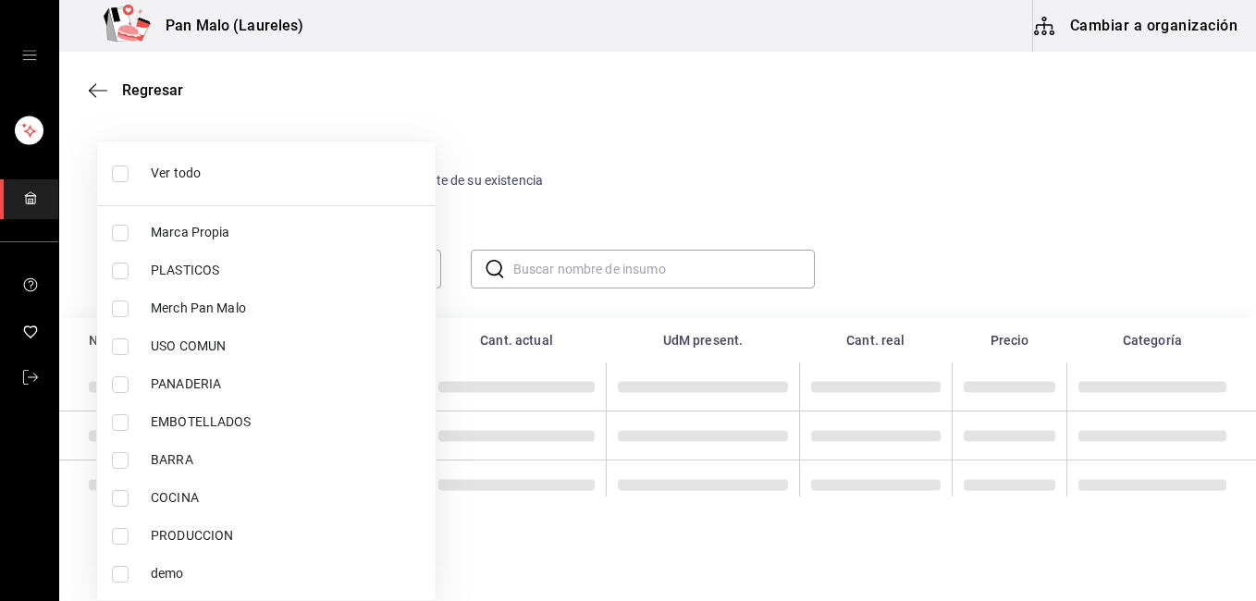
click at [131, 388] on label at bounding box center [124, 385] width 24 height 17
click at [129, 388] on input "checkbox" at bounding box center [120, 385] width 17 height 17
checkbox input "false"
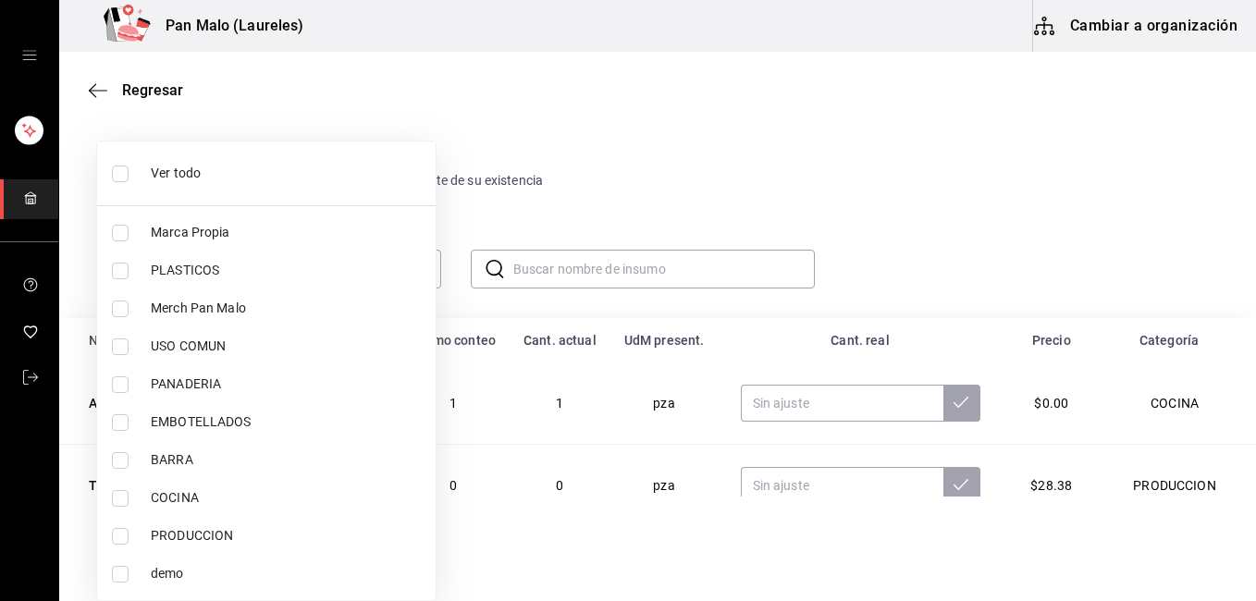
click at [123, 393] on li "PANADERIA" at bounding box center [266, 384] width 339 height 38
type input "b7fa4d3f-7896-4504-b4eb-29f52eb713d6"
checkbox input "true"
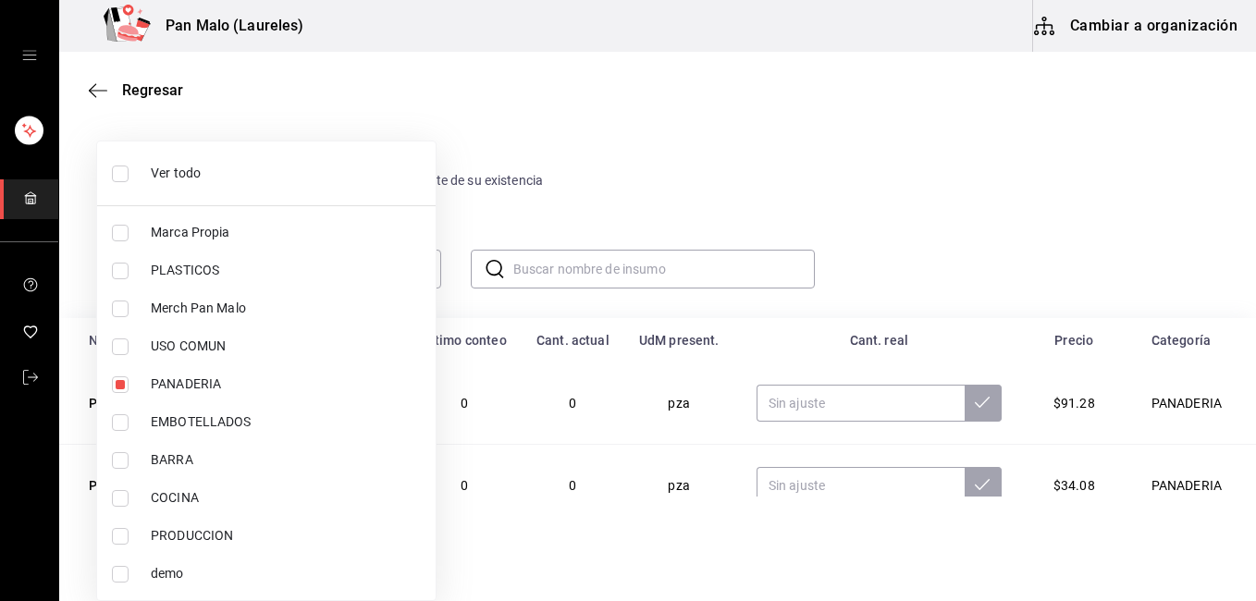
drag, startPoint x: 1253, startPoint y: 212, endPoint x: 1248, endPoint y: 259, distance: 47.4
click at [1248, 259] on div at bounding box center [628, 300] width 1256 height 601
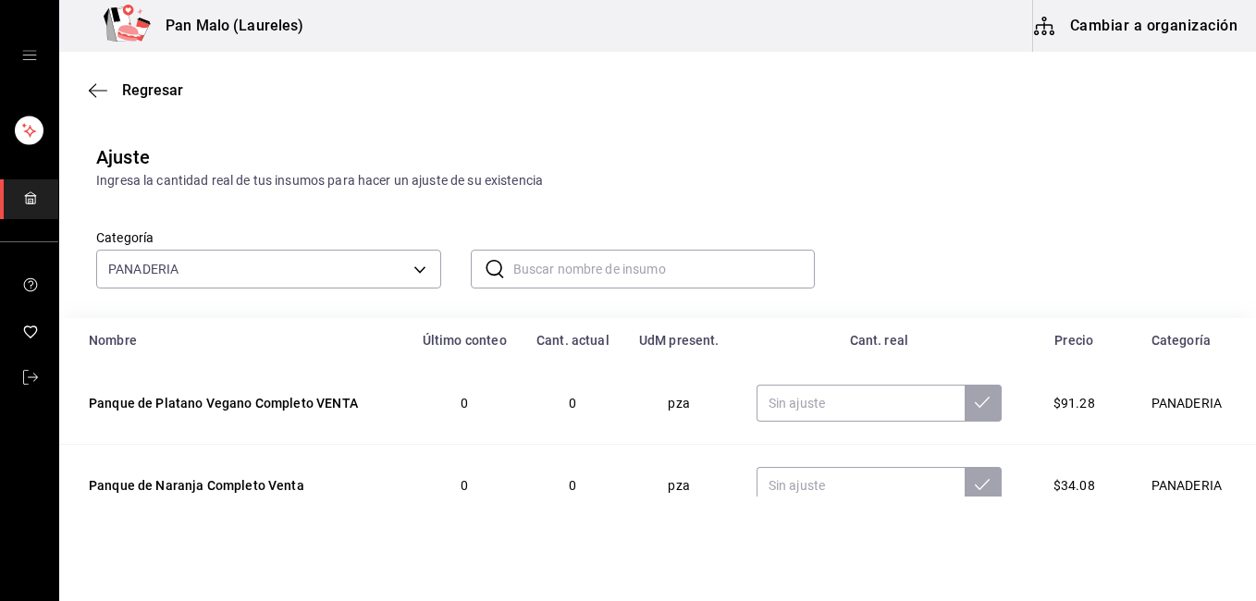
click at [1248, 259] on div "Ver todo Marca Propia PLASTICOS Merch Pan Malo USO COMUN PANADERIA EMBOTELLADOS…" at bounding box center [628, 300] width 1256 height 601
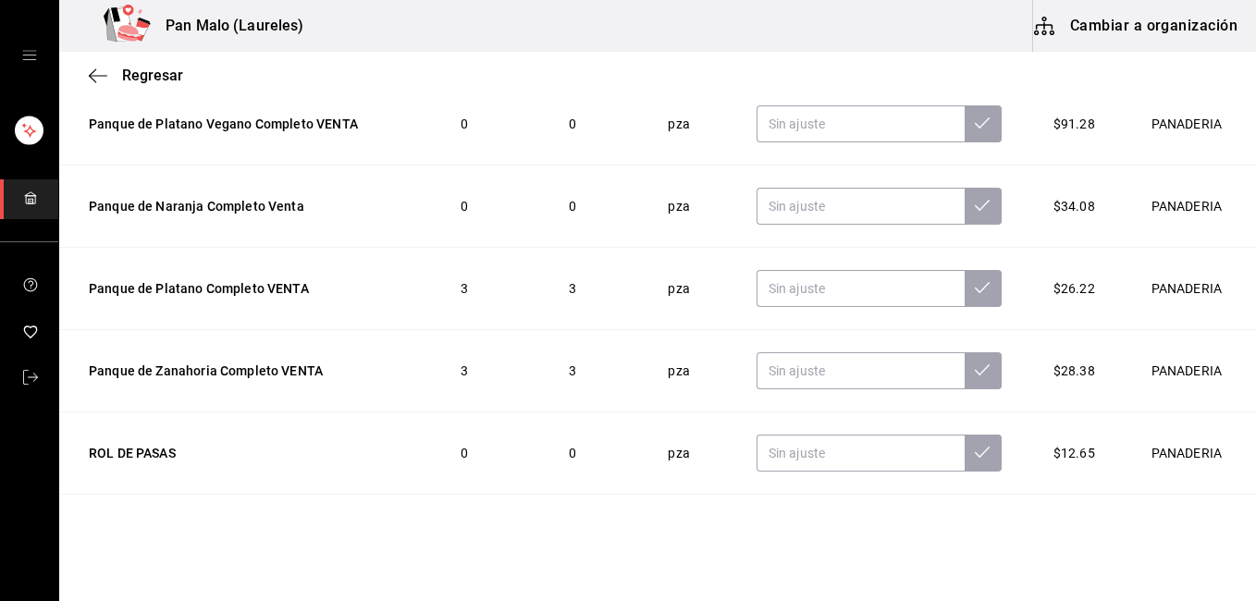
scroll to position [306, 0]
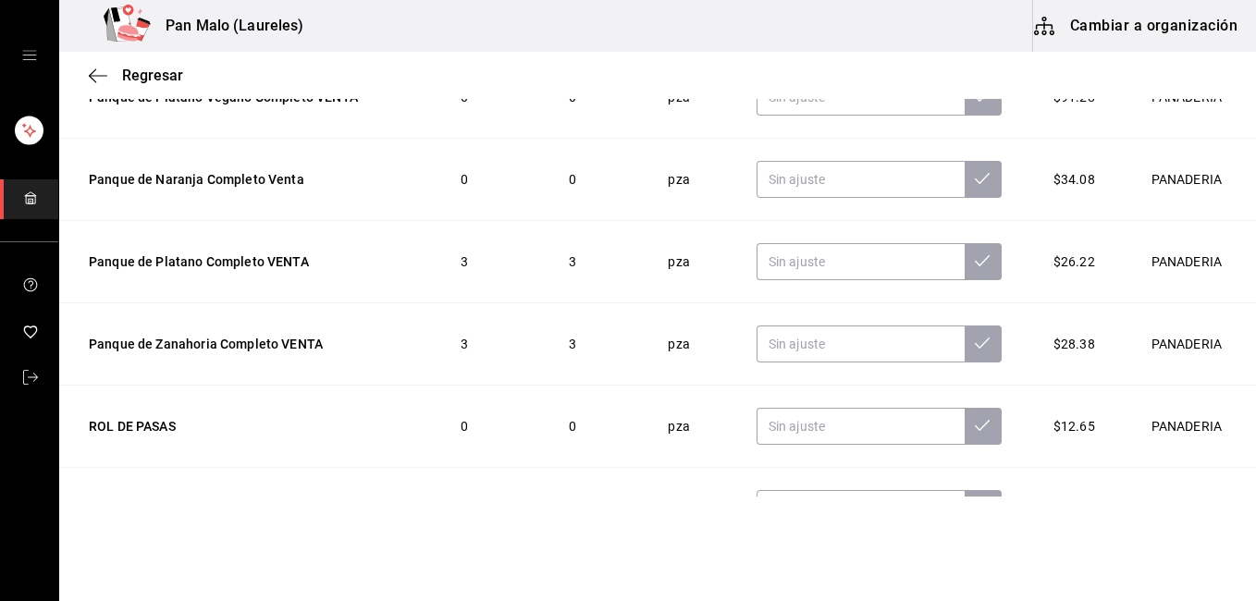
click at [1227, 304] on td "PANADERIA" at bounding box center [1190, 344] width 131 height 82
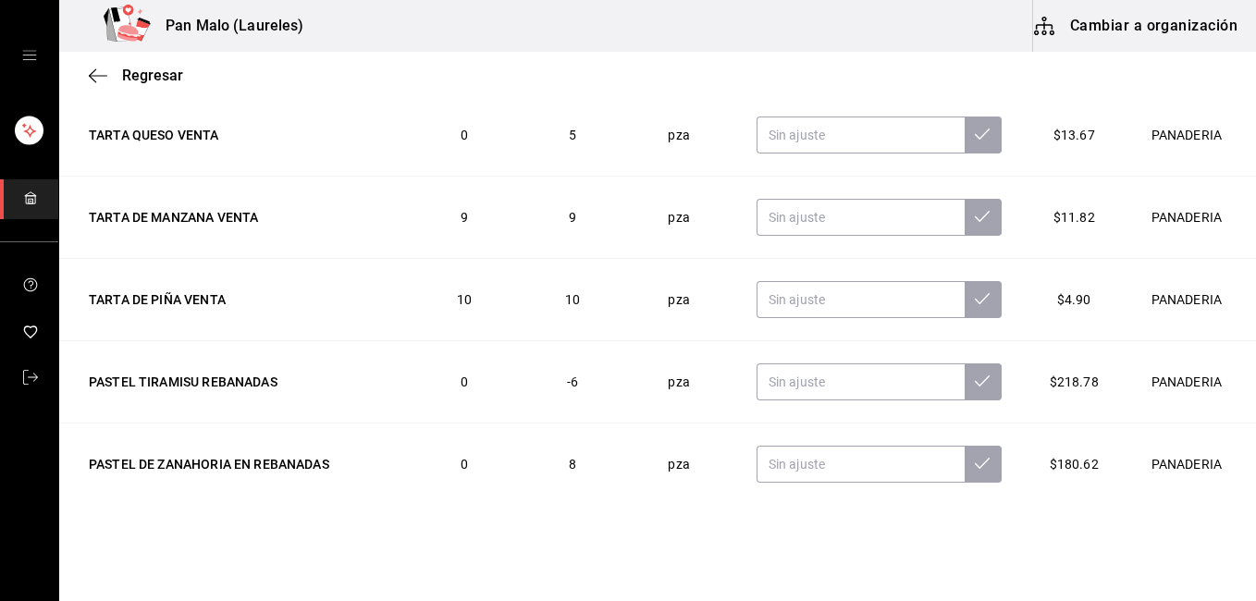
scroll to position [2541, 0]
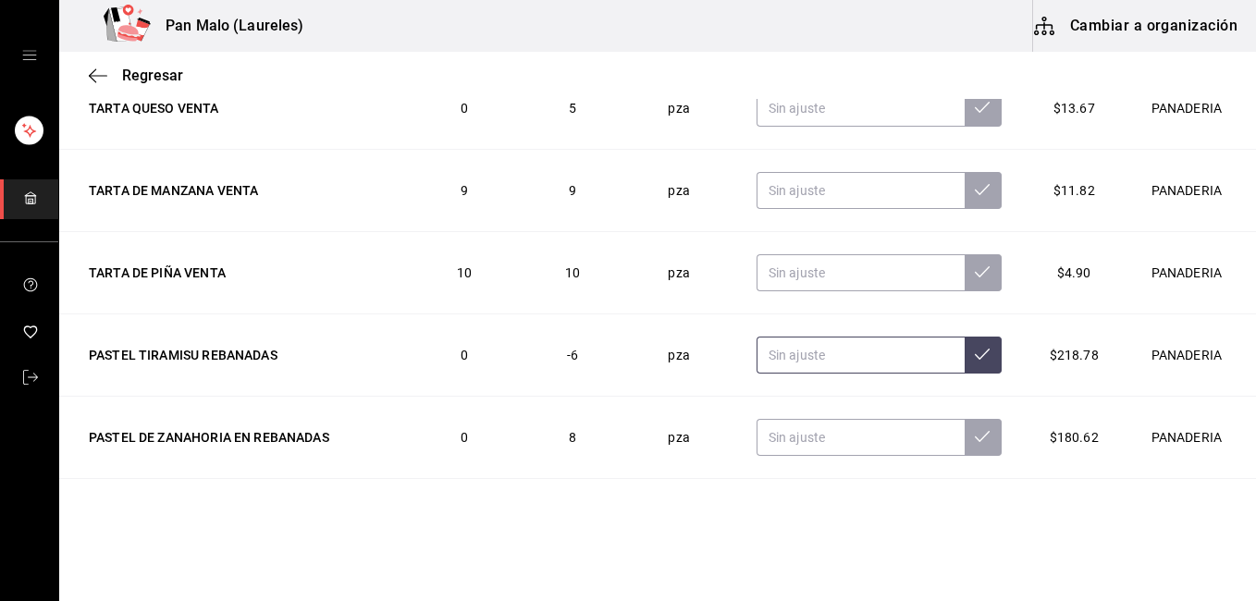
click at [792, 359] on input "text" at bounding box center [861, 355] width 208 height 37
type input "3.00"
click at [966, 362] on button at bounding box center [983, 355] width 37 height 37
click at [809, 426] on input "text" at bounding box center [861, 437] width 208 height 37
type input "9.00"
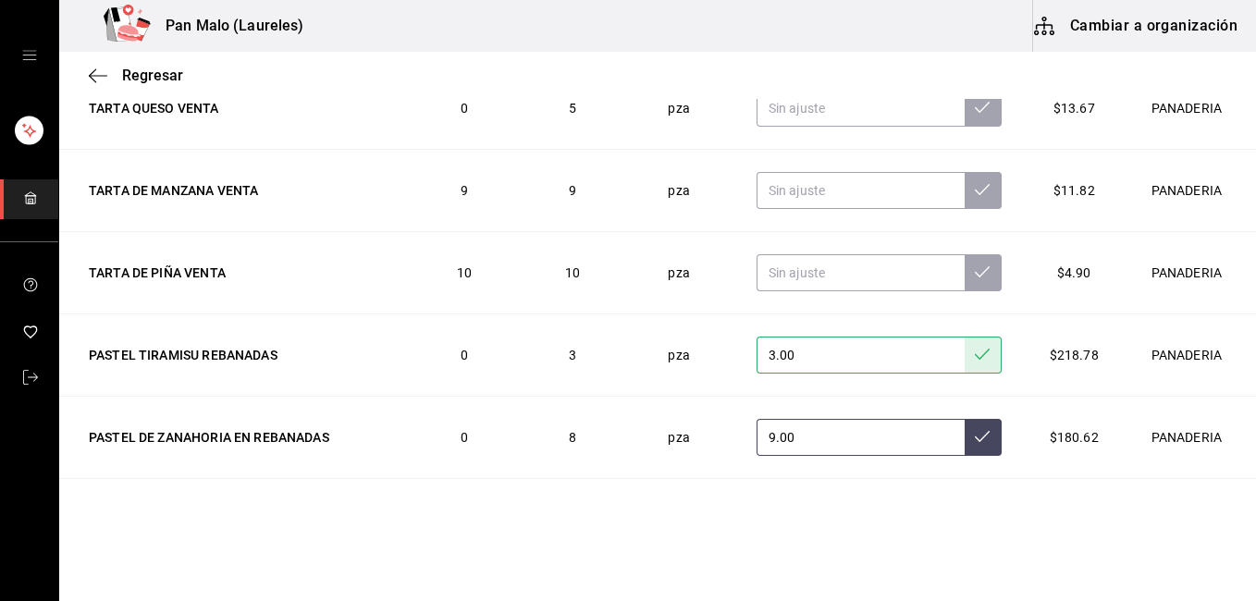
click at [965, 447] on button at bounding box center [983, 437] width 37 height 37
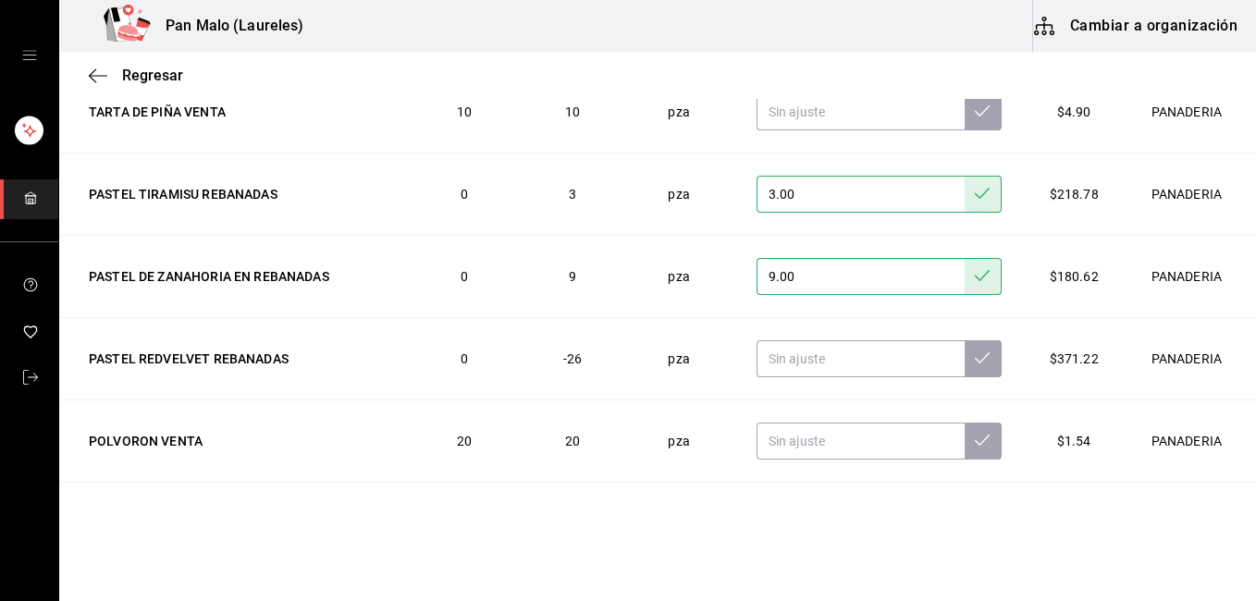
scroll to position [2716, 0]
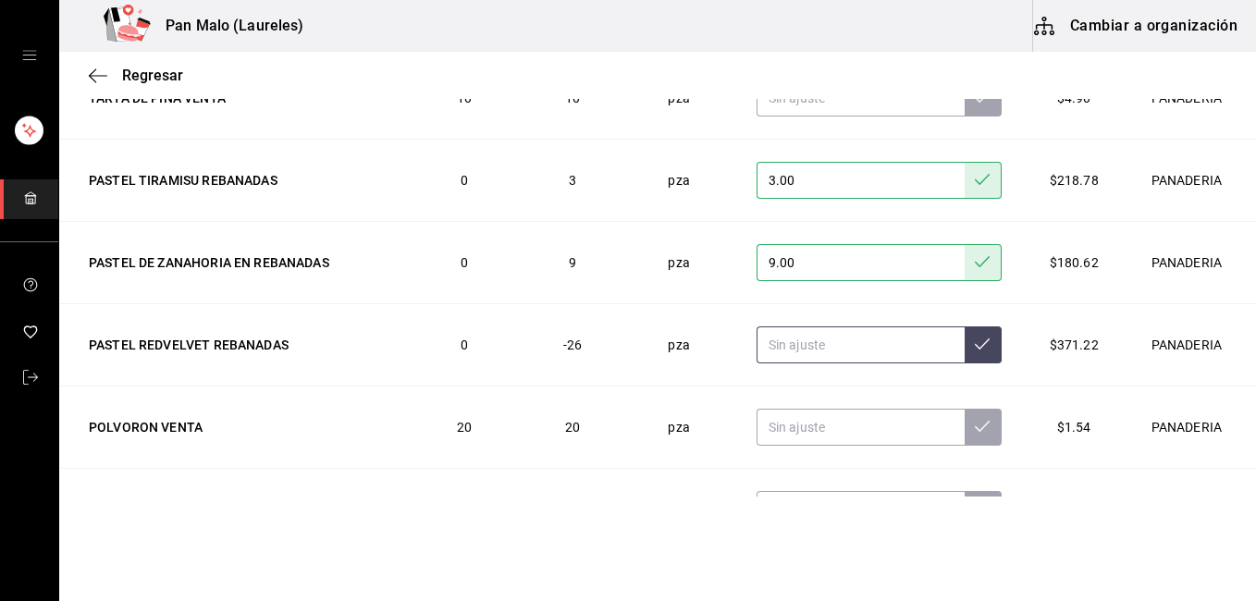
click at [841, 354] on input "text" at bounding box center [861, 345] width 208 height 37
type input "6.00"
click at [975, 339] on icon at bounding box center [982, 344] width 15 height 15
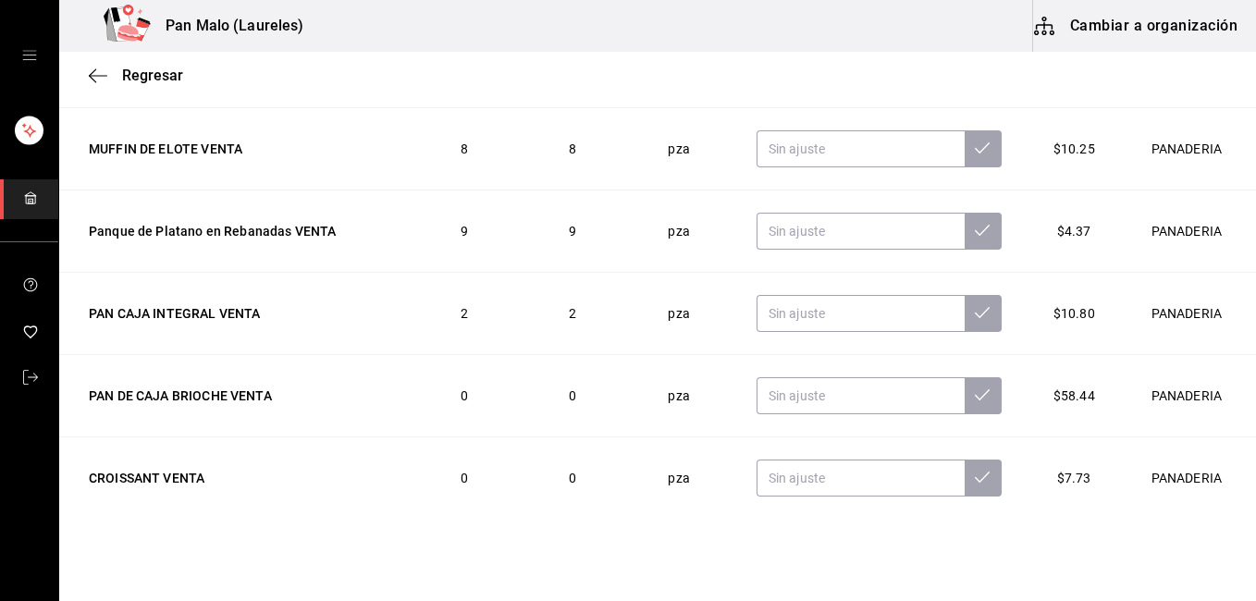
scroll to position [3354, 0]
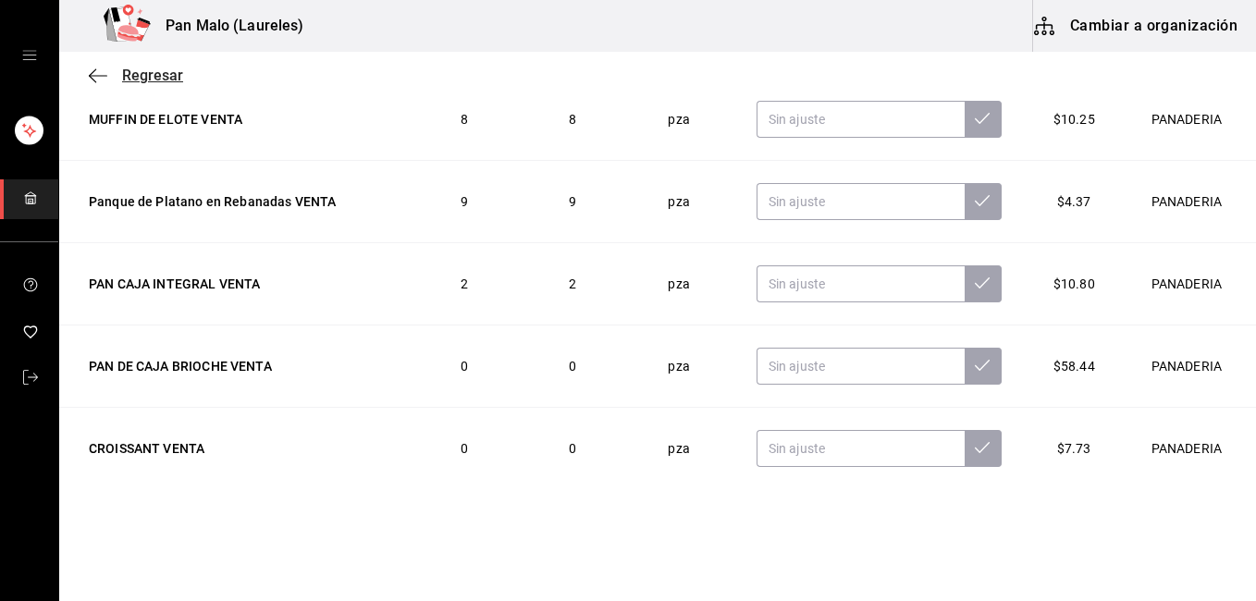
click at [91, 71] on icon "button" at bounding box center [98, 76] width 19 height 17
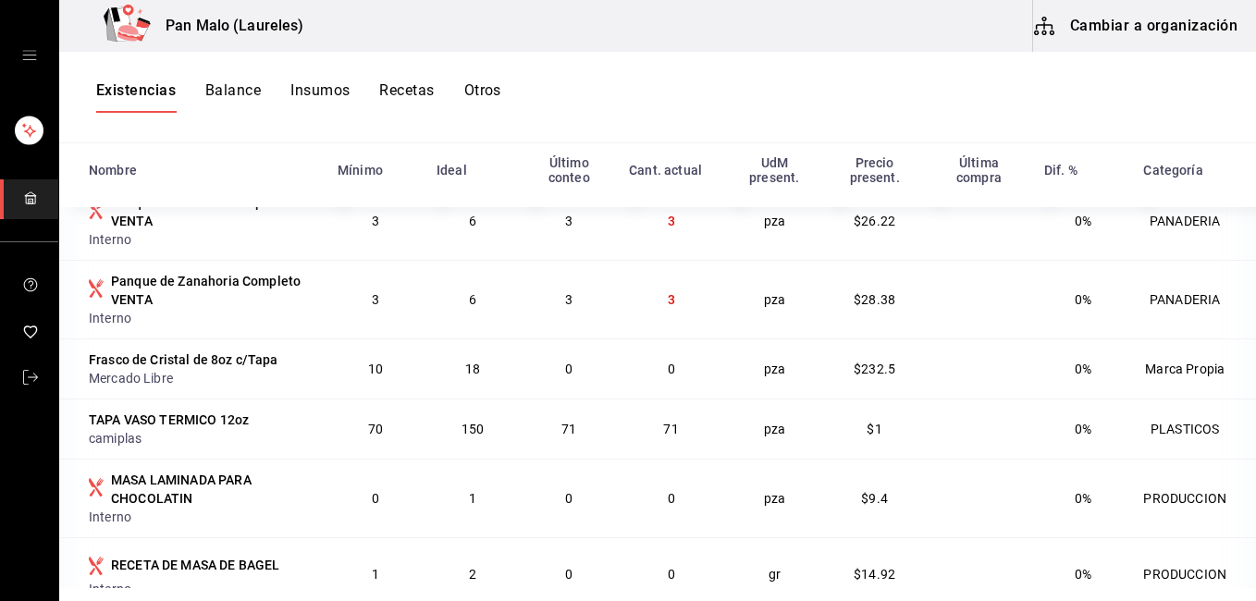
scroll to position [370, 0]
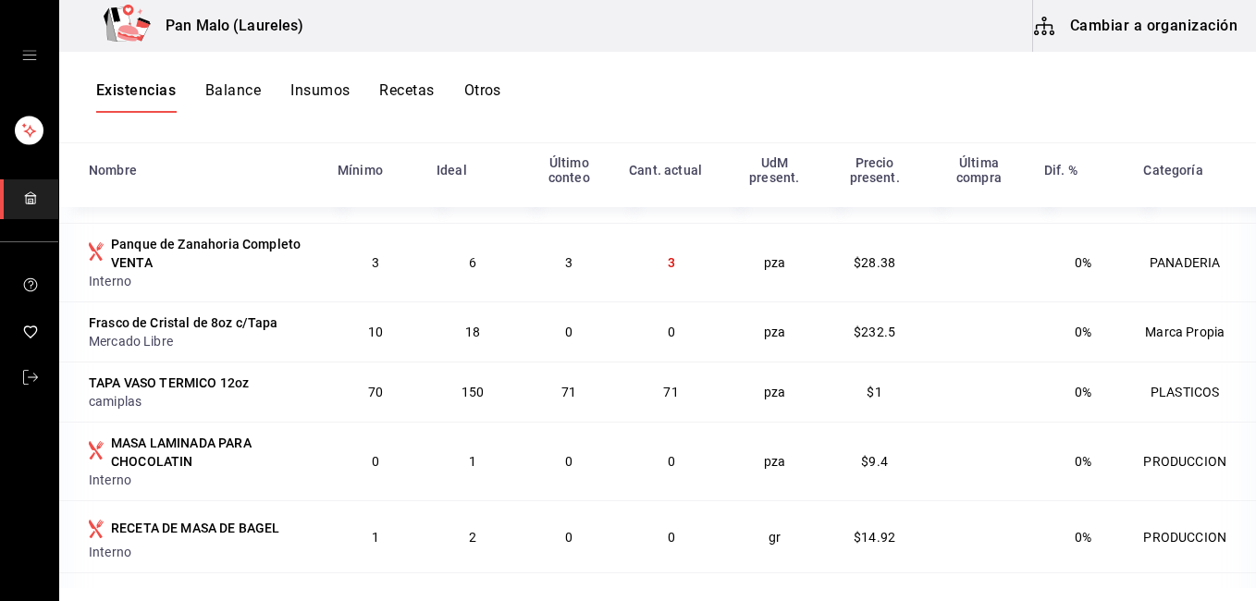
click at [334, 73] on div "Existencias Balance Insumos Recetas Otros" at bounding box center [657, 98] width 1197 height 92
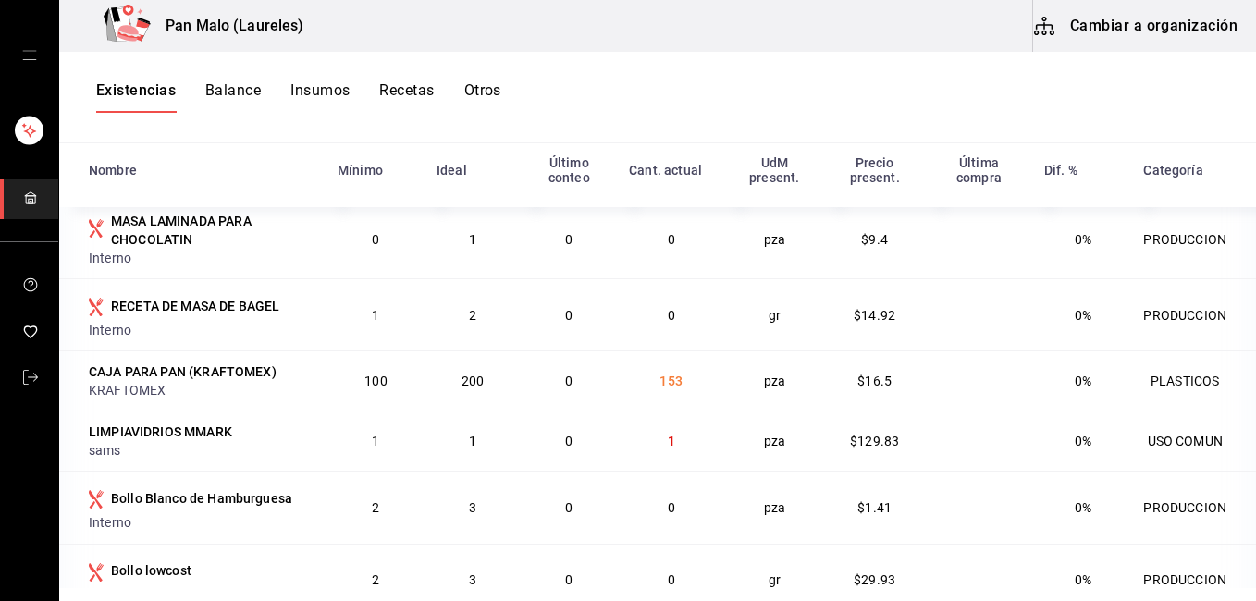
scroll to position [629, 0]
